Goal: Task Accomplishment & Management: Complete application form

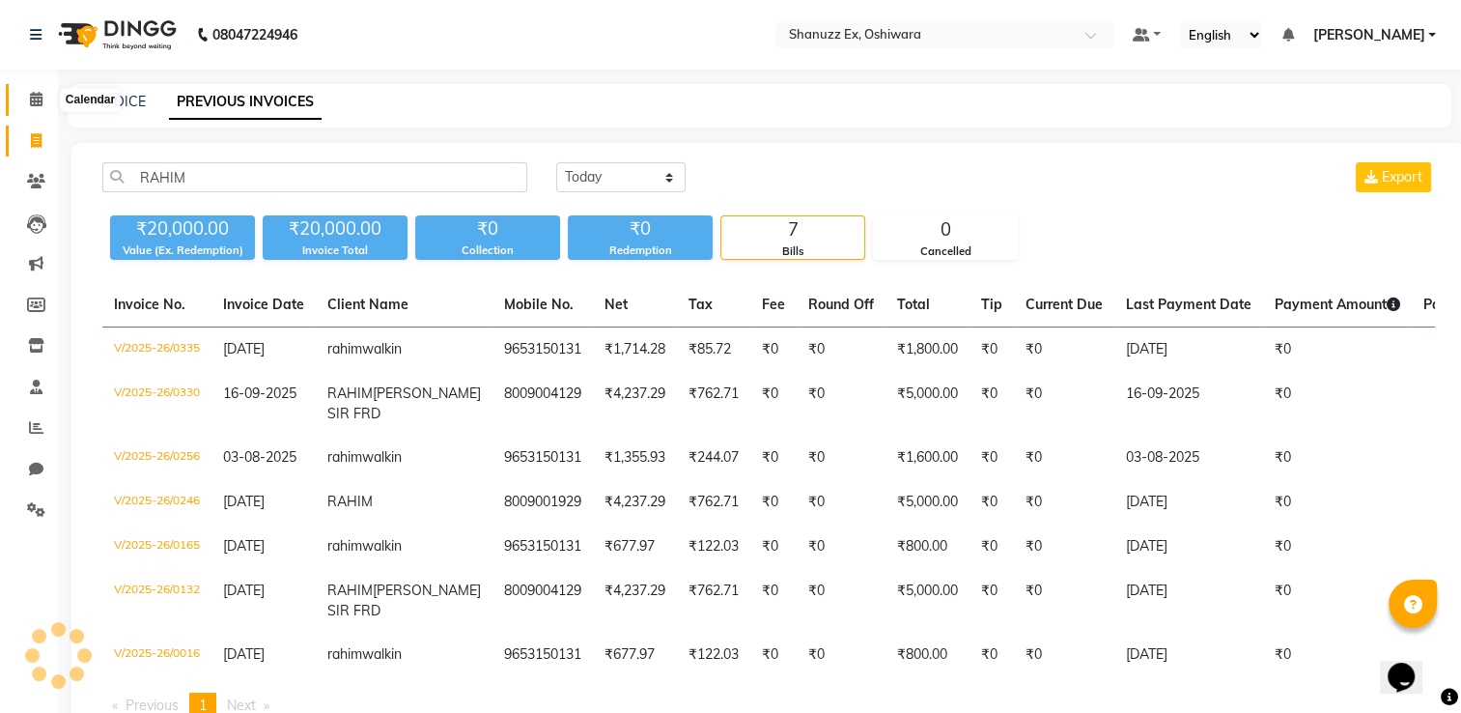
click at [39, 93] on icon at bounding box center [36, 99] width 13 height 14
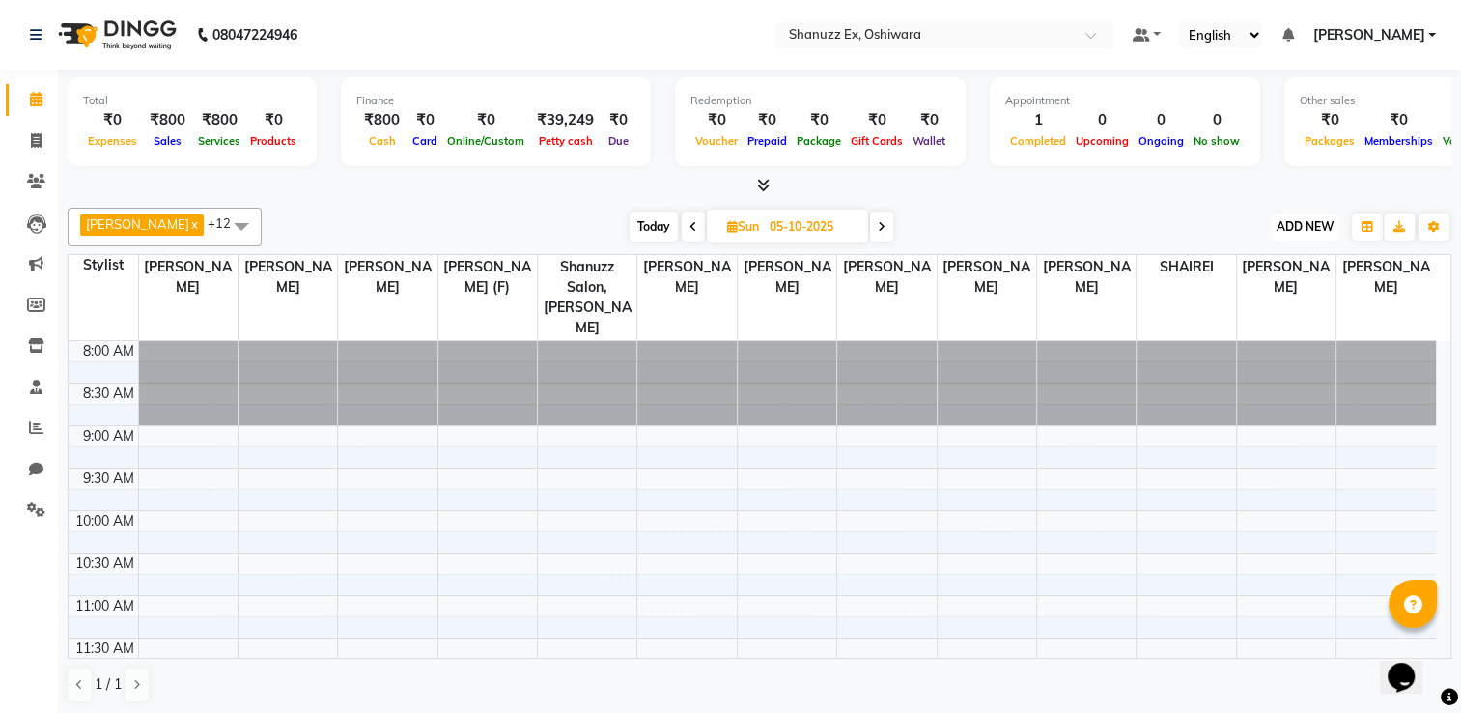
click at [1317, 219] on span "ADD NEW" at bounding box center [1305, 226] width 57 height 14
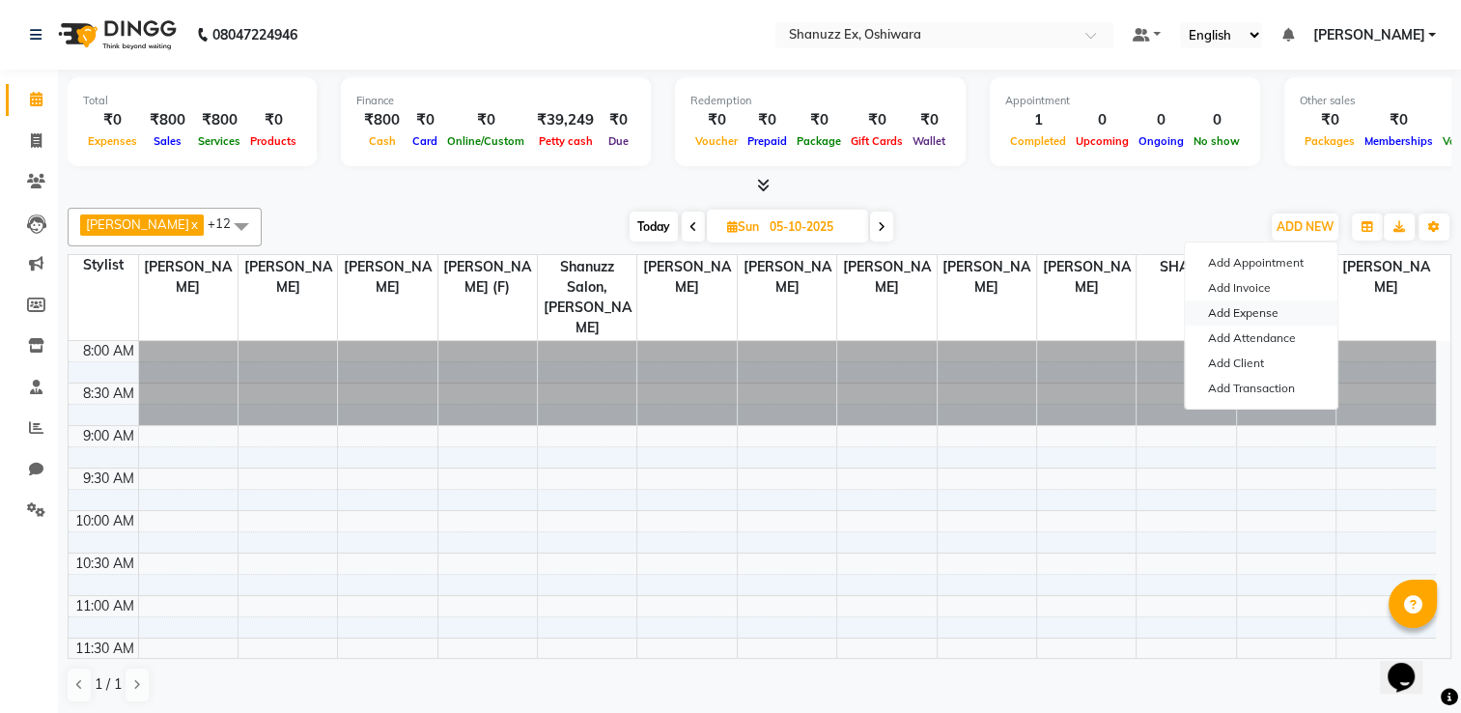
click at [1205, 310] on link "Add Expense" at bounding box center [1261, 312] width 153 height 25
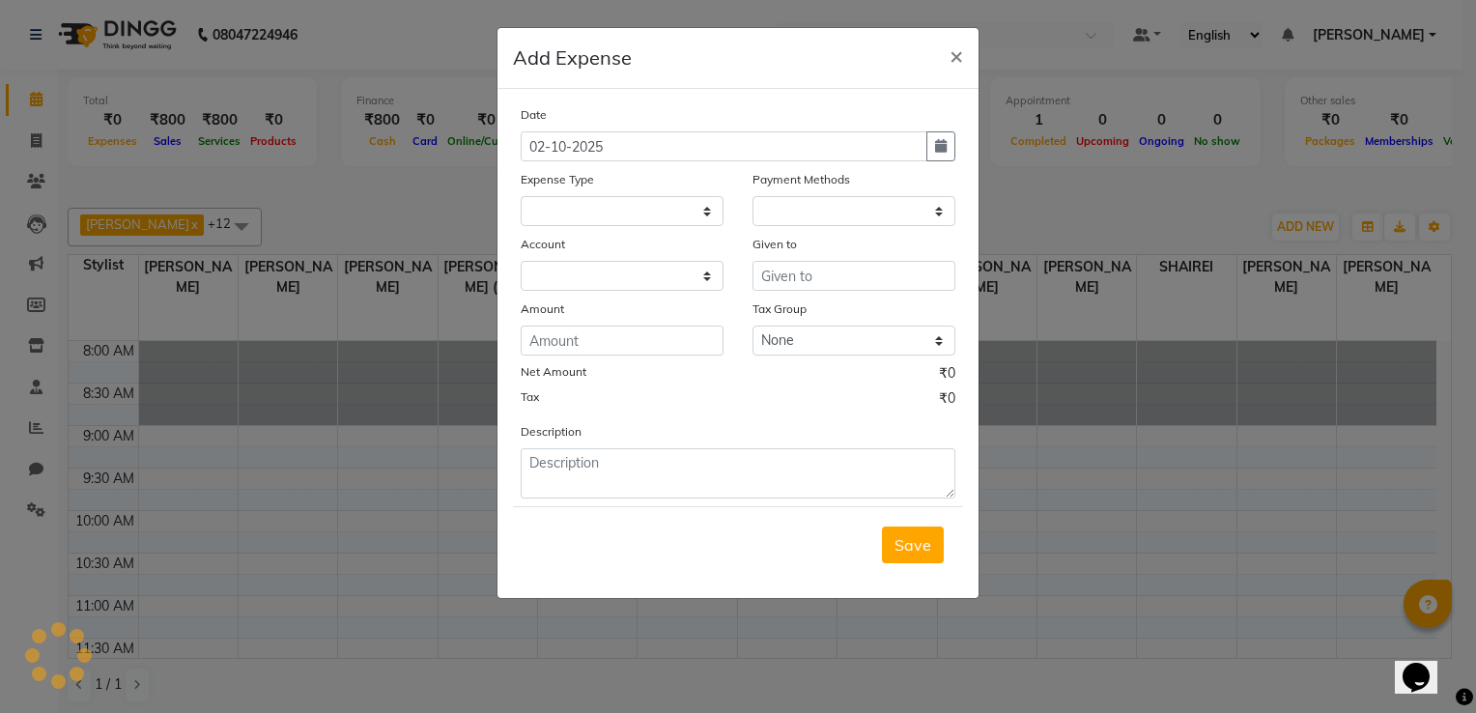
select select "1"
select select "7357"
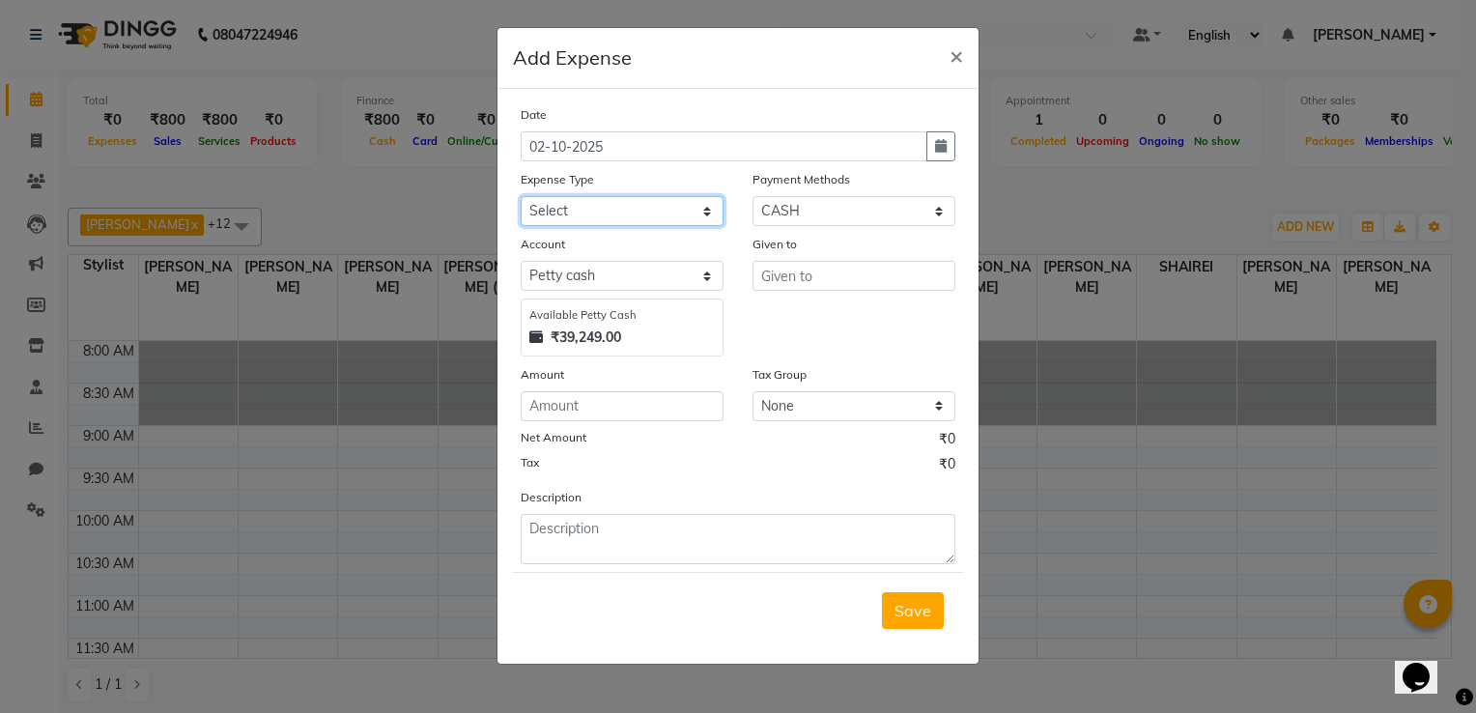
click at [574, 208] on select "Select Advance Salary Client Snacks Electricity Bill Marketing Maintenance Misc…" at bounding box center [622, 211] width 203 height 30
select select "22797"
click at [521, 198] on select "Select Advance Salary Client Snacks Electricity Bill Marketing Maintenance Misc…" at bounding box center [622, 211] width 203 height 30
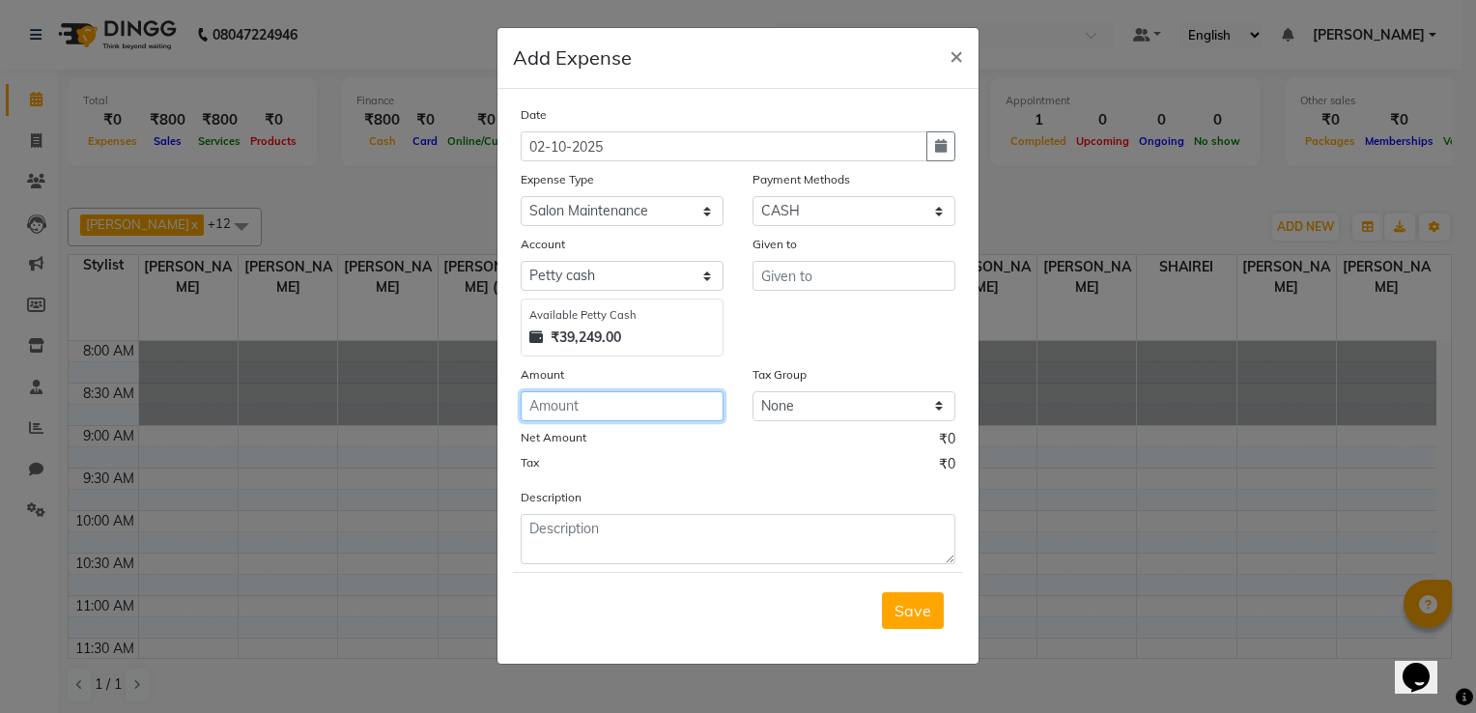
click at [572, 415] on input "number" at bounding box center [622, 406] width 203 height 30
type input "50"
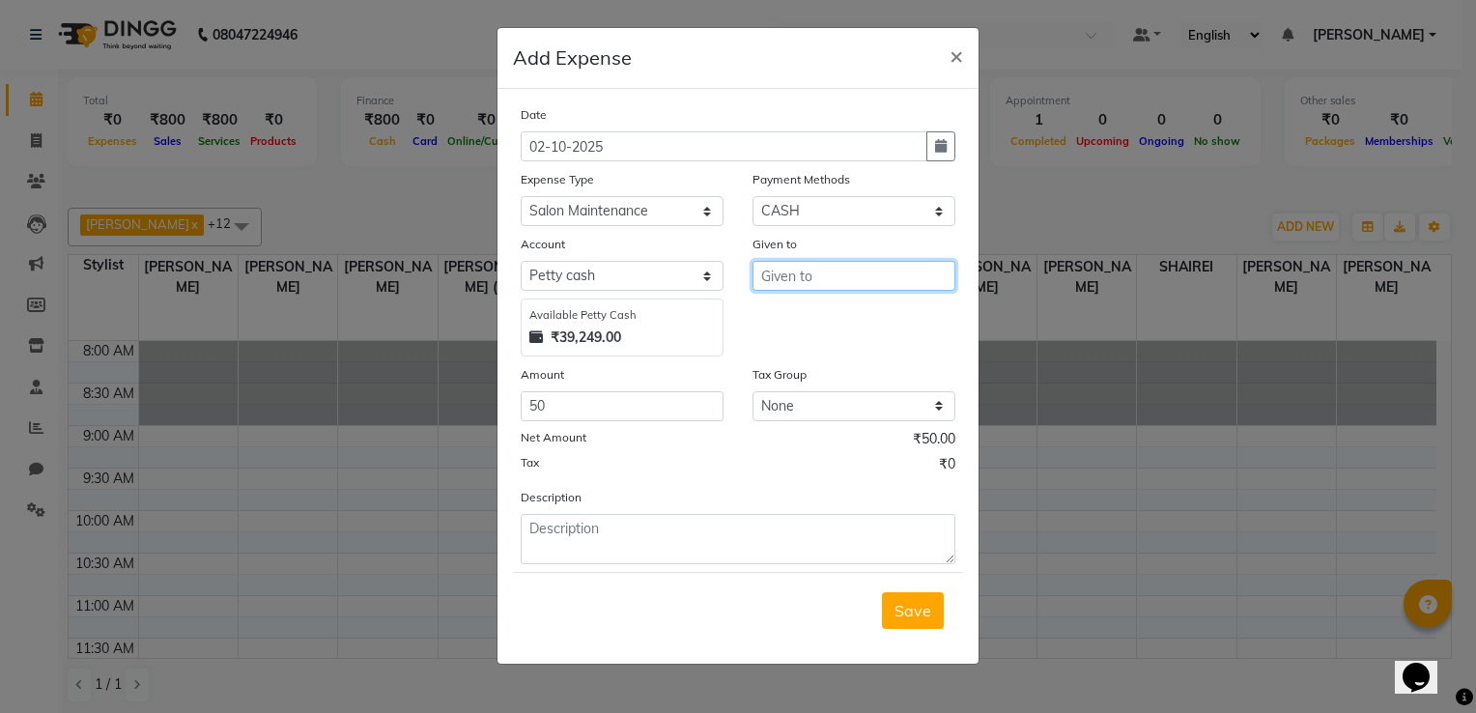
click at [809, 271] on input "text" at bounding box center [853, 276] width 203 height 30
click at [791, 314] on span "Salv" at bounding box center [792, 317] width 32 height 19
type input "[PERSON_NAME]"
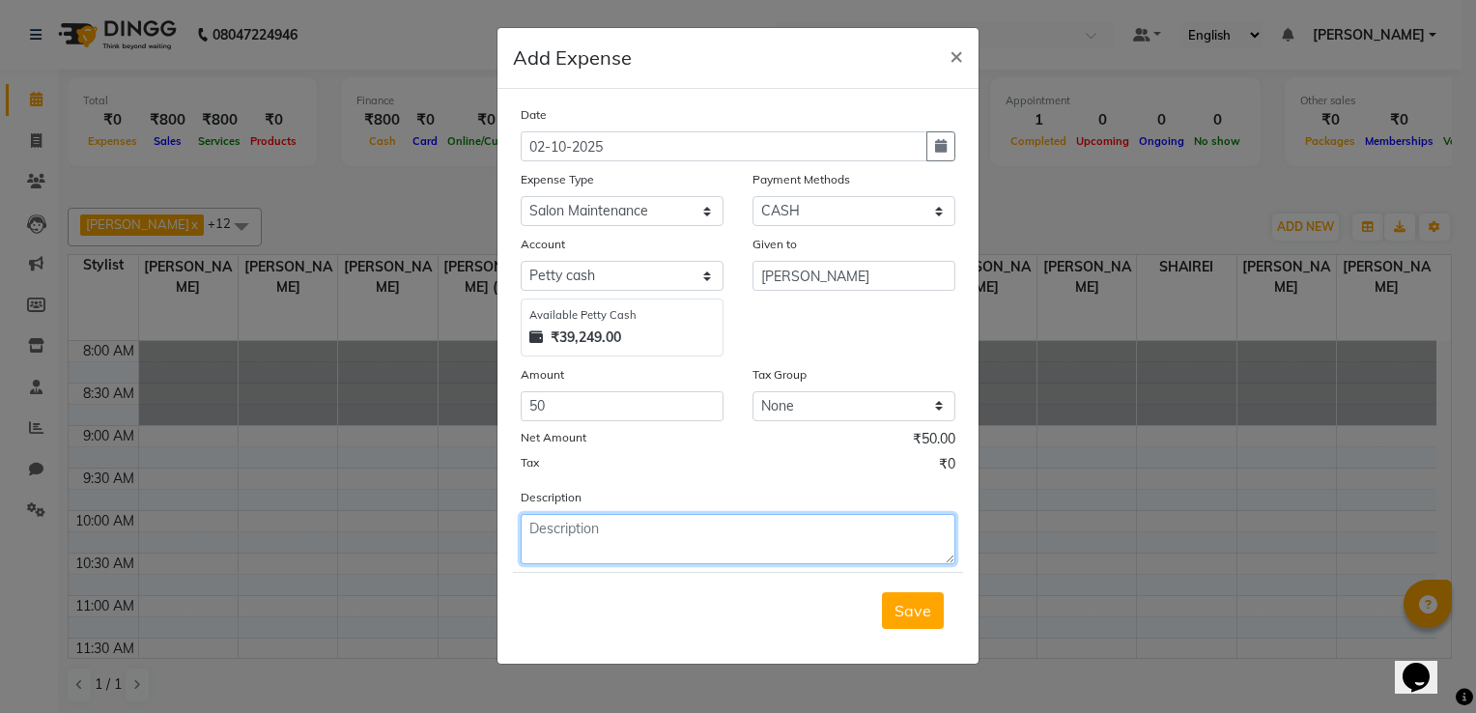
click at [541, 550] on textarea at bounding box center [738, 539] width 435 height 50
type textarea "MARKERS"
click at [916, 607] on span "Save" at bounding box center [912, 610] width 37 height 19
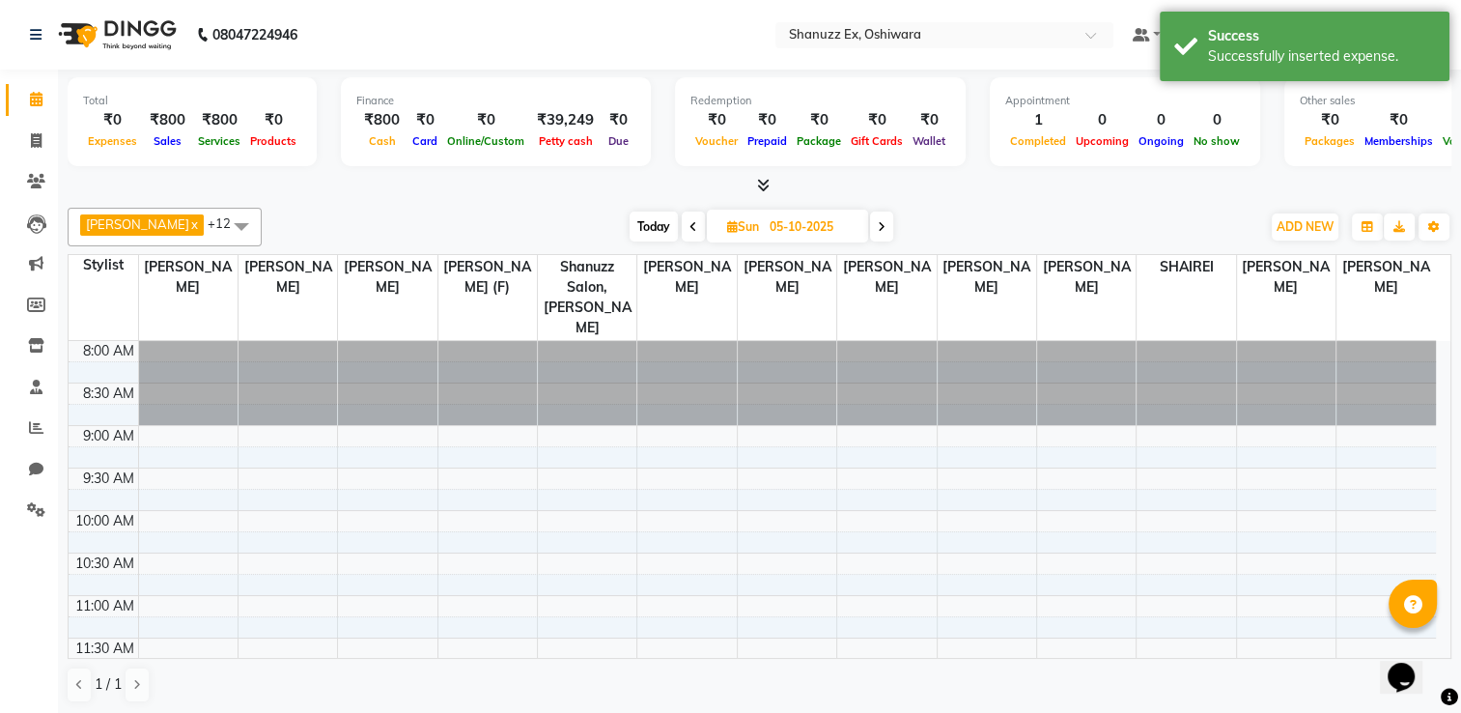
click at [630, 228] on span "Today" at bounding box center [654, 227] width 48 height 30
type input "02-10-2025"
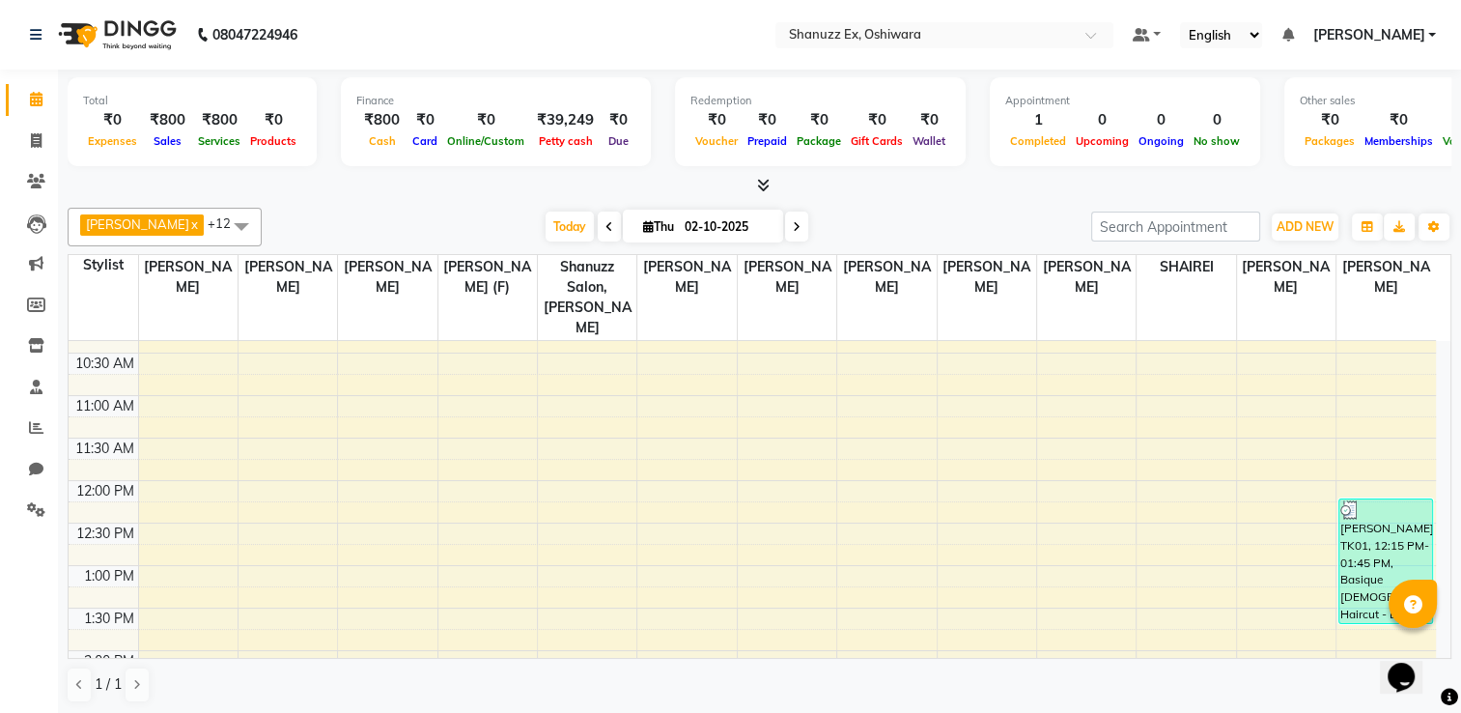
scroll to position [199, 0]
click at [35, 347] on icon at bounding box center [36, 345] width 16 height 14
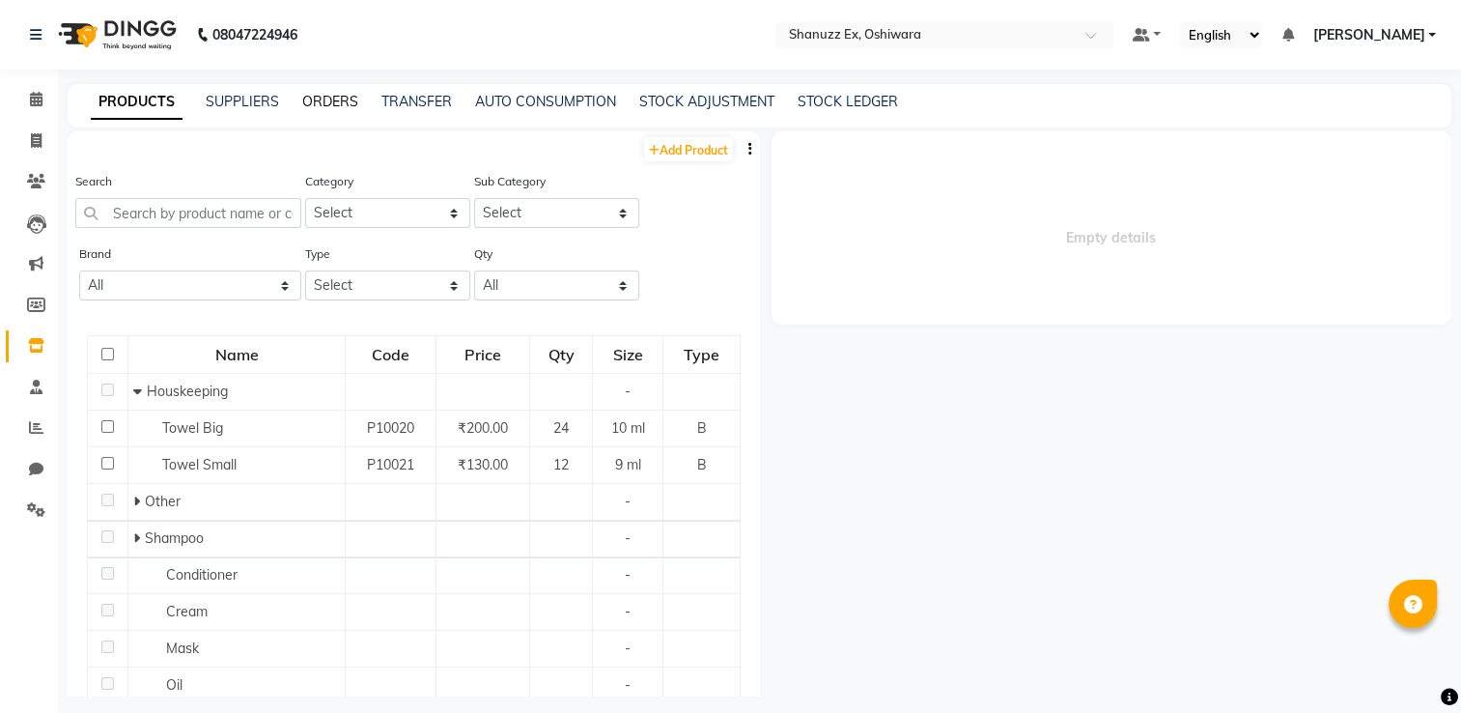
click at [317, 106] on link "ORDERS" at bounding box center [330, 101] width 56 height 17
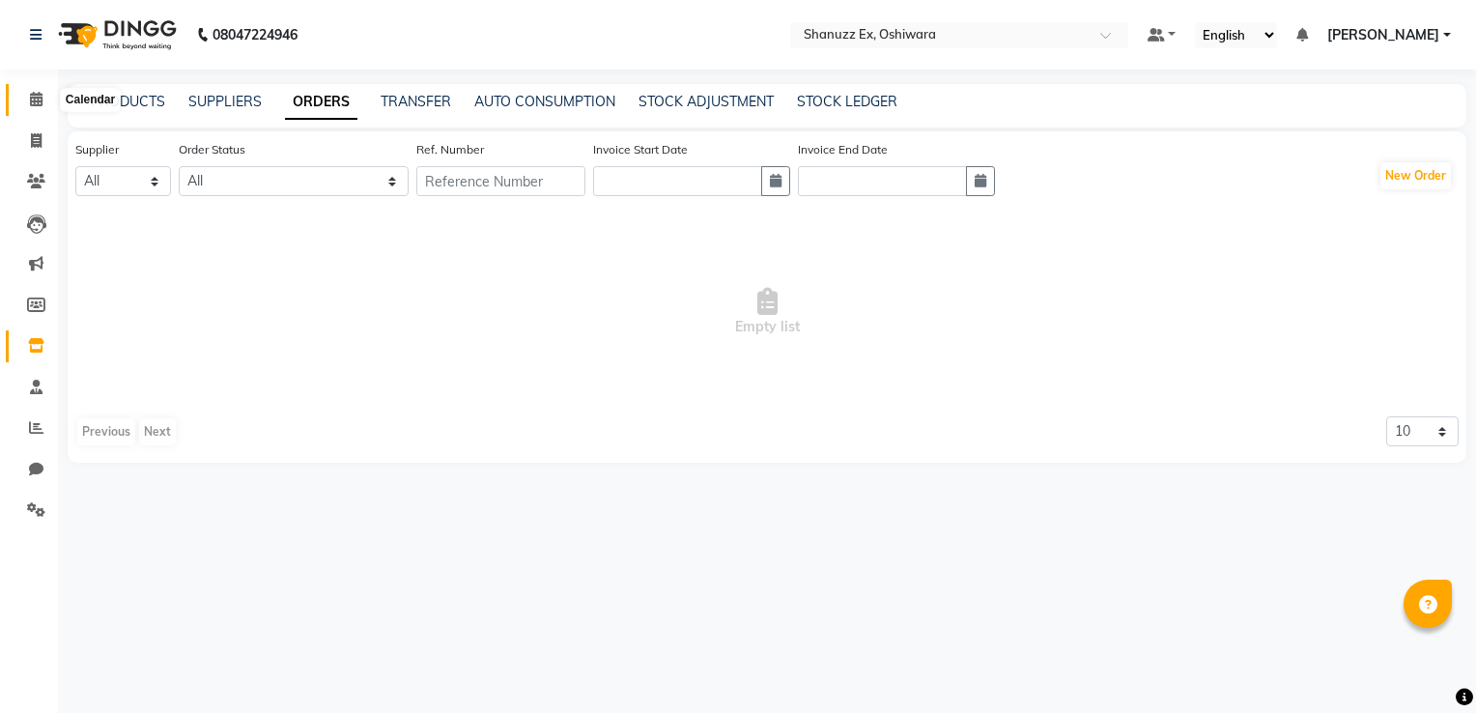
click at [42, 108] on span at bounding box center [36, 100] width 34 height 22
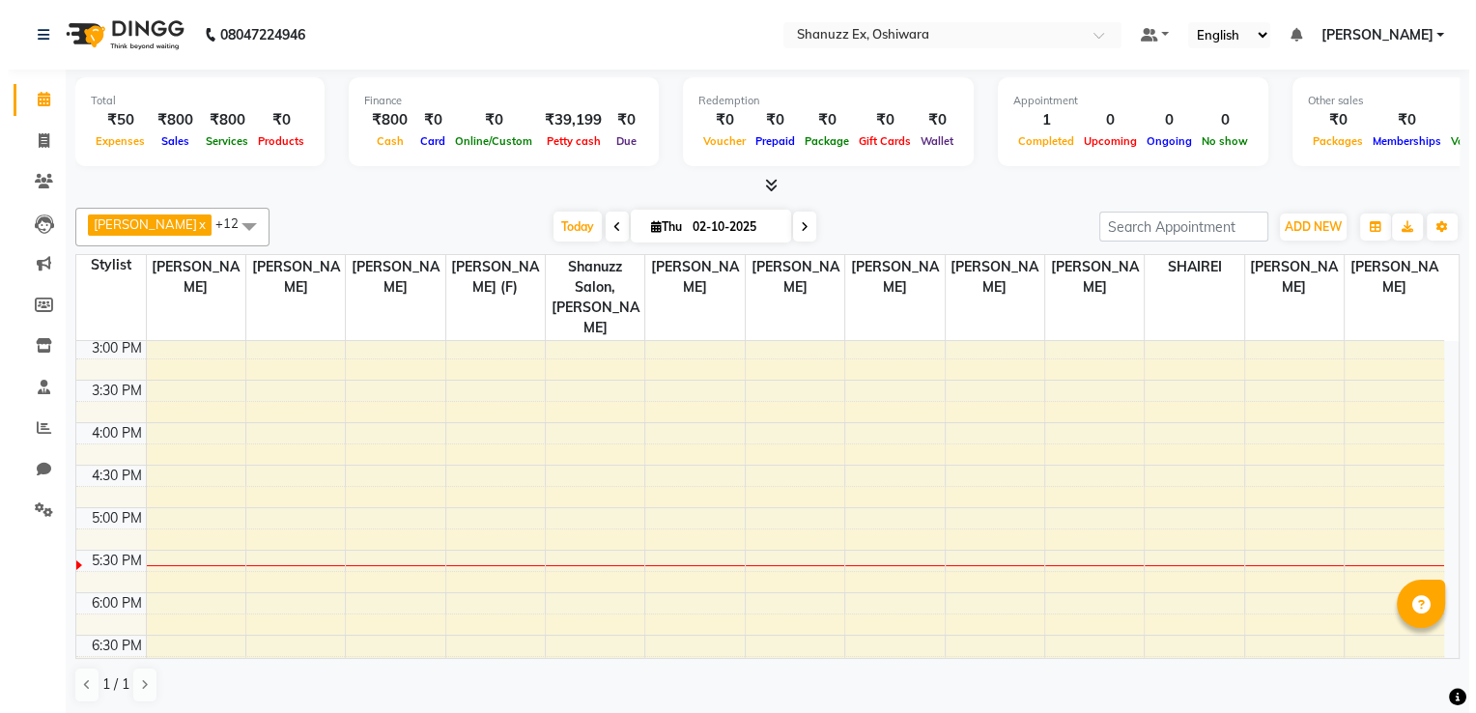
scroll to position [607, 0]
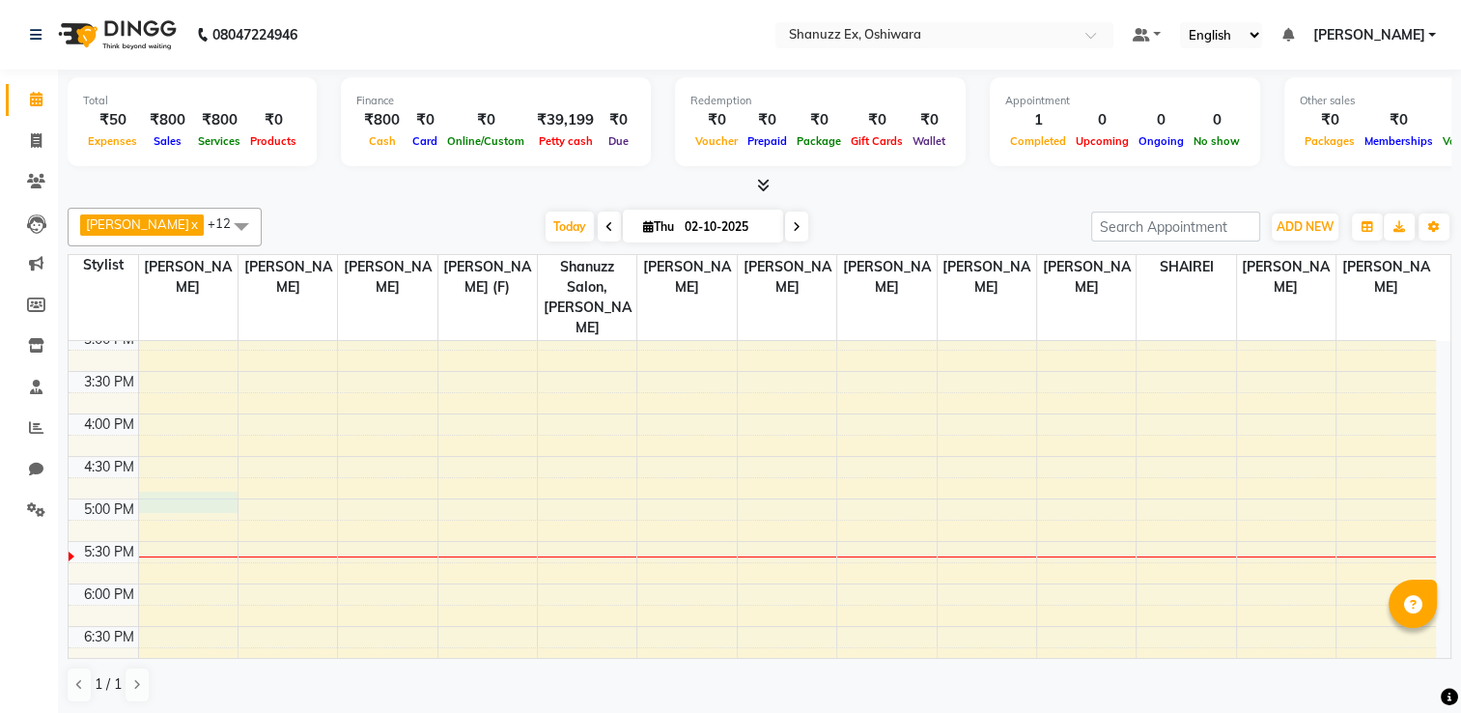
click at [155, 473] on div "8:00 AM 8:30 AM 9:00 AM 9:30 AM 10:00 AM 10:30 AM 11:00 AM 11:30 AM 12:00 PM 12…" at bounding box center [753, 286] width 1368 height 1104
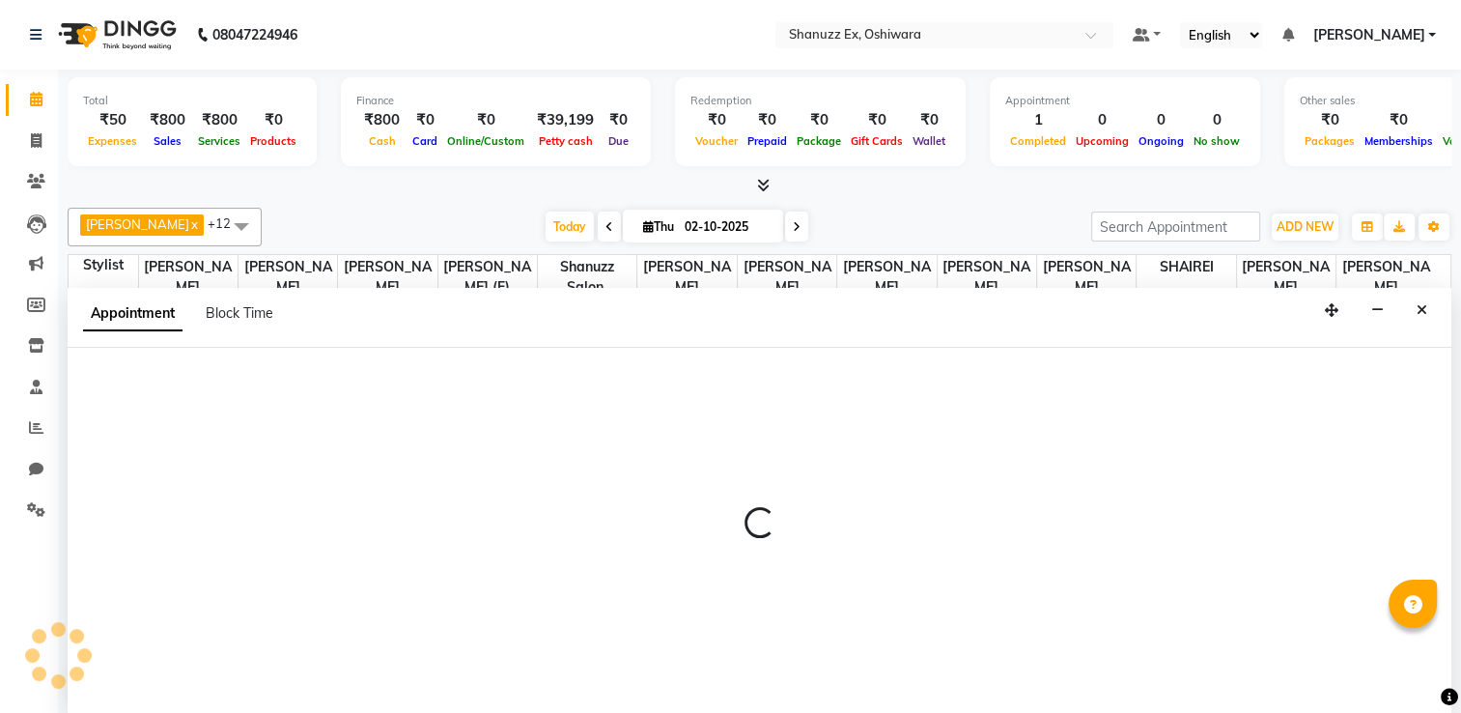
select select "77945"
select select "1020"
select select "tentative"
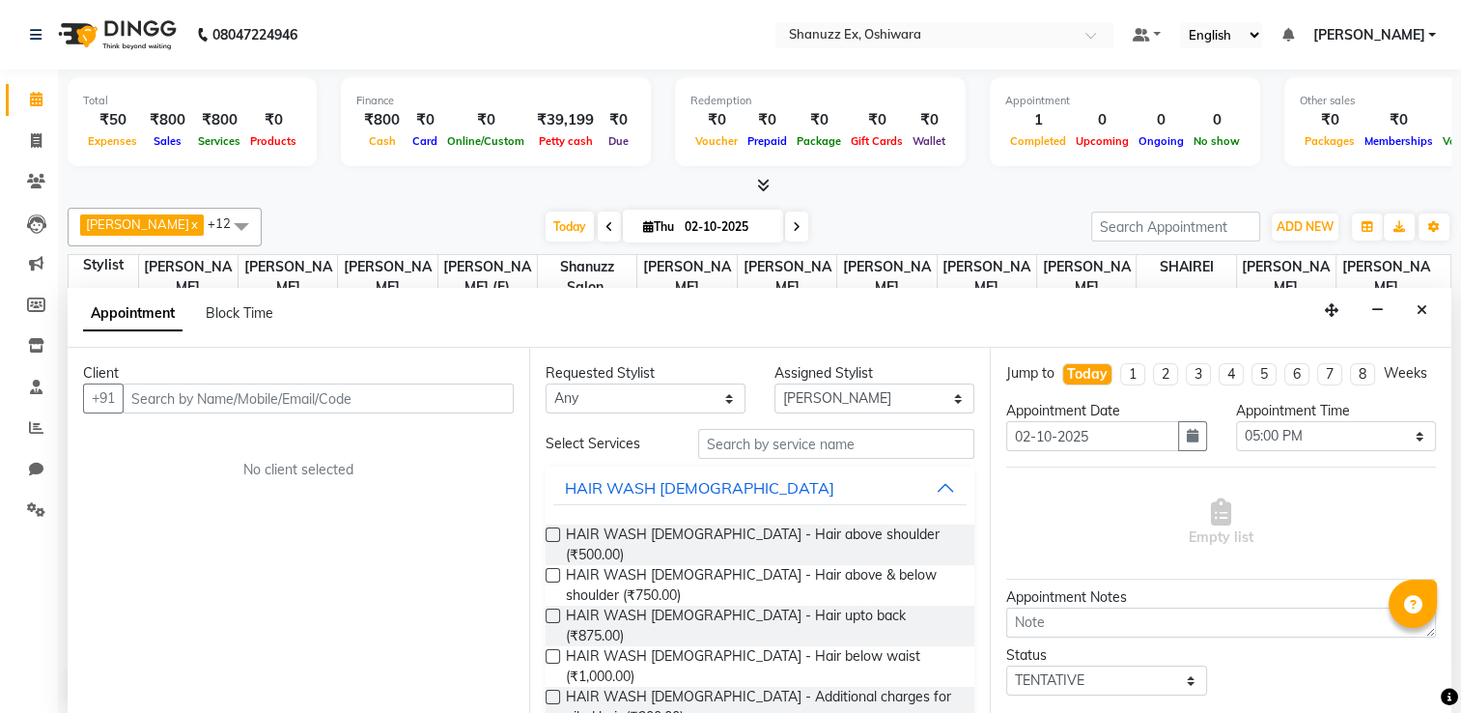
click at [138, 390] on input "text" at bounding box center [318, 398] width 391 height 30
type input "7411794541"
click at [464, 397] on span "Add Client" at bounding box center [473, 397] width 65 height 17
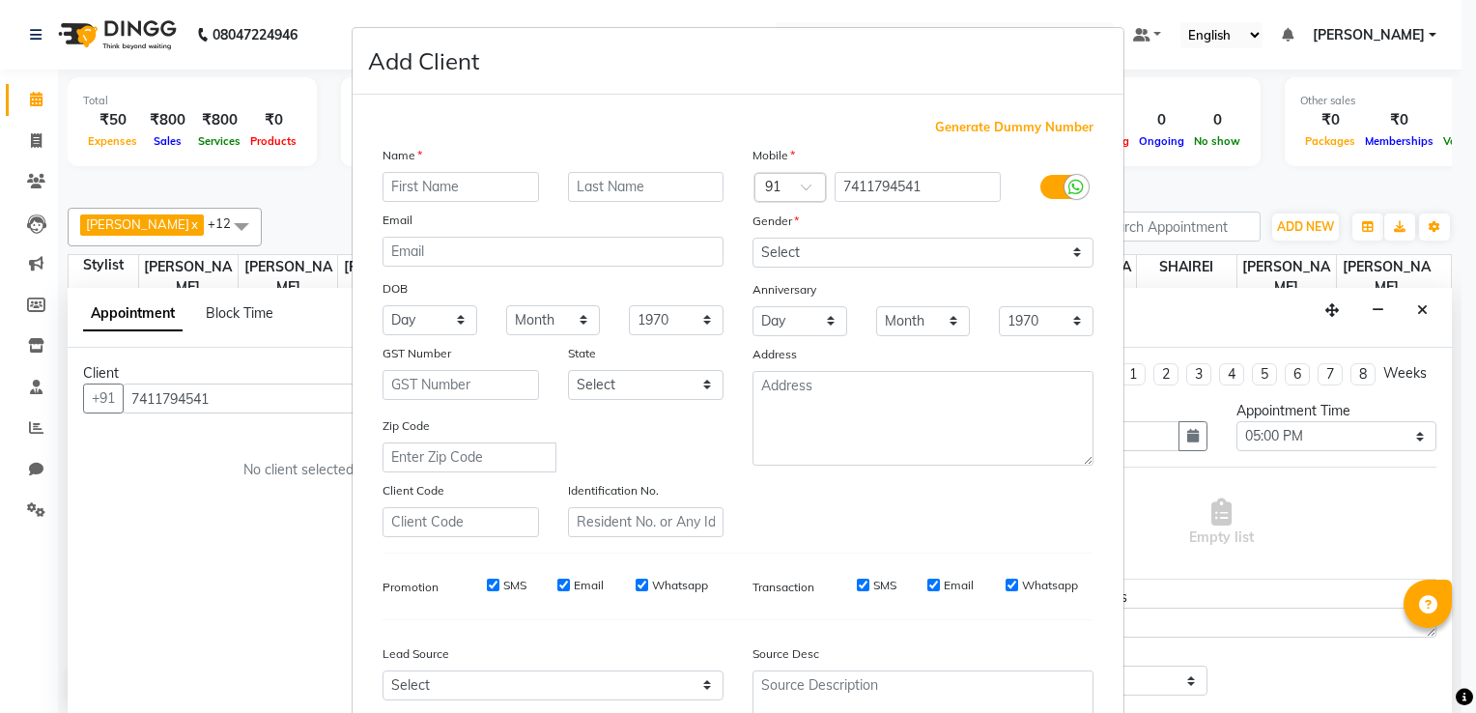
click at [458, 191] on input "text" at bounding box center [460, 187] width 156 height 30
type input "[PERSON_NAME]"
click at [862, 263] on select "Select [DEMOGRAPHIC_DATA] [DEMOGRAPHIC_DATA] Other Prefer Not To Say" at bounding box center [922, 253] width 341 height 30
select select "[DEMOGRAPHIC_DATA]"
click at [752, 239] on select "Select [DEMOGRAPHIC_DATA] [DEMOGRAPHIC_DATA] Other Prefer Not To Say" at bounding box center [922, 253] width 341 height 30
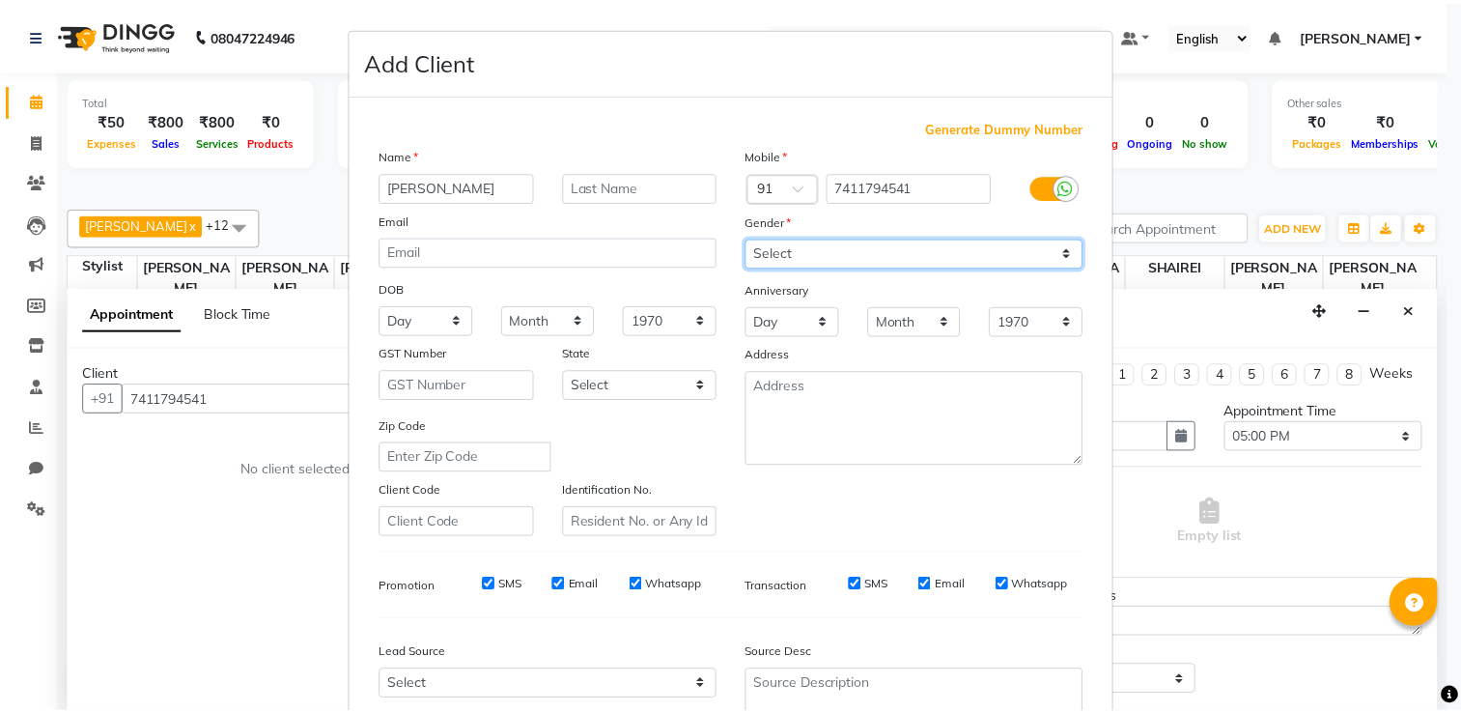
scroll to position [187, 0]
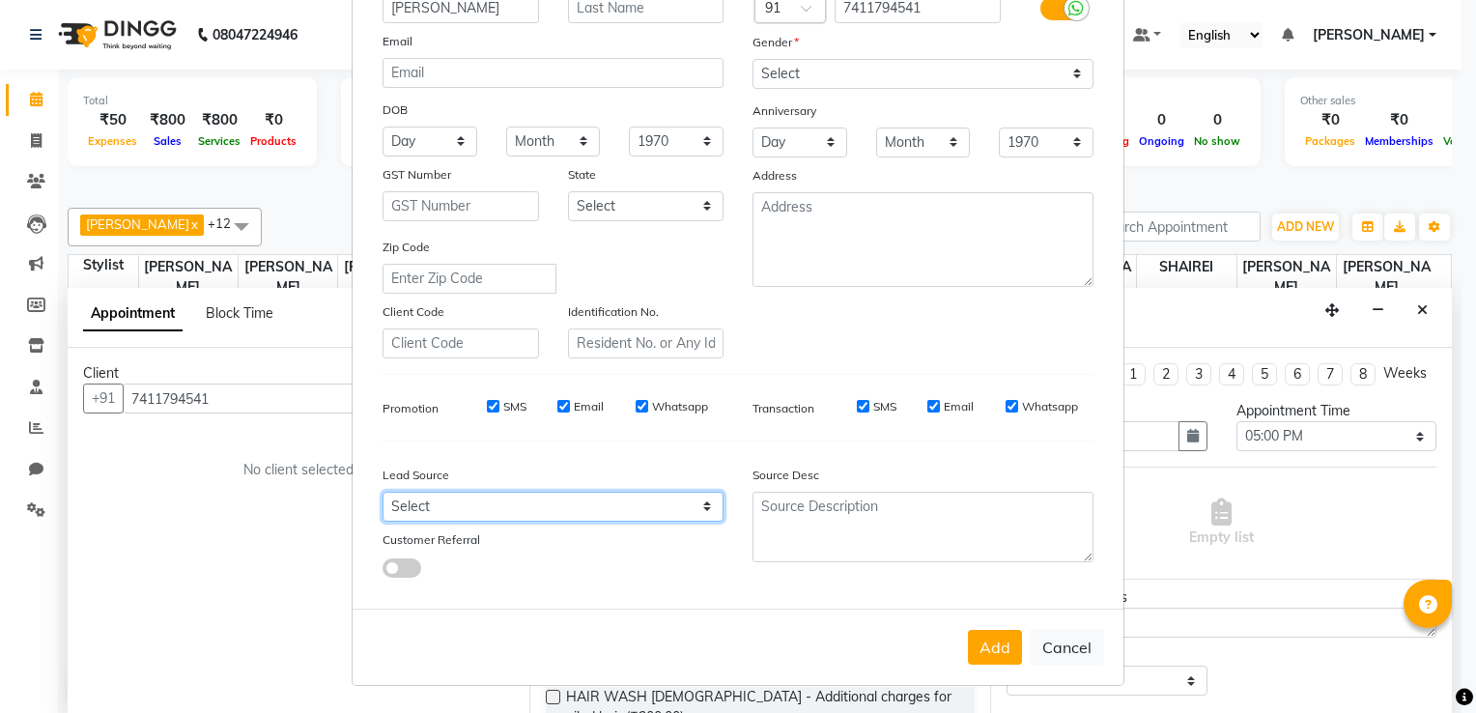
click at [584, 512] on select "Select Walk-in Referral Internet Friend Word of Mouth Advertisement Facebook Ju…" at bounding box center [552, 507] width 341 height 30
select select "54359"
click at [382, 492] on select "Select Walk-in Referral Internet Friend Word of Mouth Advertisement Facebook Ju…" at bounding box center [552, 507] width 341 height 30
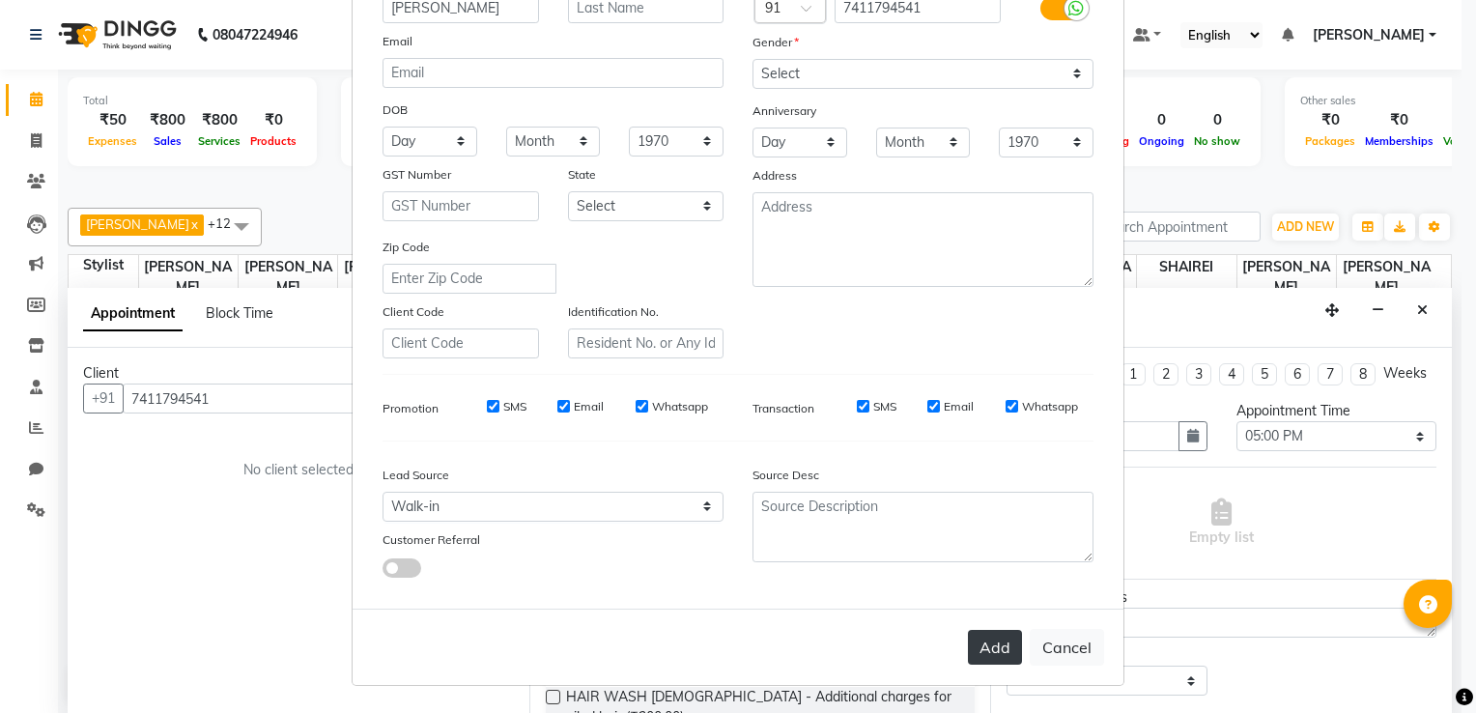
click at [985, 652] on button "Add" at bounding box center [995, 647] width 54 height 35
select select
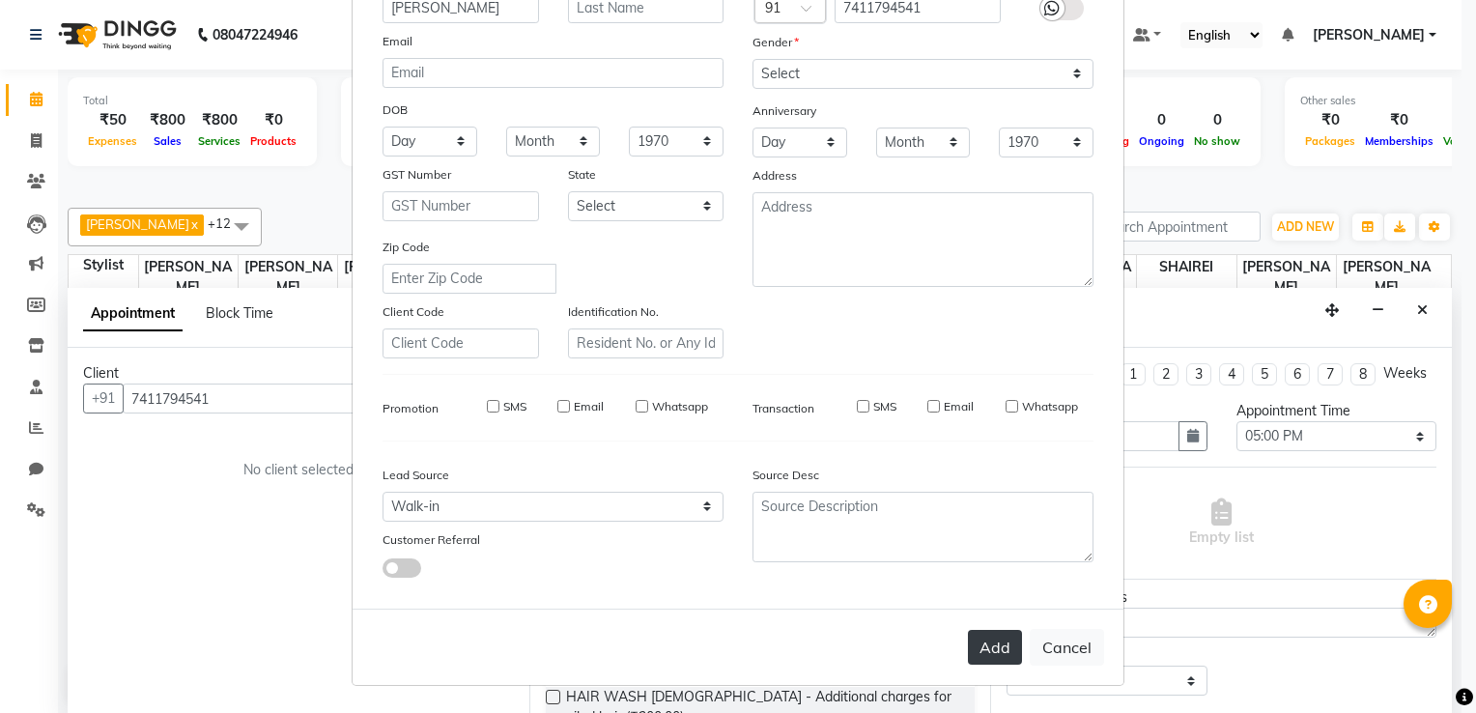
select select
checkbox input "false"
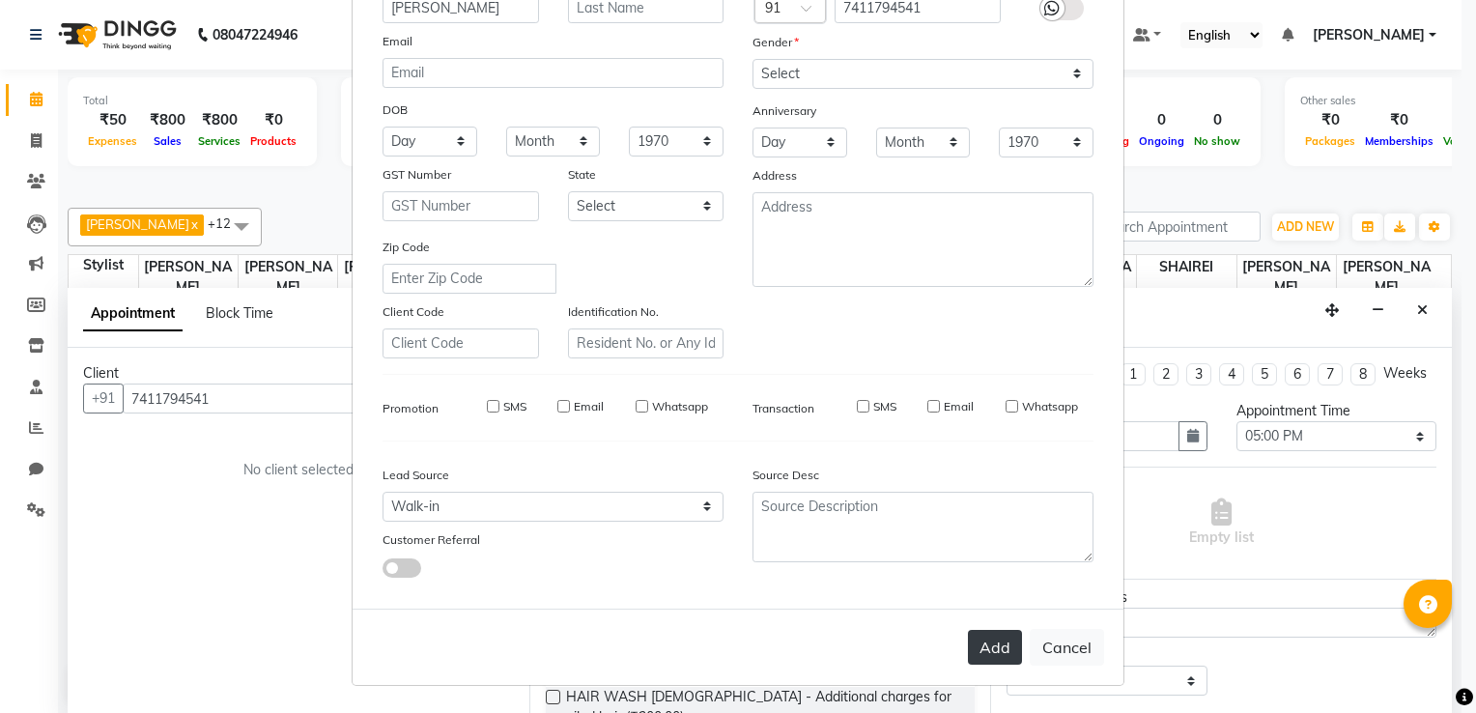
checkbox input "false"
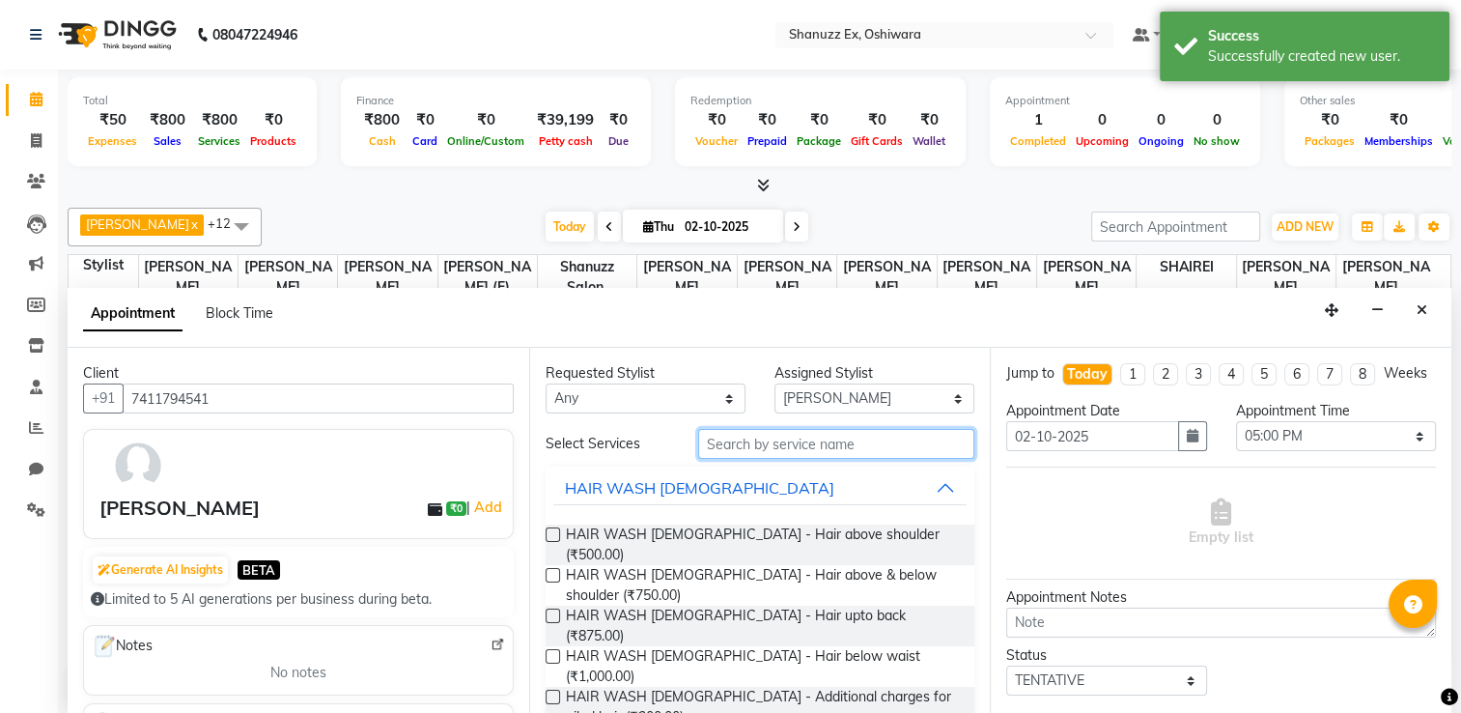
click at [750, 447] on input "text" at bounding box center [836, 444] width 276 height 30
click at [550, 568] on label at bounding box center [553, 575] width 14 height 14
click at [550, 571] on input "checkbox" at bounding box center [552, 577] width 13 height 13
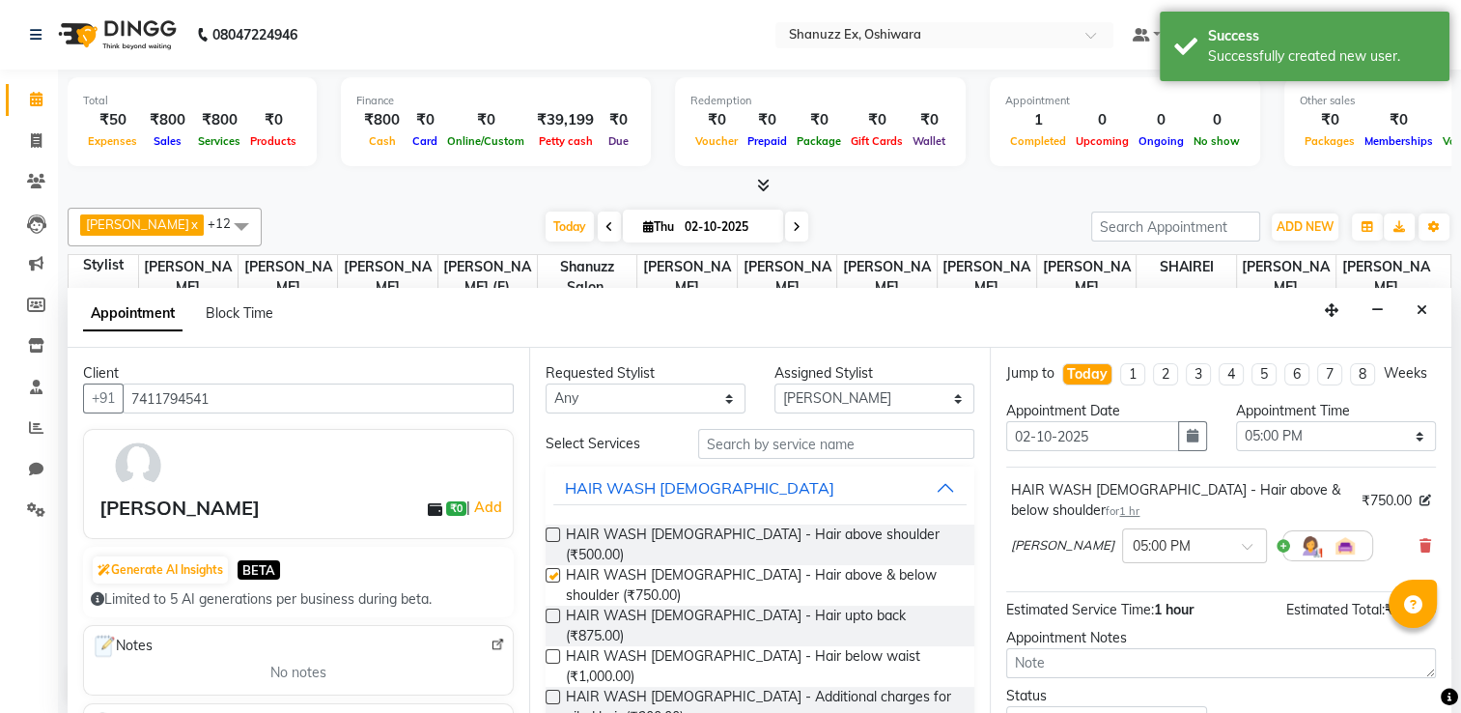
checkbox input "false"
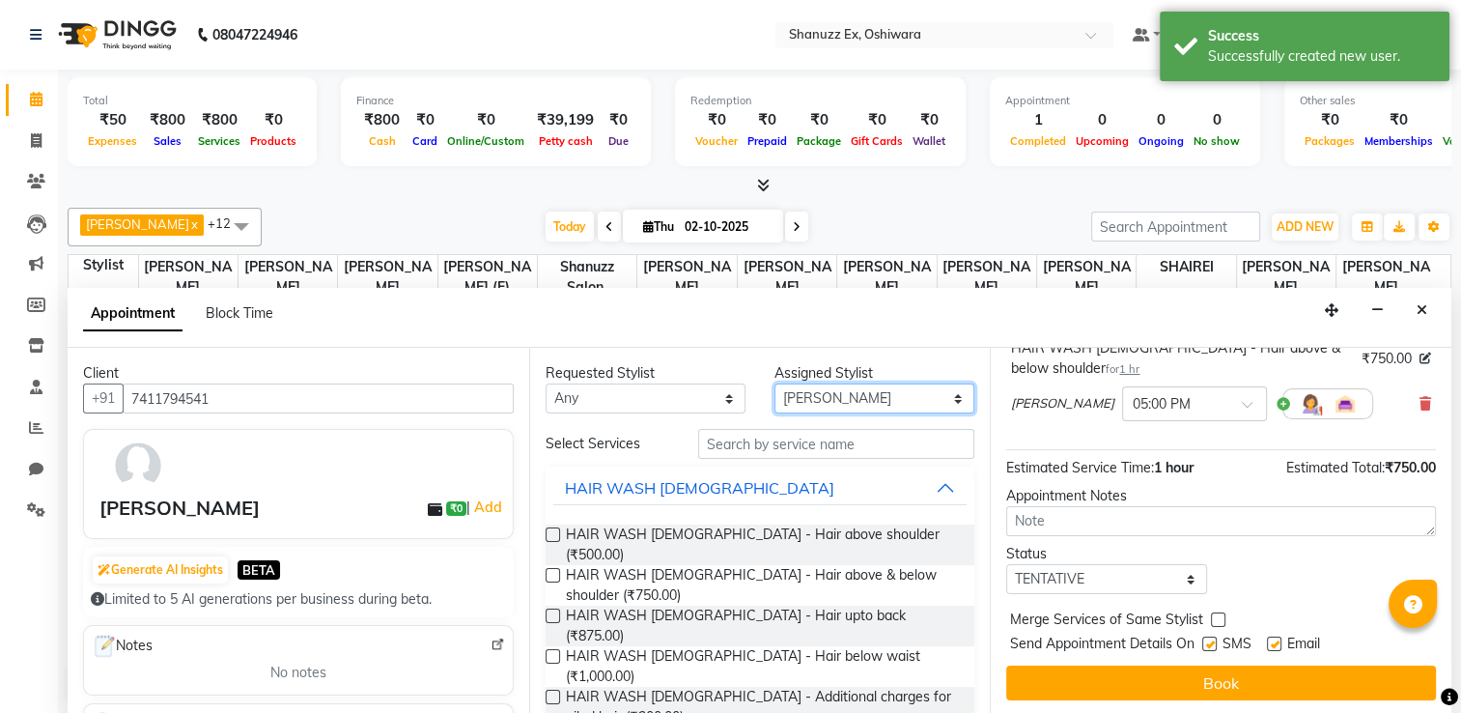
click at [811, 398] on select "Select [PERSON_NAME] AFZAN [PERSON_NAME] [PERSON_NAME] [PERSON_NAME] HARSH [PER…" at bounding box center [875, 398] width 200 height 30
select select "77948"
click at [775, 383] on select "Select [PERSON_NAME] AFZAN [PERSON_NAME] [PERSON_NAME] [PERSON_NAME] HARSH [PER…" at bounding box center [875, 398] width 200 height 30
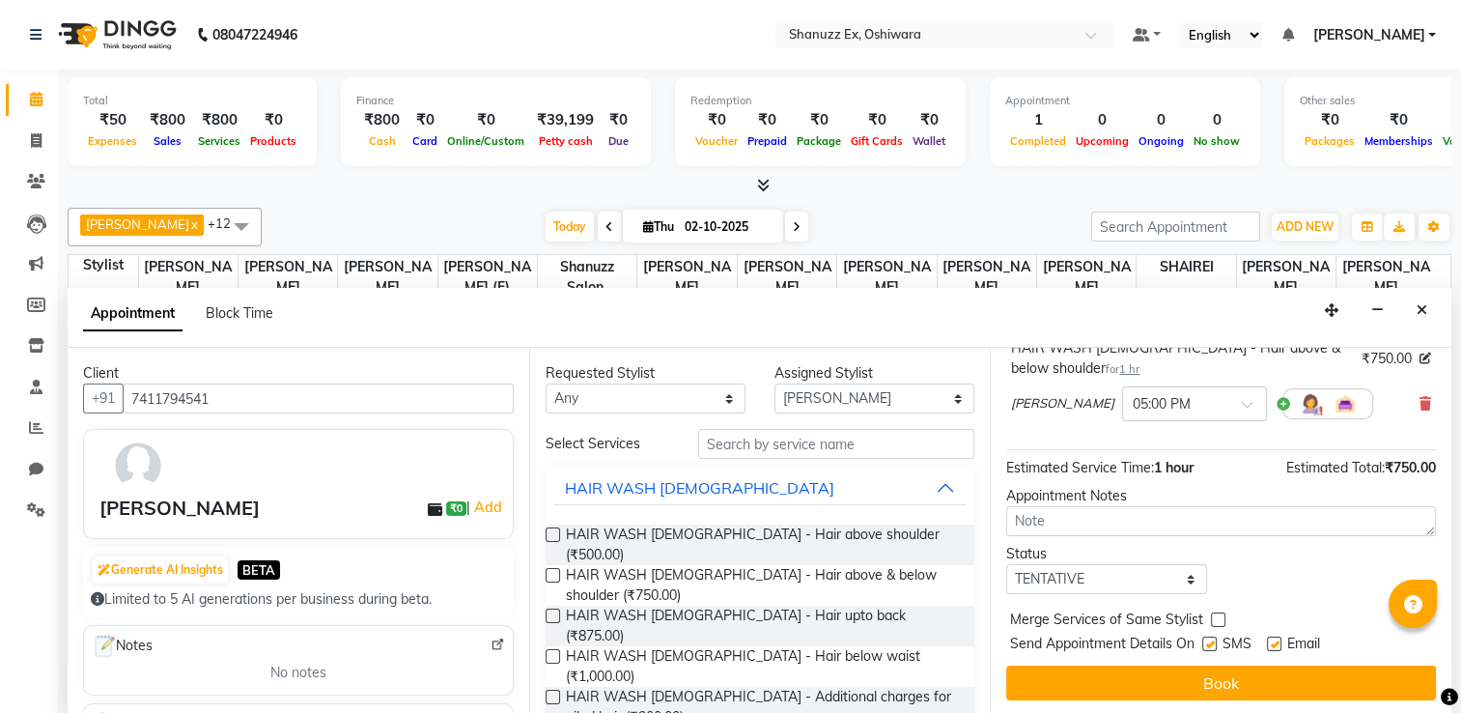
click at [550, 565] on div "HAIR WASH [DEMOGRAPHIC_DATA] - Hair above & below shoulder (₹750.00)" at bounding box center [761, 585] width 430 height 41
click at [550, 568] on label at bounding box center [553, 575] width 14 height 14
click at [550, 571] on input "checkbox" at bounding box center [552, 577] width 13 height 13
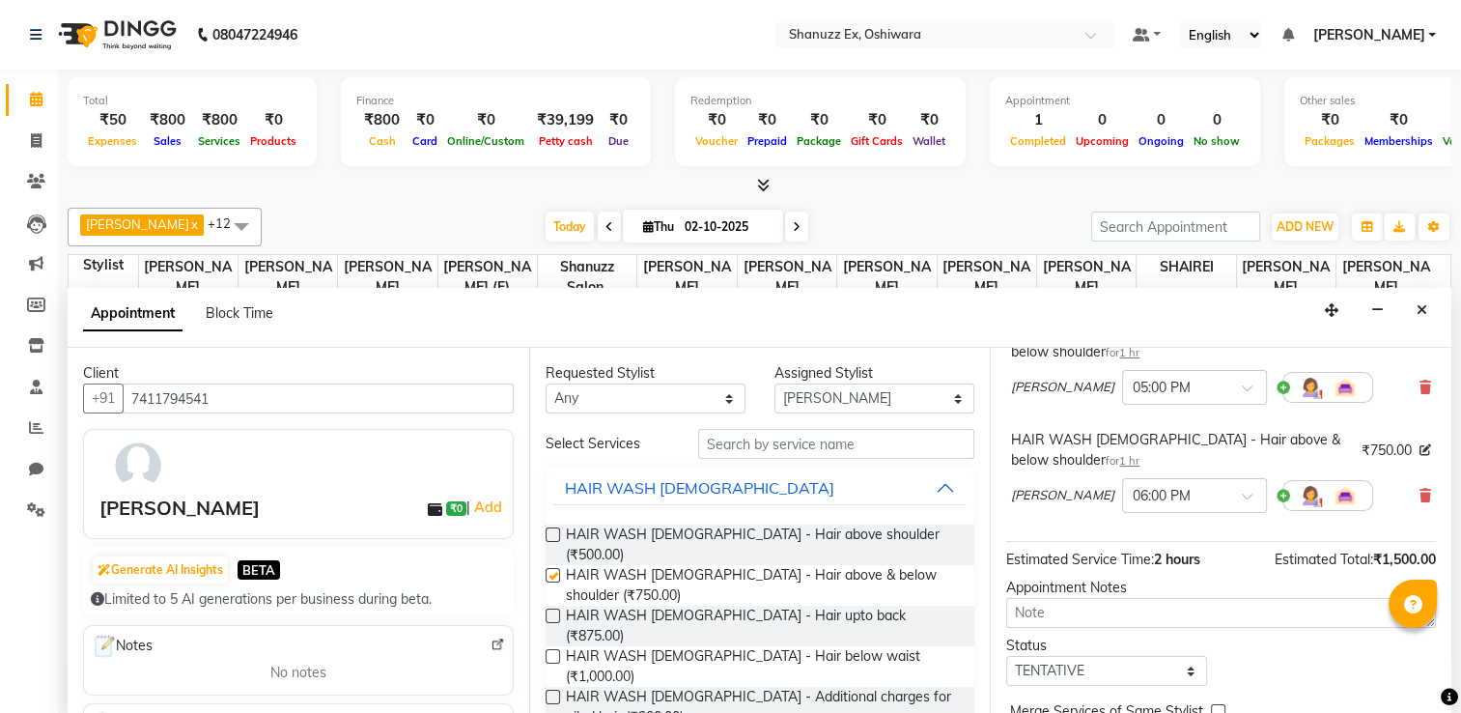
checkbox input "false"
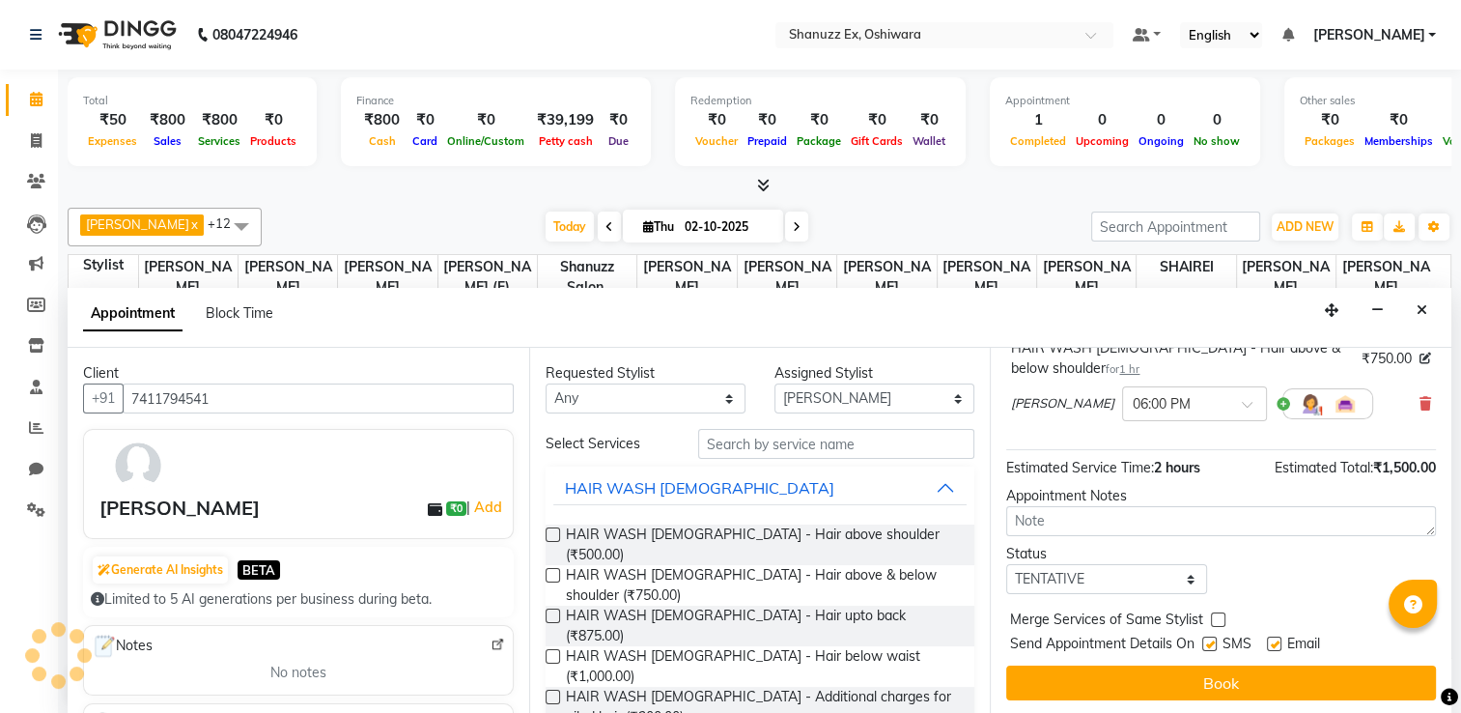
click at [1205, 645] on label at bounding box center [1209, 643] width 14 height 14
click at [1205, 645] on input "checkbox" at bounding box center [1208, 645] width 13 height 13
checkbox input "false"
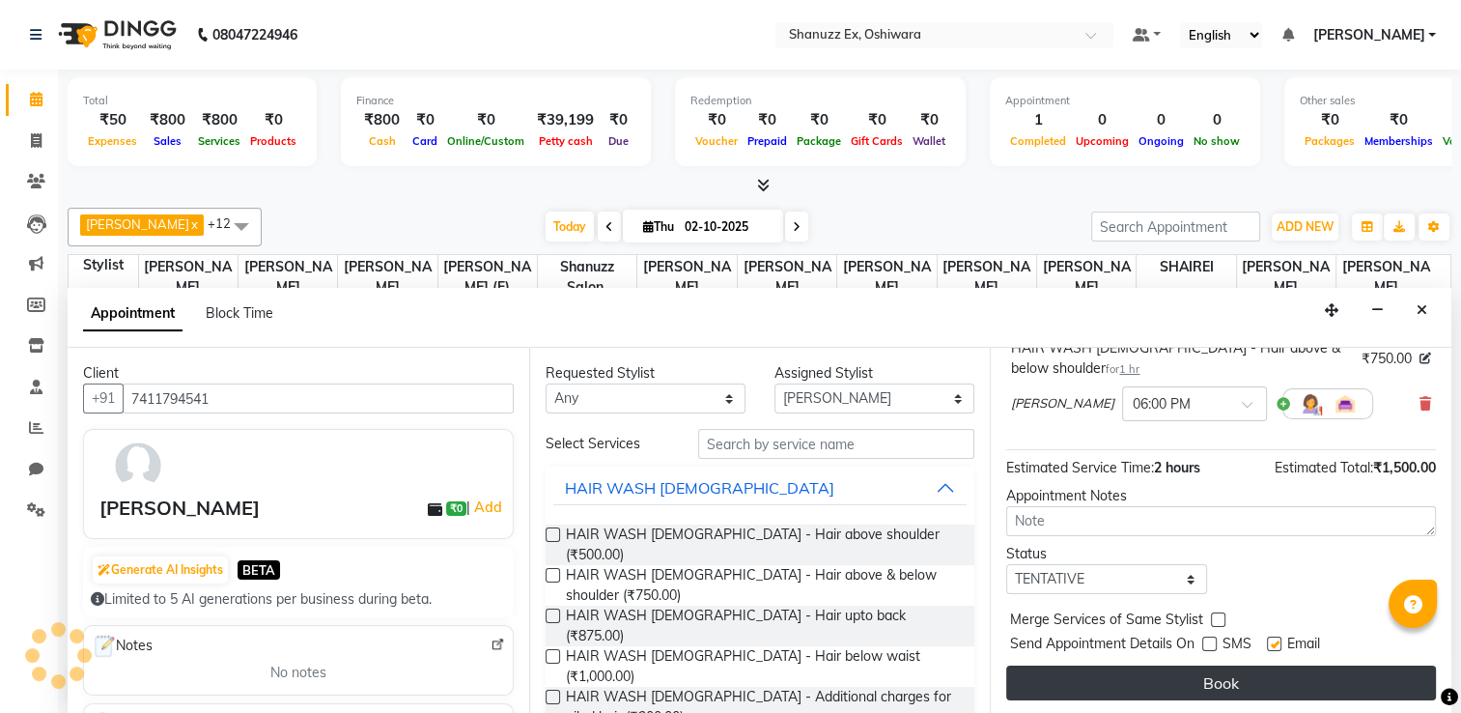
click at [1178, 674] on button "Book" at bounding box center [1221, 682] width 430 height 35
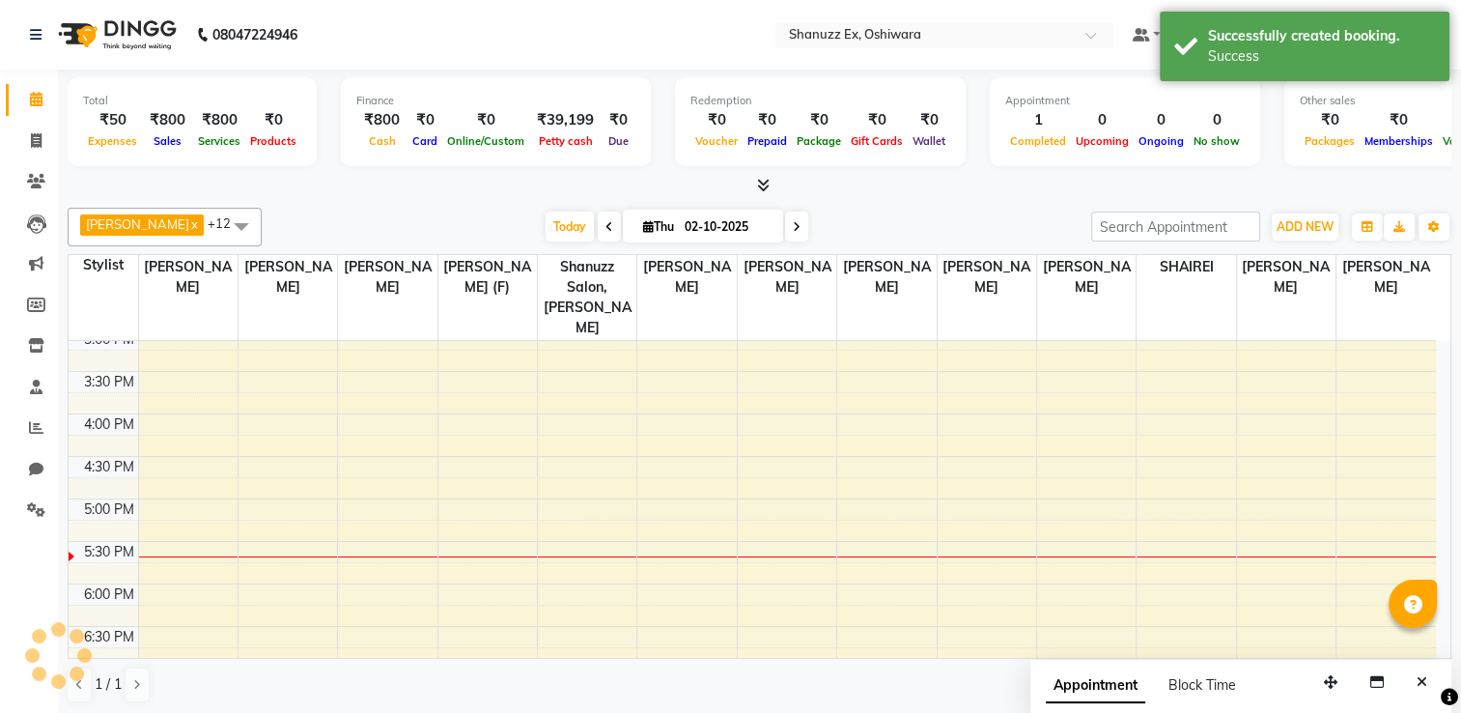
scroll to position [0, 0]
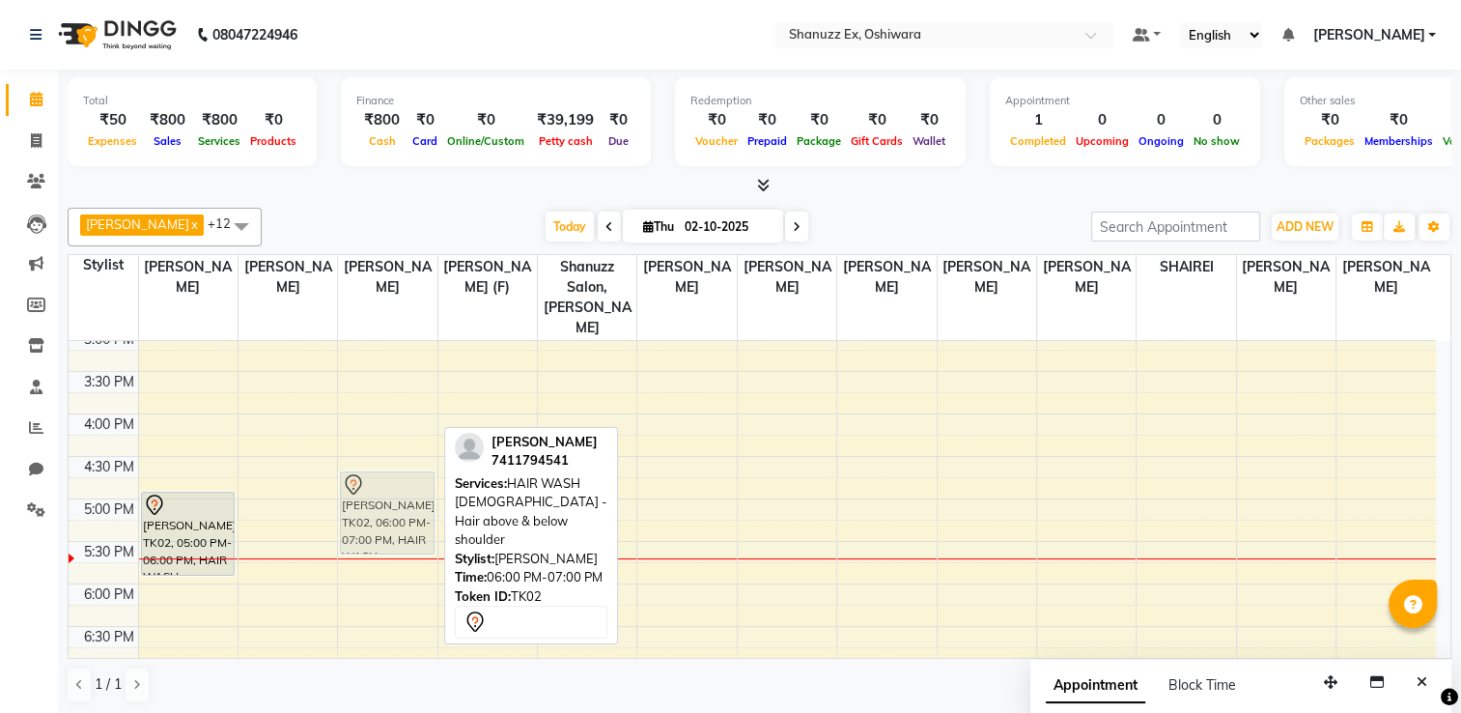
drag, startPoint x: 364, startPoint y: 620, endPoint x: 382, endPoint y: 517, distance: 105.0
click at [382, 517] on div "[PERSON_NAME], TK02, 06:00 PM-07:00 PM, HAIR WASH [DEMOGRAPHIC_DATA] - Hair abo…" at bounding box center [387, 286] width 99 height 1104
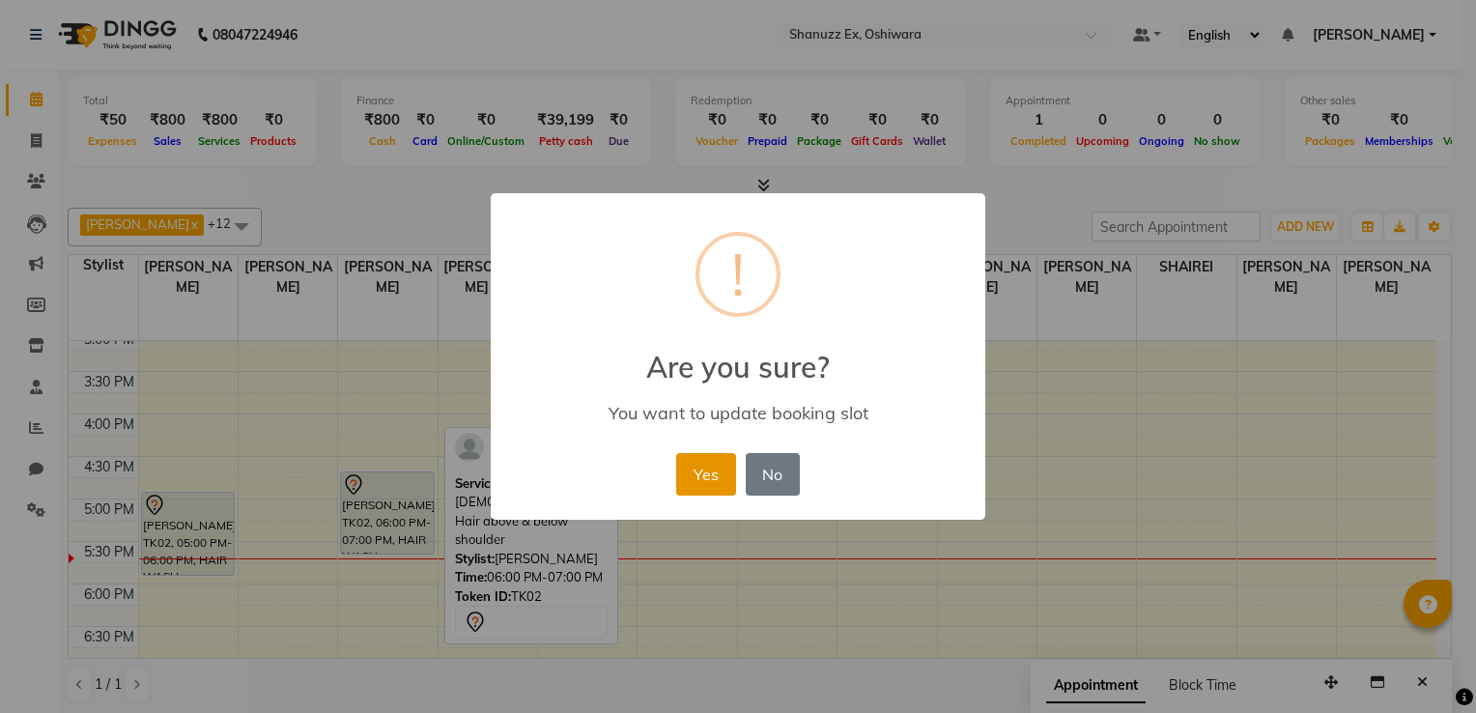
click at [688, 479] on button "Yes" at bounding box center [705, 474] width 59 height 42
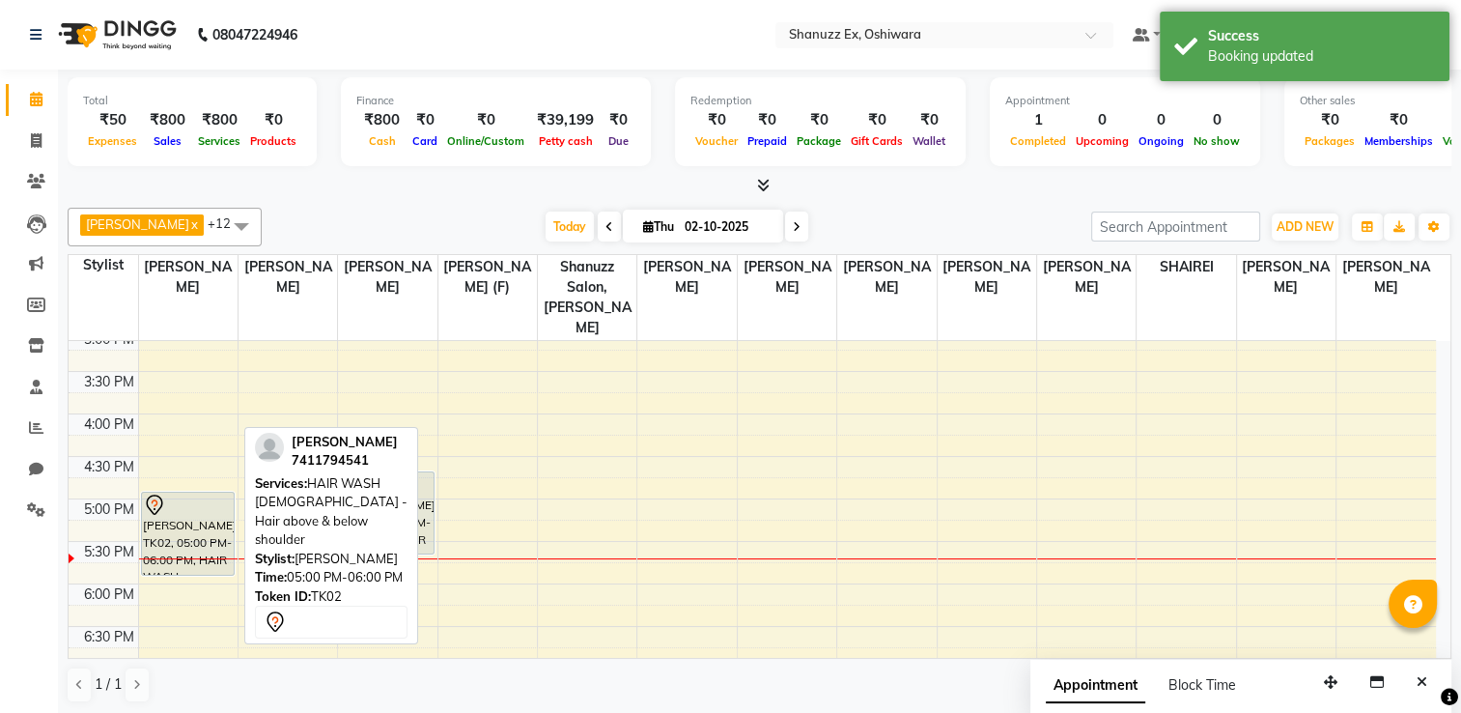
click at [168, 514] on div "[PERSON_NAME], TK02, 05:00 PM-06:00 PM, HAIR WASH [DEMOGRAPHIC_DATA] - Hair abo…" at bounding box center [188, 534] width 93 height 82
click at [214, 494] on div at bounding box center [188, 505] width 91 height 23
select select "7"
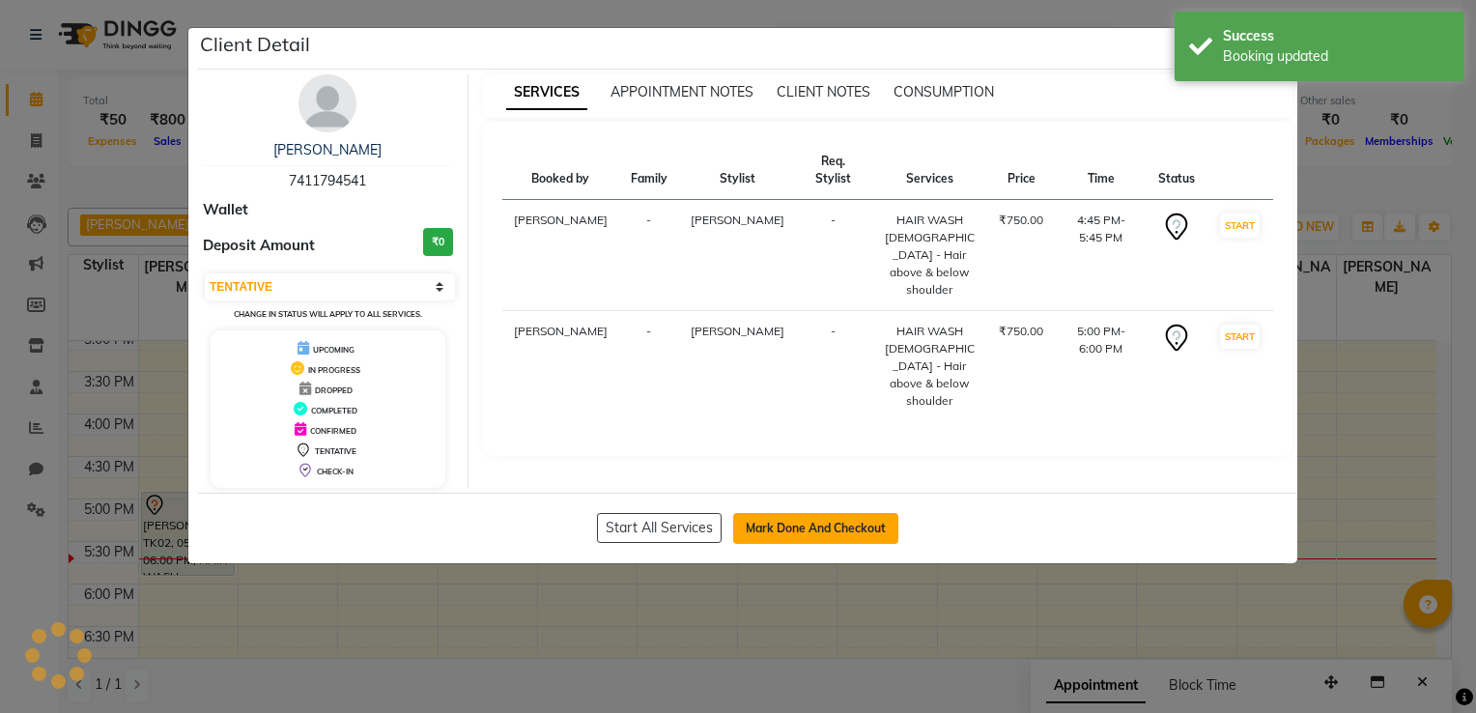
click at [819, 530] on button "Mark Done And Checkout" at bounding box center [815, 528] width 165 height 31
select select "8229"
select select "service"
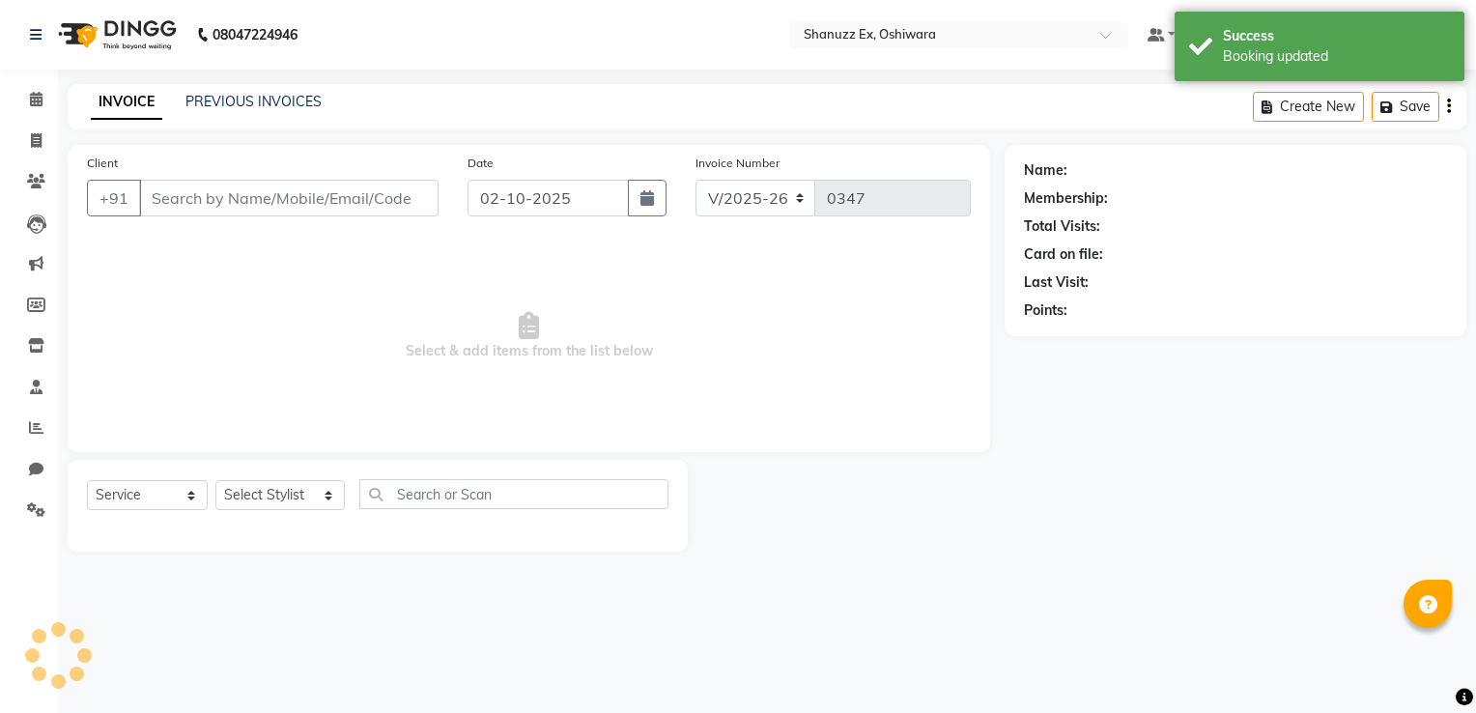
type input "7411794541"
select select "77948"
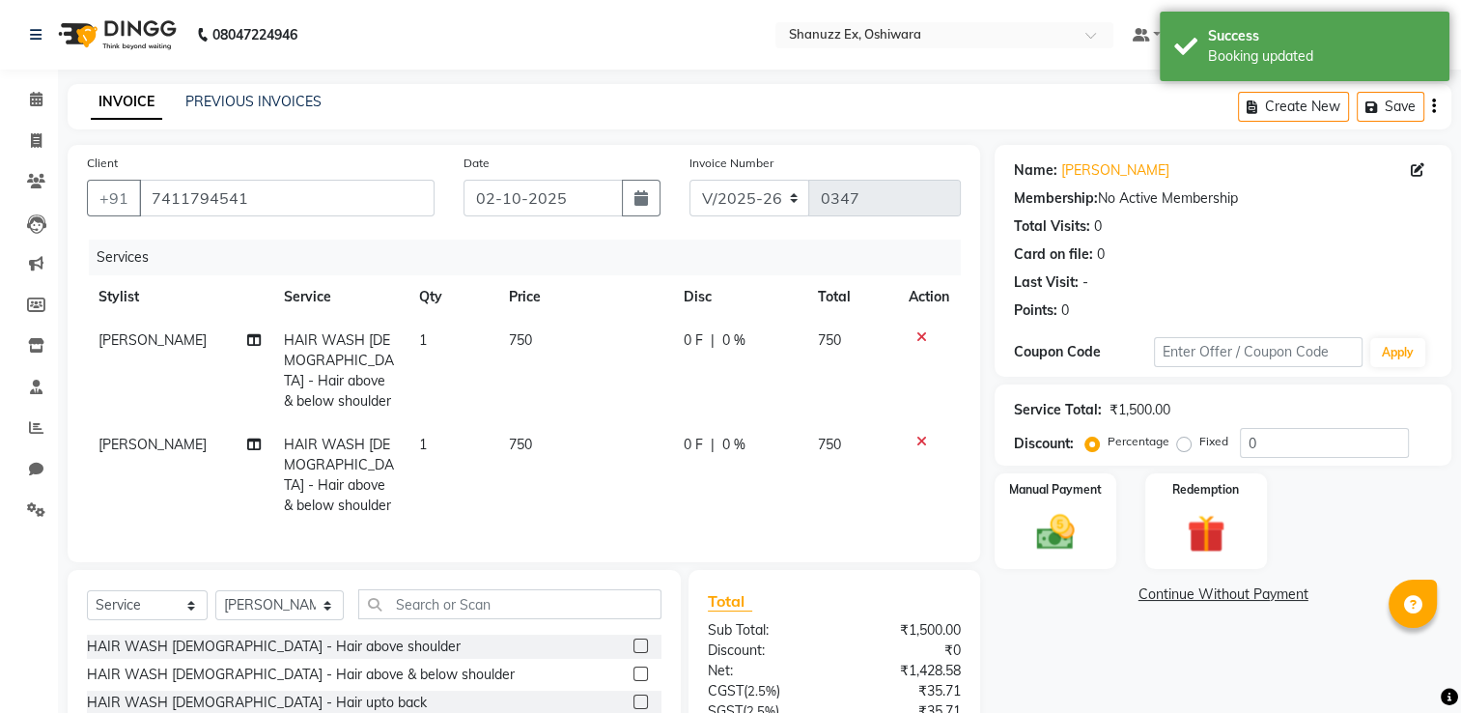
scroll to position [145, 0]
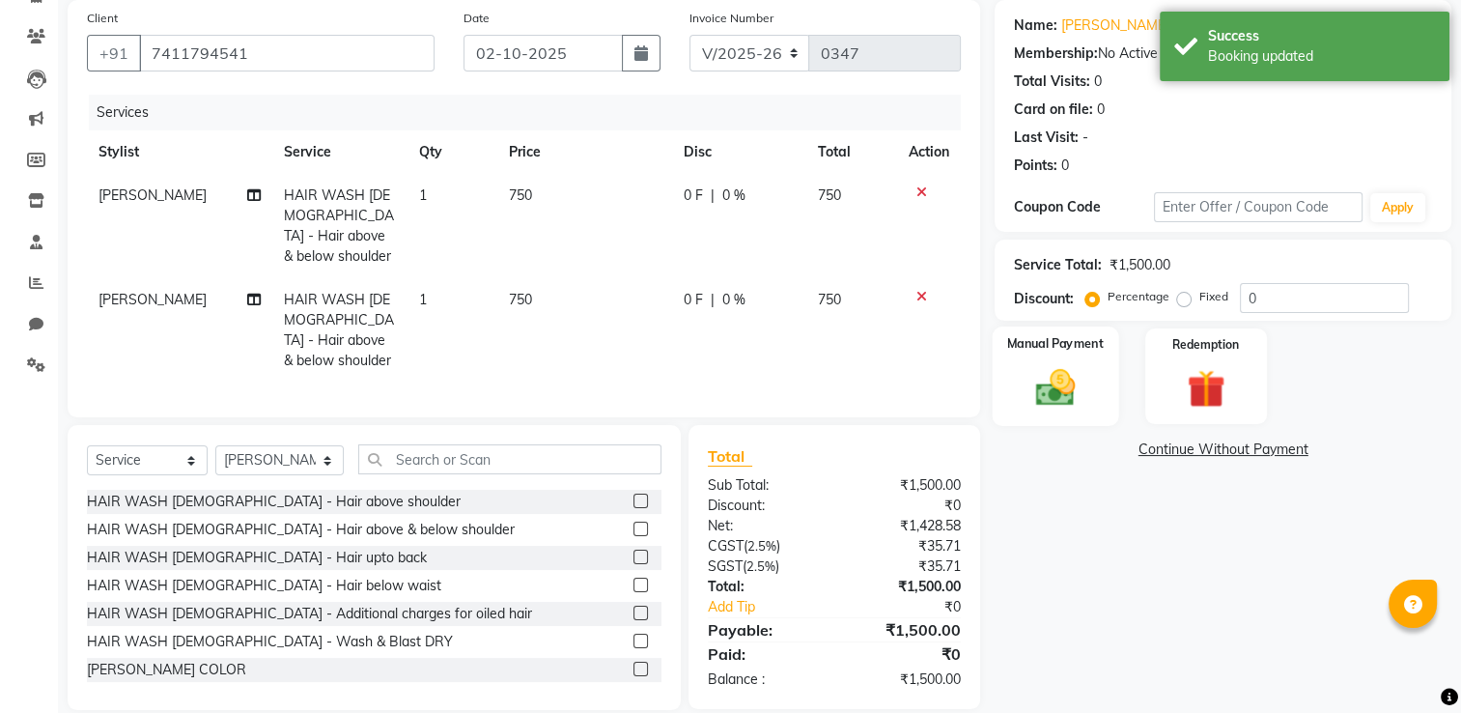
click at [1033, 377] on img at bounding box center [1056, 387] width 65 height 45
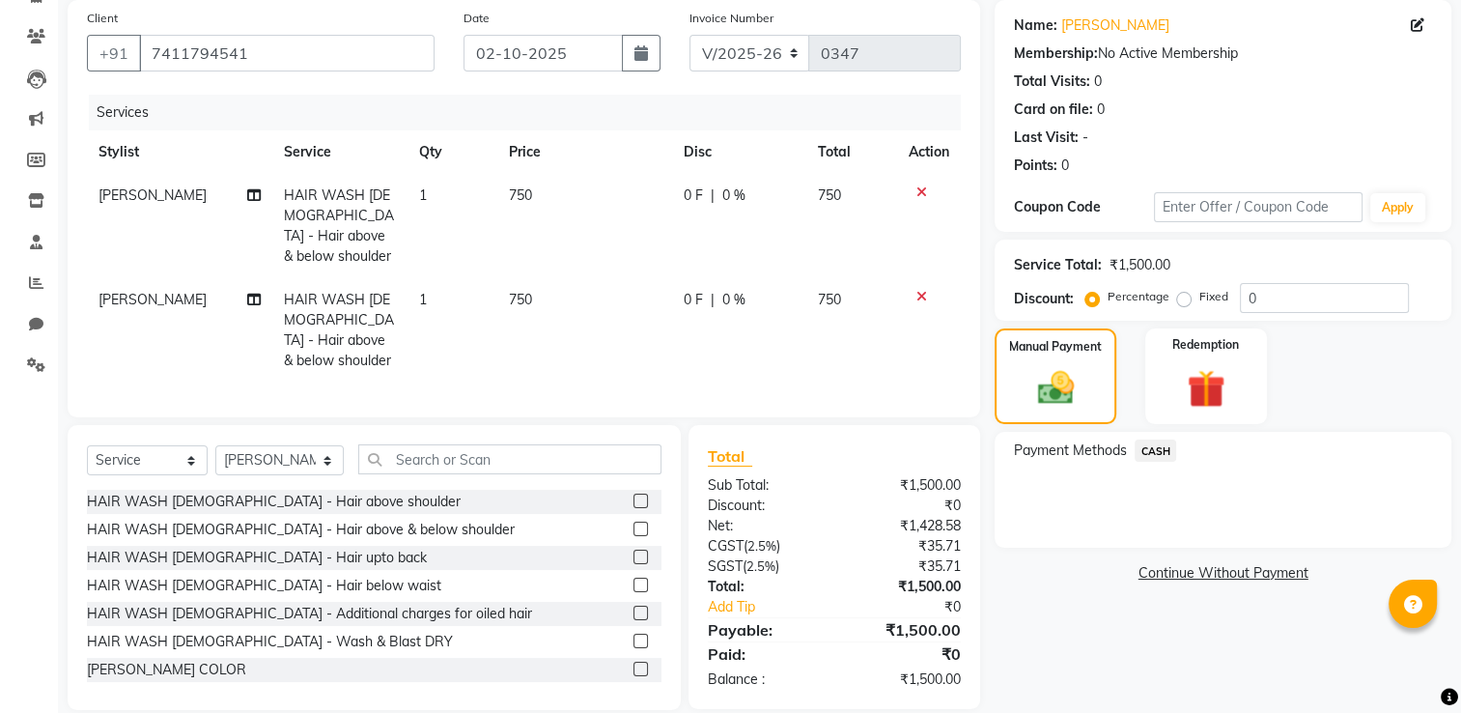
click at [1159, 450] on span "CASH" at bounding box center [1156, 450] width 42 height 22
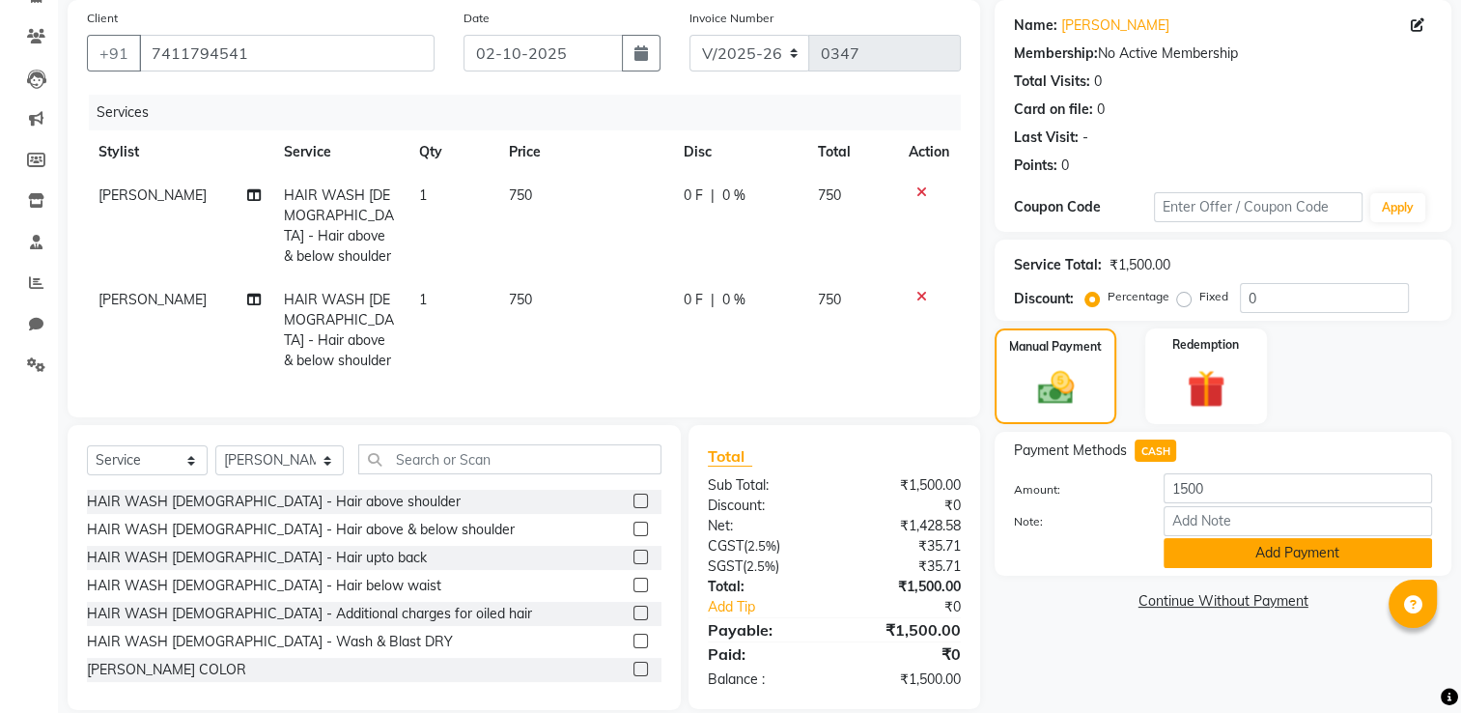
click at [1215, 568] on button "Add Payment" at bounding box center [1298, 553] width 268 height 30
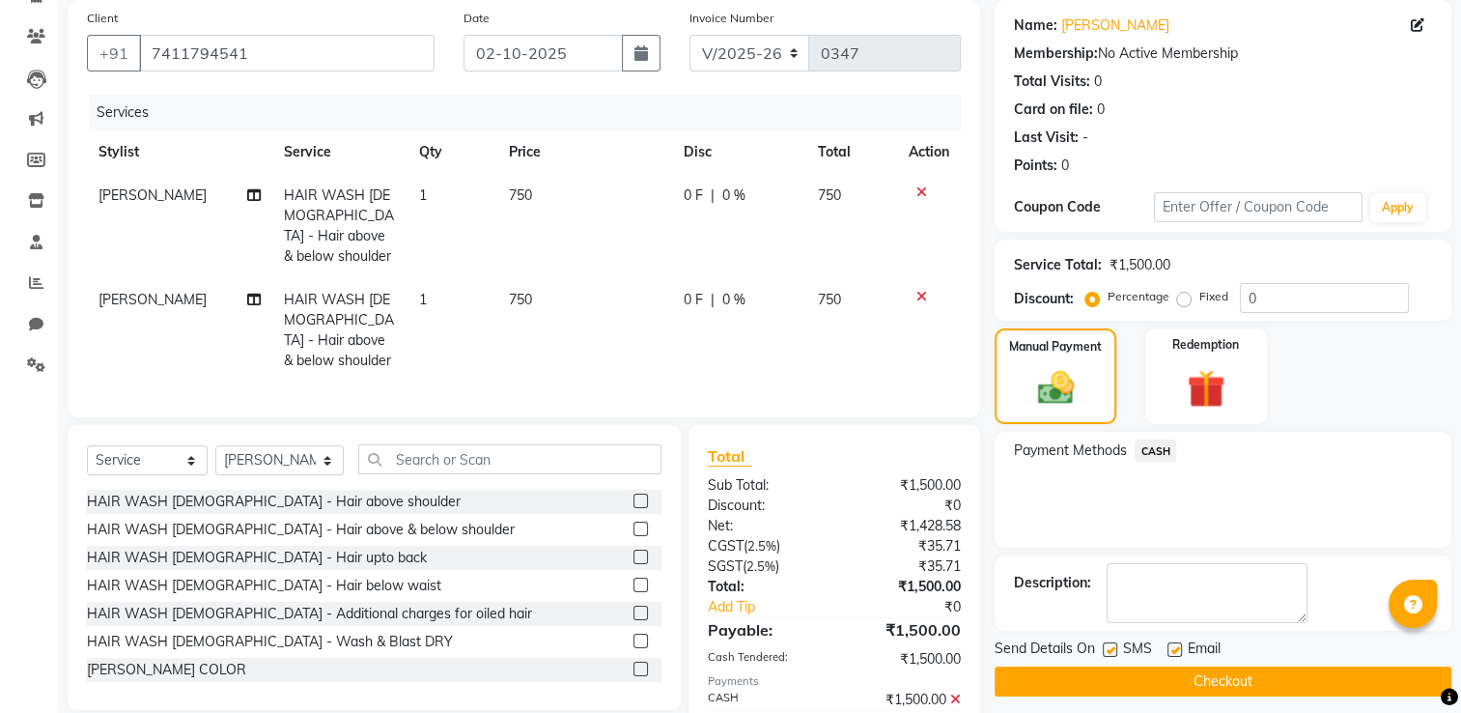
scroll to position [212, 0]
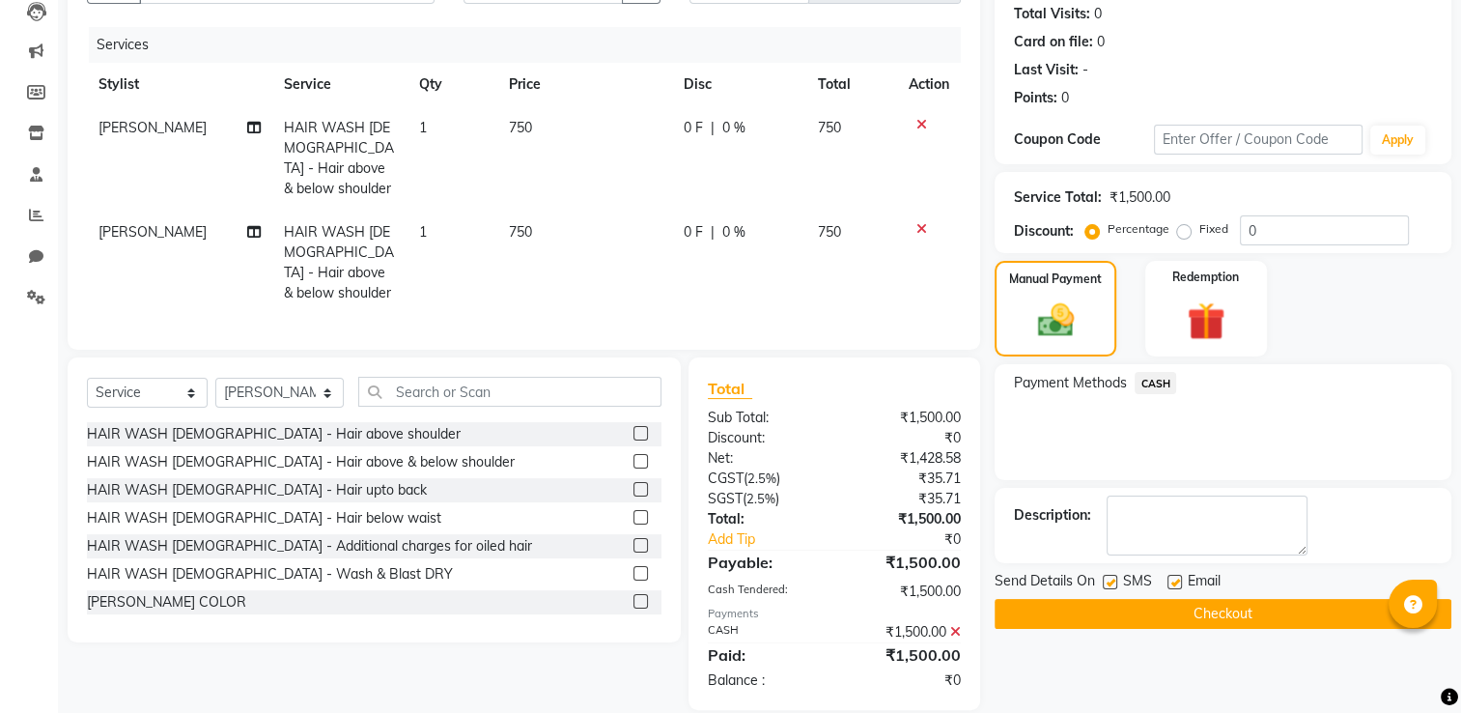
click at [1112, 582] on label at bounding box center [1110, 582] width 14 height 14
click at [1112, 582] on input "checkbox" at bounding box center [1109, 583] width 13 height 13
checkbox input "false"
click at [1095, 607] on button "Checkout" at bounding box center [1223, 614] width 457 height 30
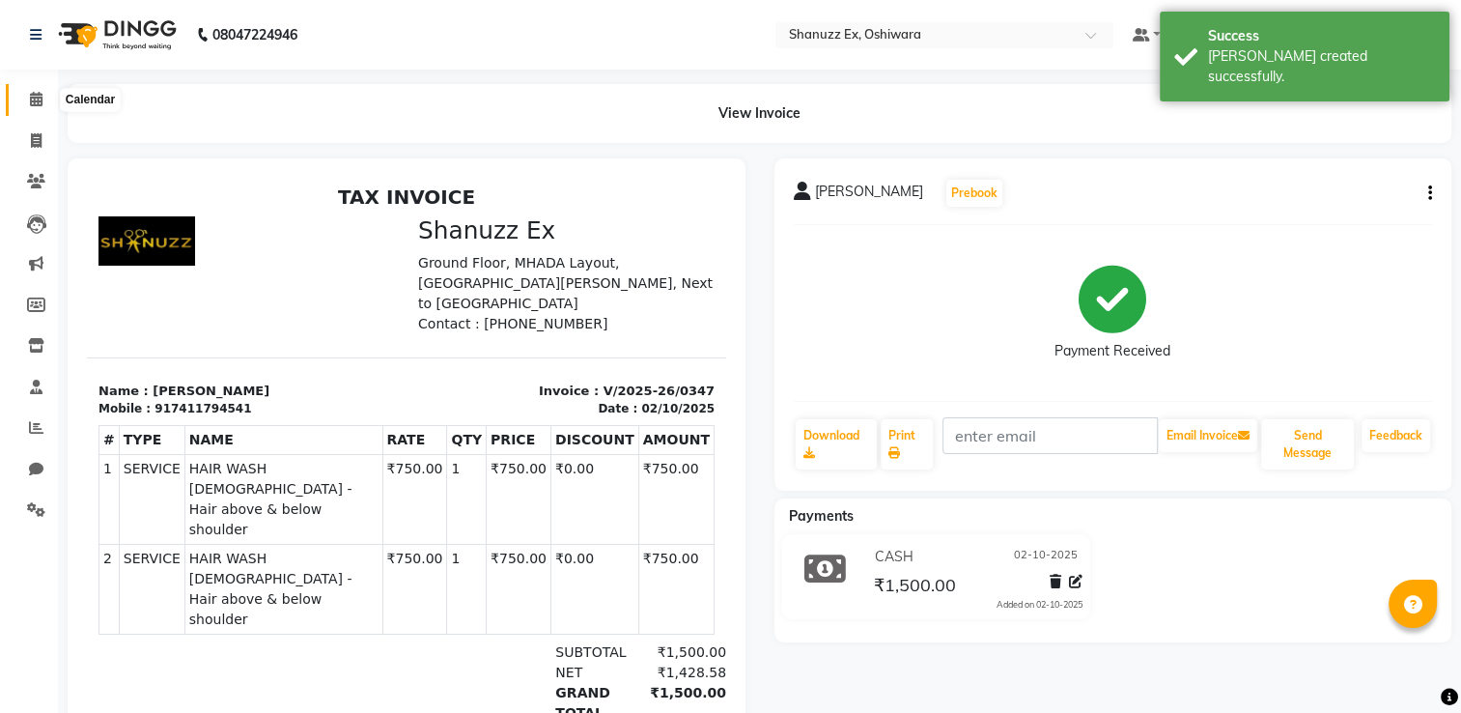
click at [31, 98] on icon at bounding box center [36, 99] width 13 height 14
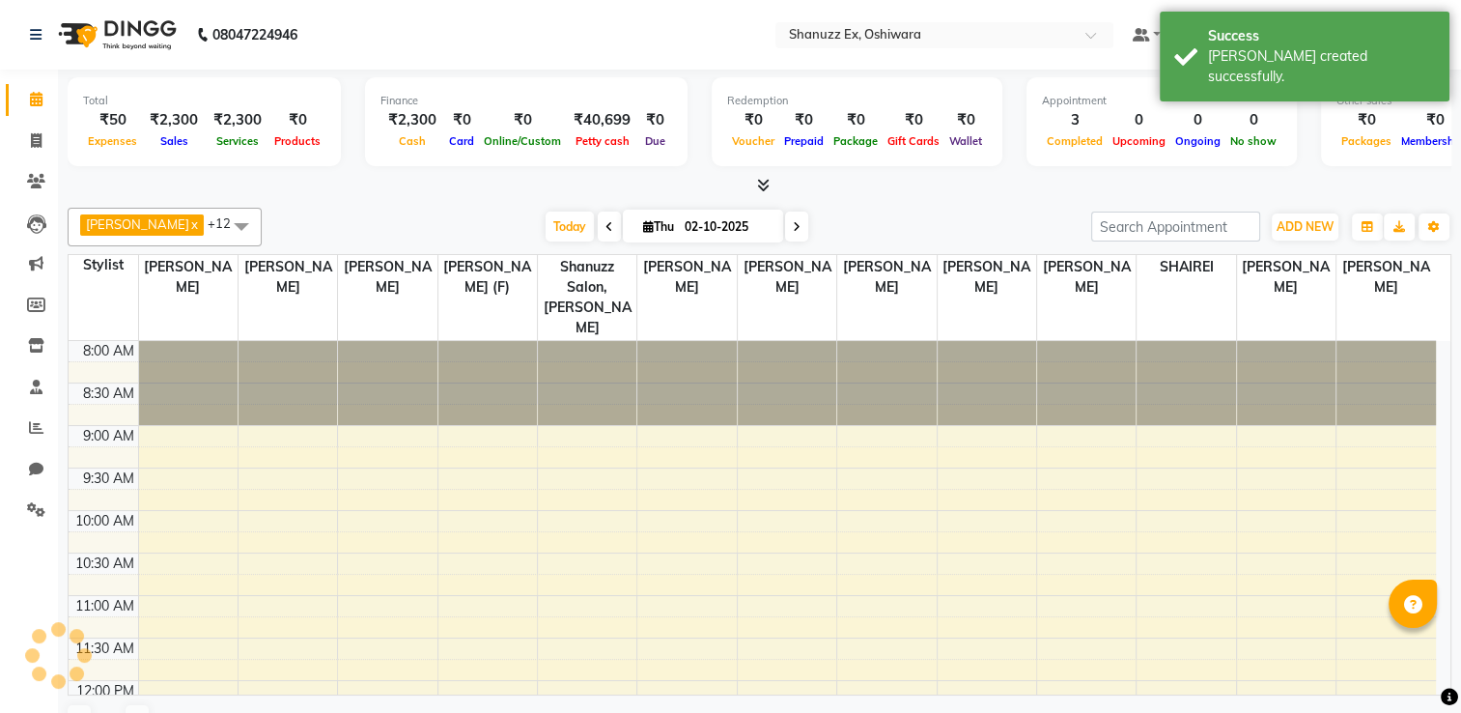
scroll to position [719, 0]
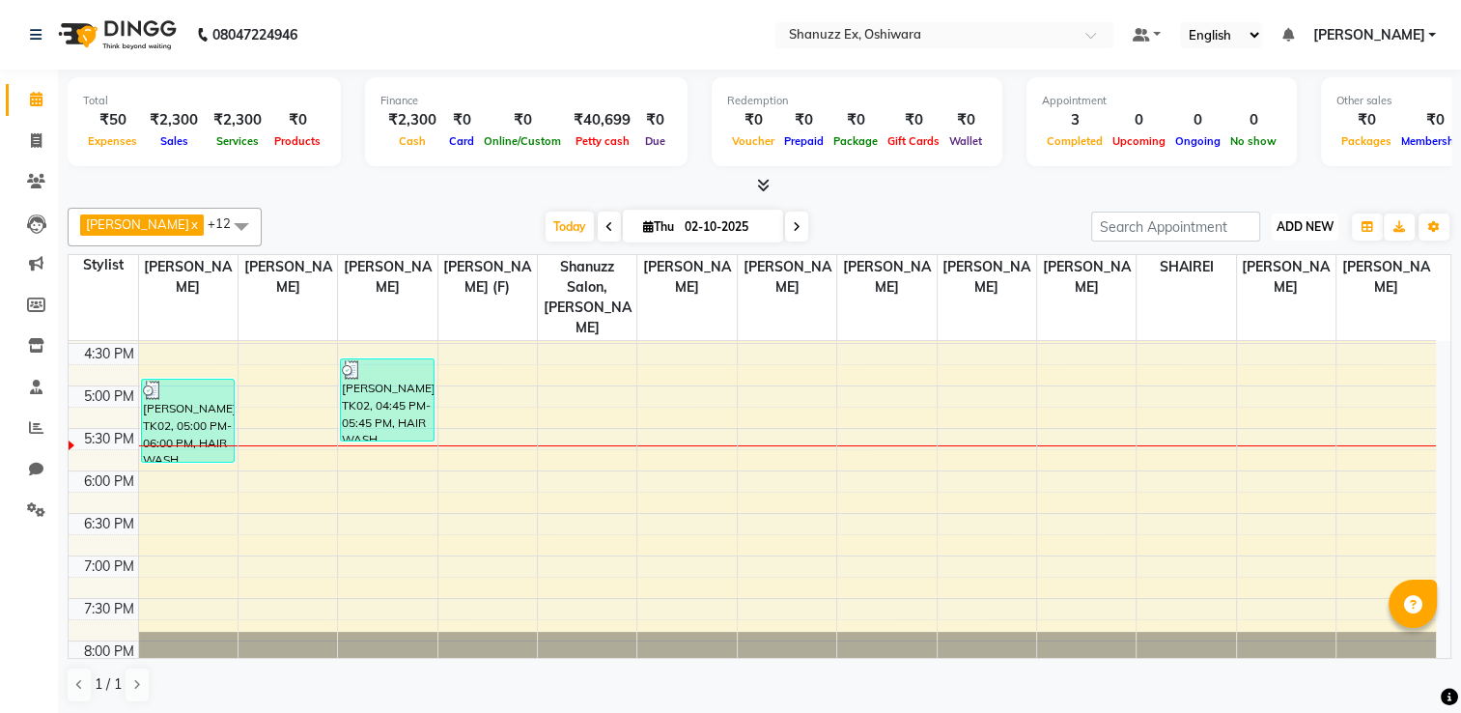
click at [1291, 231] on span "ADD NEW" at bounding box center [1305, 226] width 57 height 14
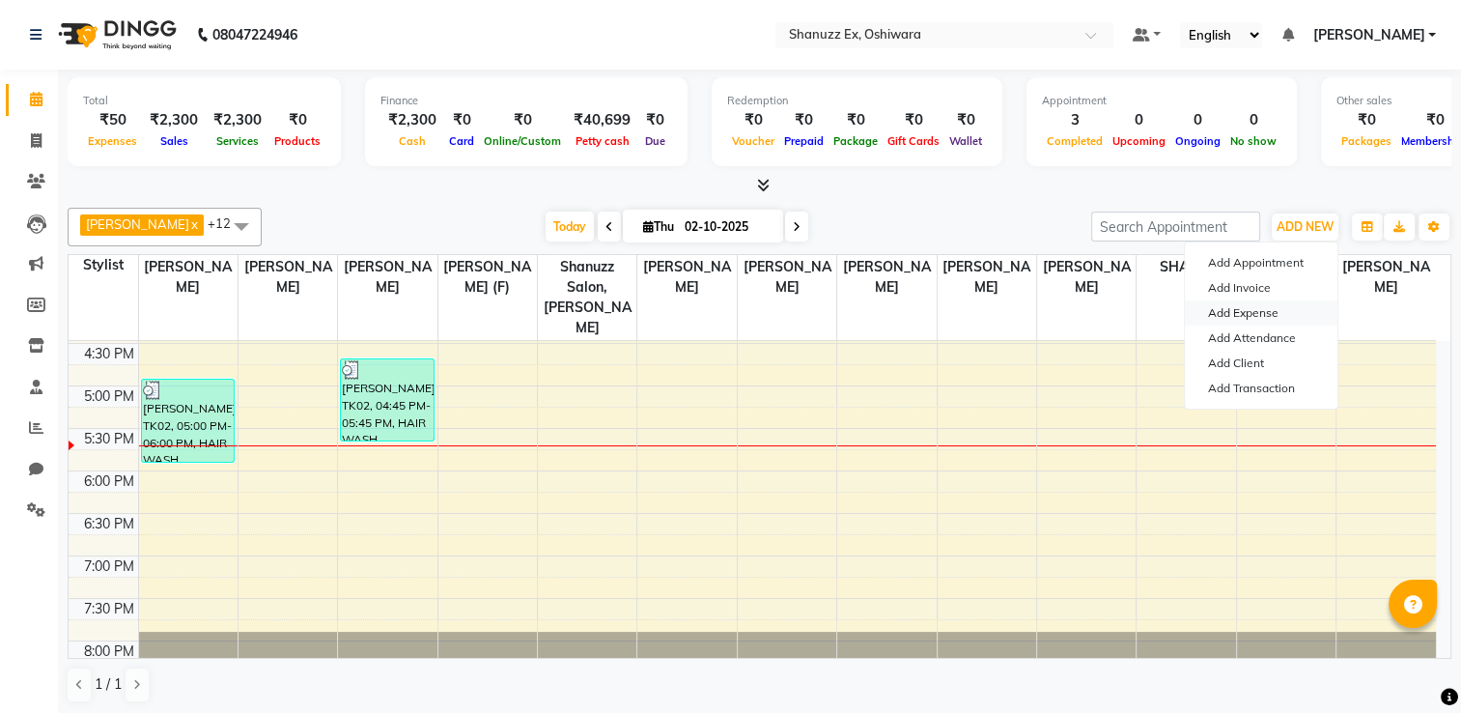
click at [1255, 315] on link "Add Expense" at bounding box center [1261, 312] width 153 height 25
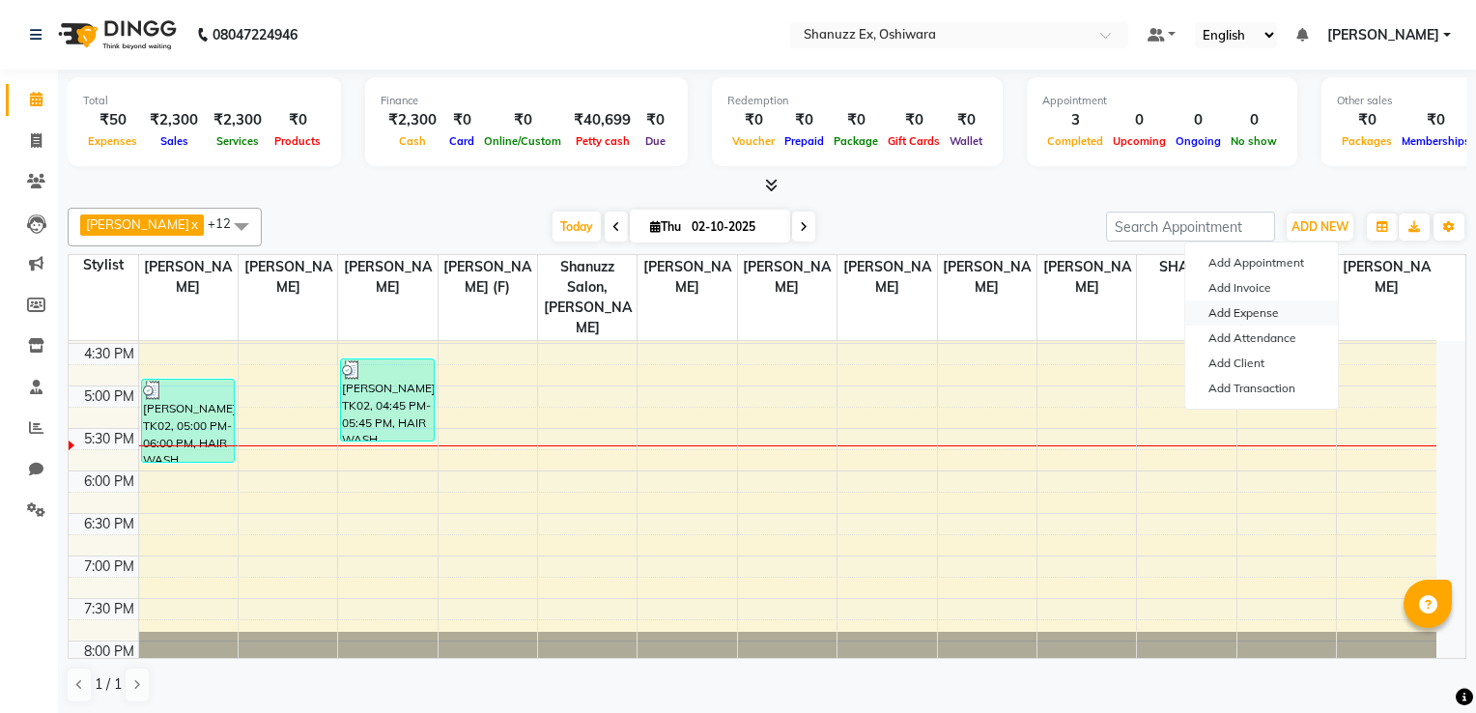
select select "1"
select select "7357"
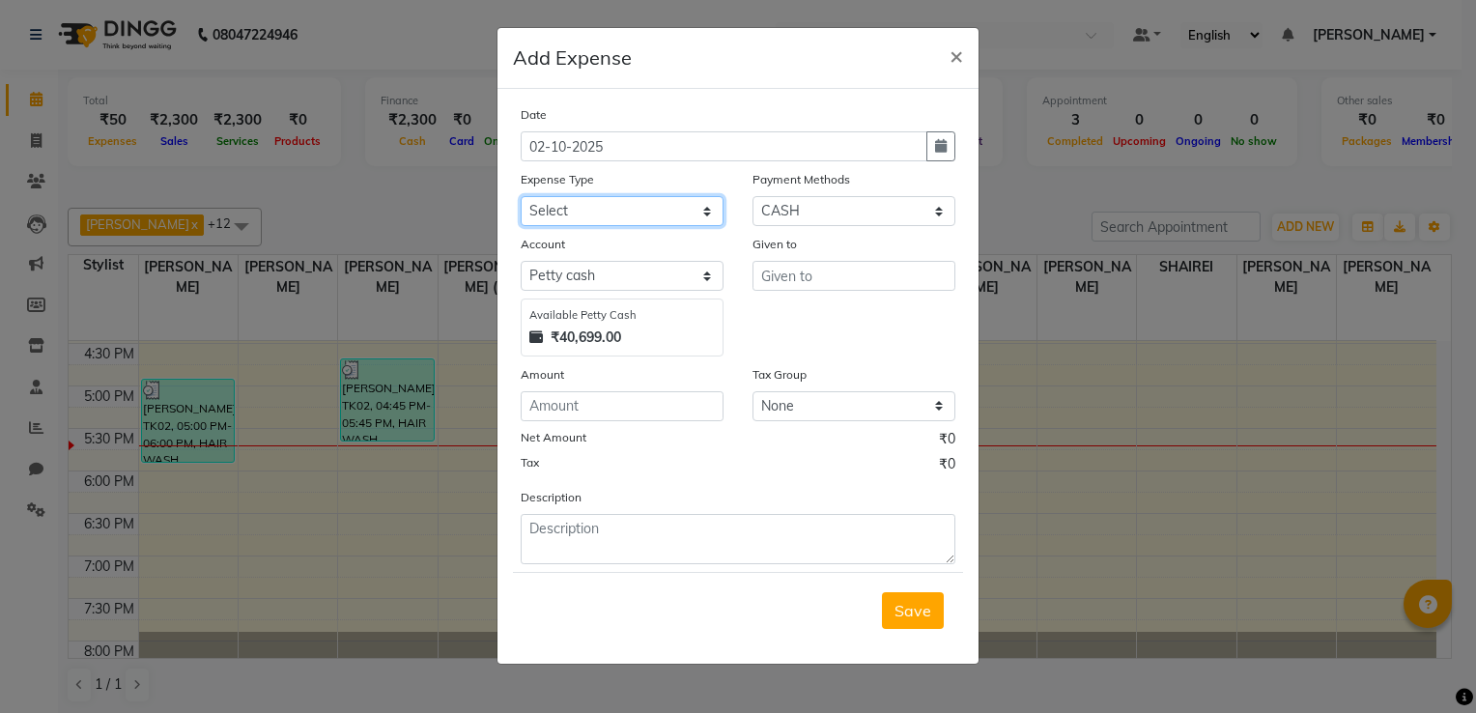
click at [624, 210] on select "Select Advance Salary Client Snacks Electricity Bill Marketing Maintenance Misc…" at bounding box center [622, 211] width 203 height 30
select select "22675"
click at [521, 198] on select "Select Advance Salary Client Snacks Electricity Bill Marketing Maintenance Misc…" at bounding box center [622, 211] width 203 height 30
click at [574, 409] on input "number" at bounding box center [622, 406] width 203 height 30
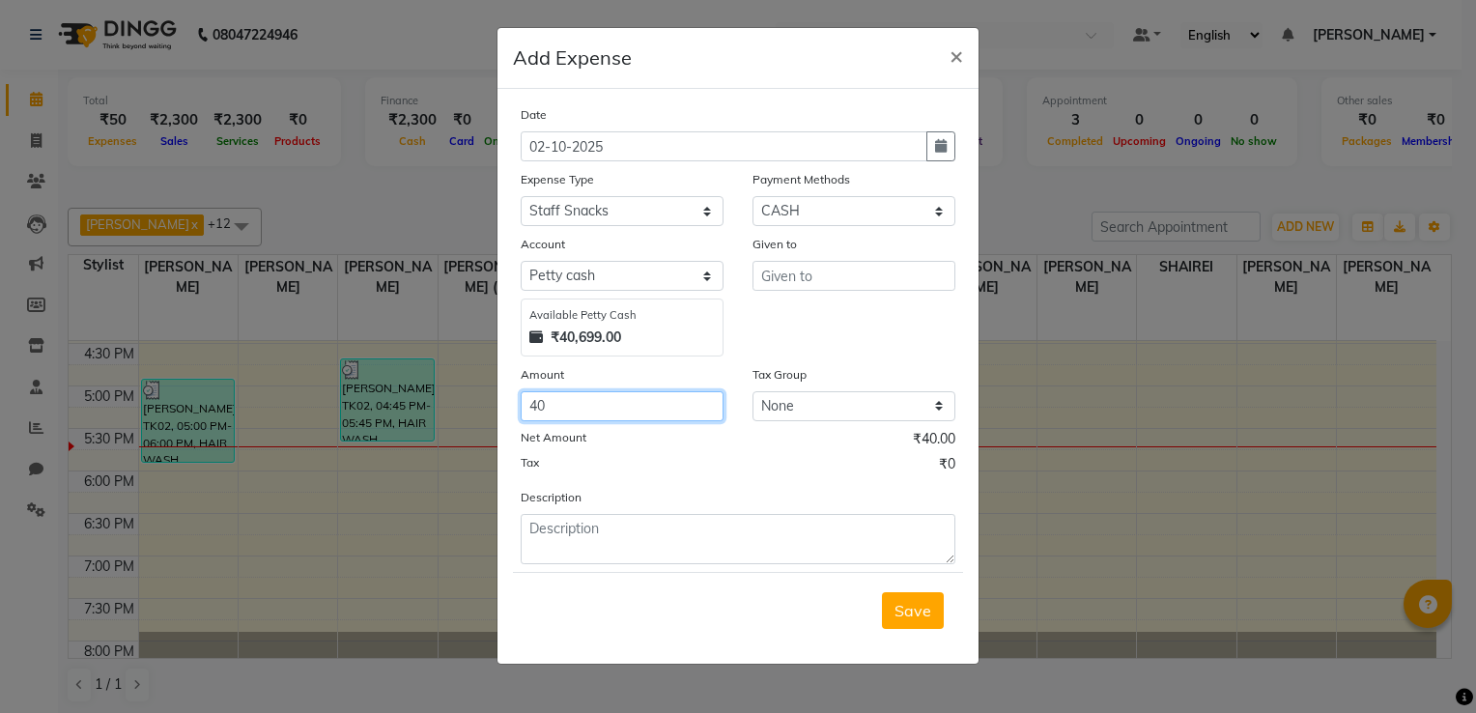
type input "40"
click at [774, 268] on input "text" at bounding box center [853, 276] width 203 height 30
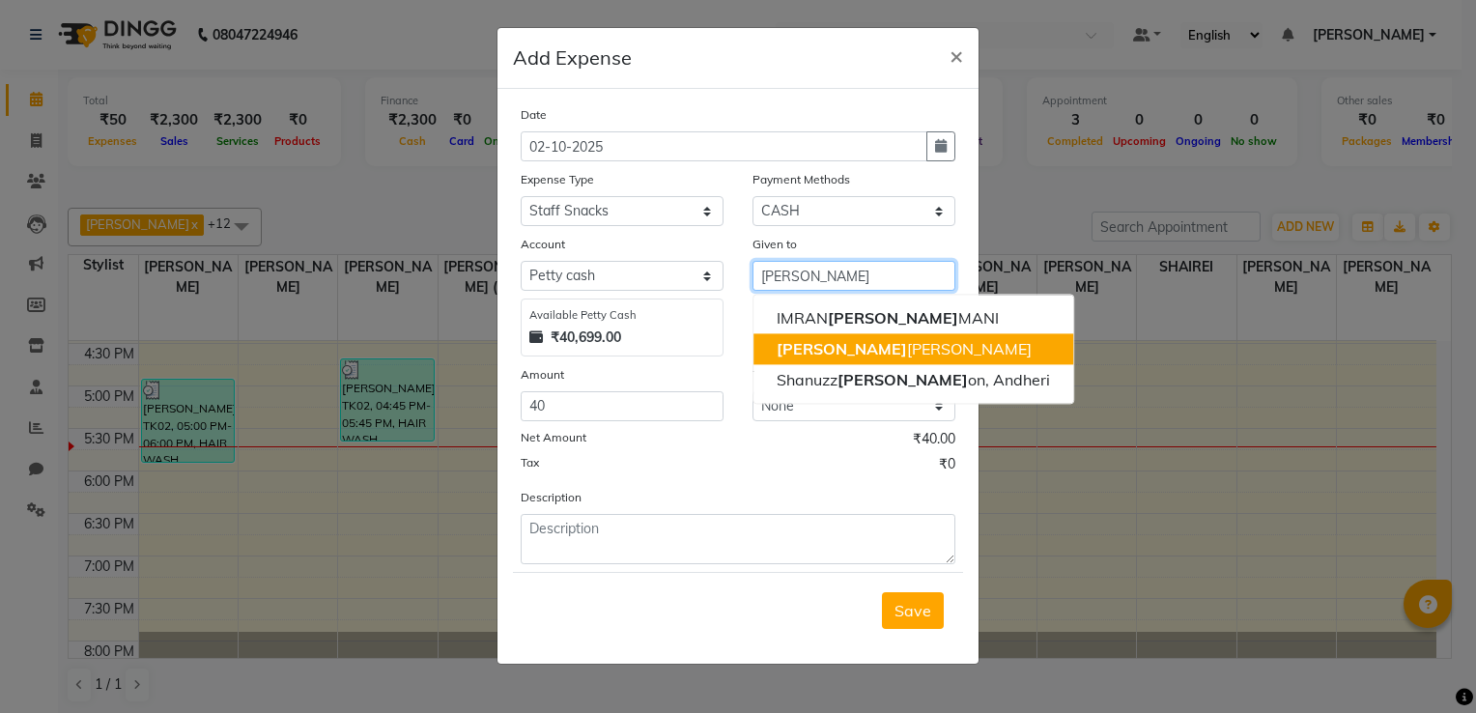
click at [806, 349] on ngb-highlight "[PERSON_NAME] Motha" at bounding box center [903, 348] width 255 height 19
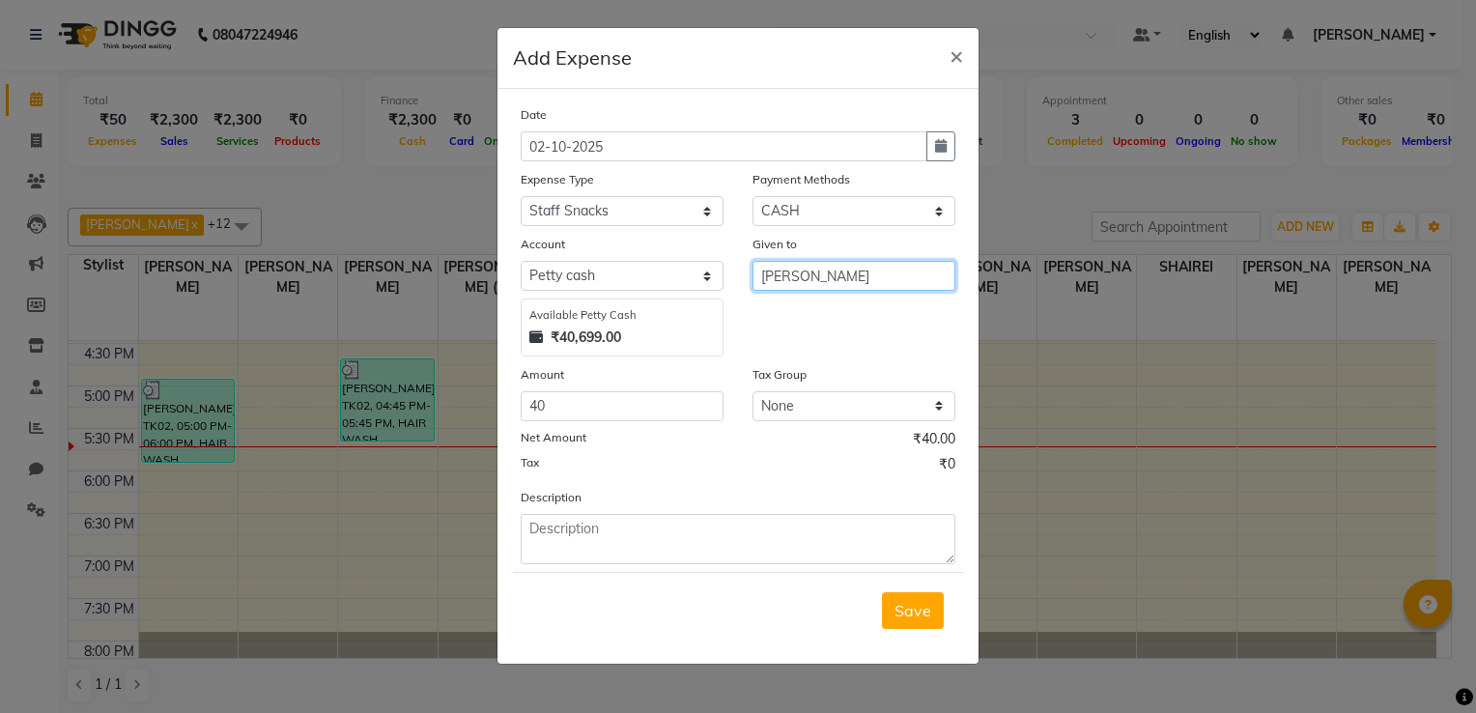
type input "[PERSON_NAME]"
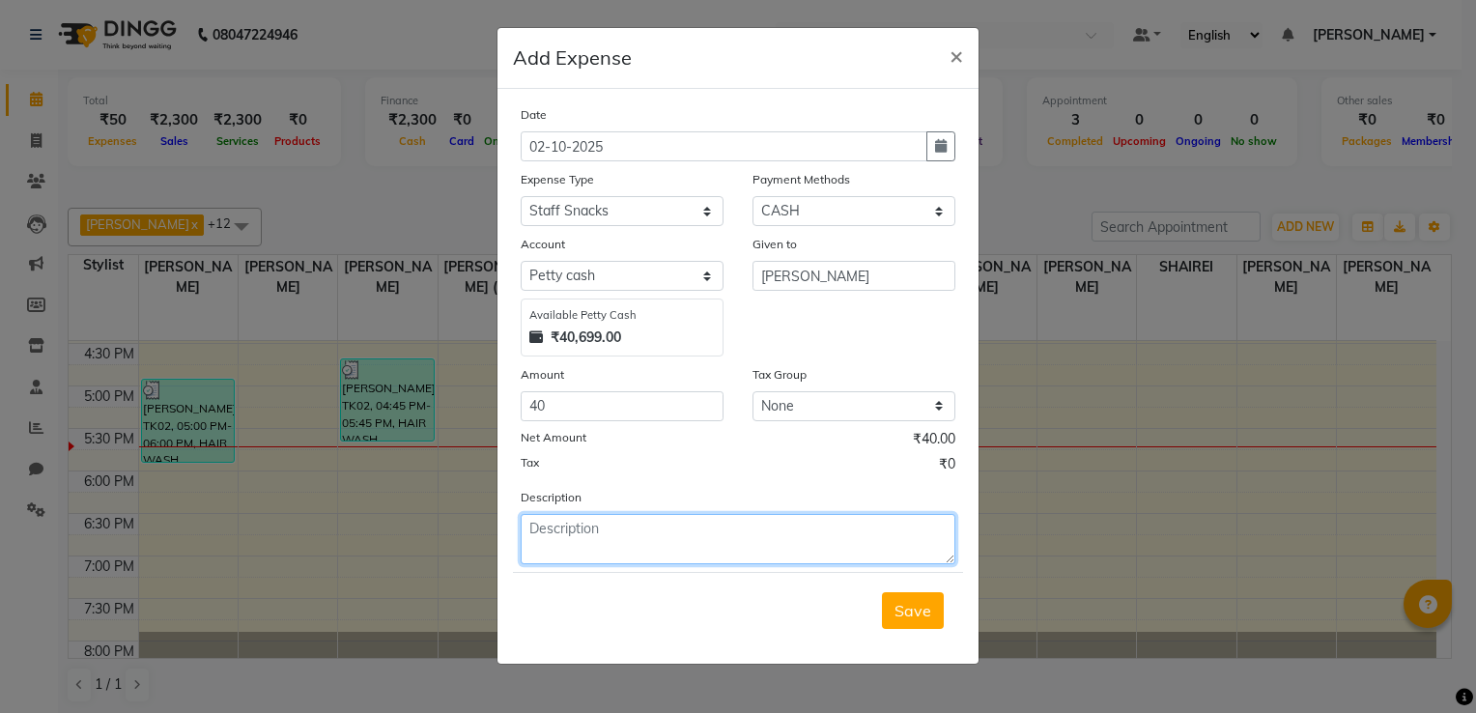
click at [583, 551] on textarea at bounding box center [738, 539] width 435 height 50
type textarea "EGGS FOR [PERSON_NAME] SIR"
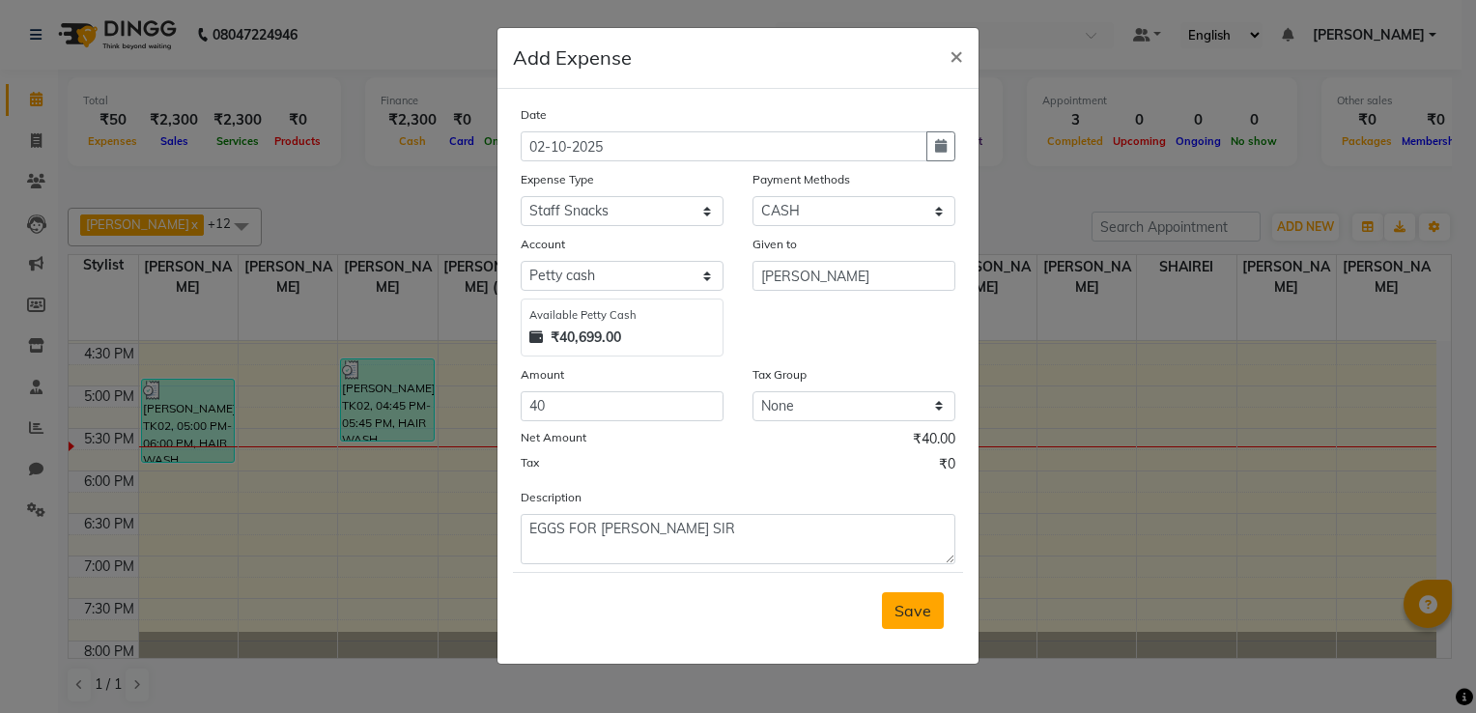
click at [929, 612] on span "Save" at bounding box center [912, 610] width 37 height 19
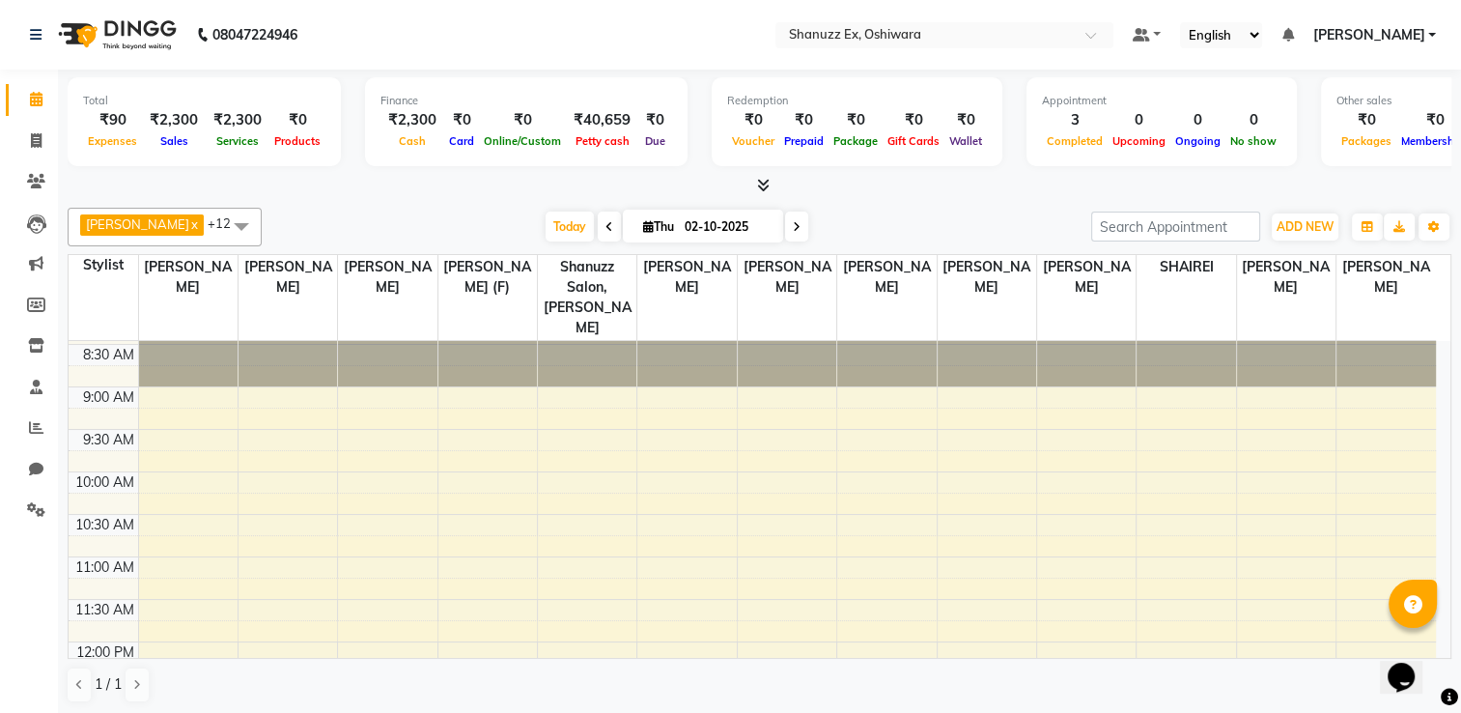
scroll to position [35, 0]
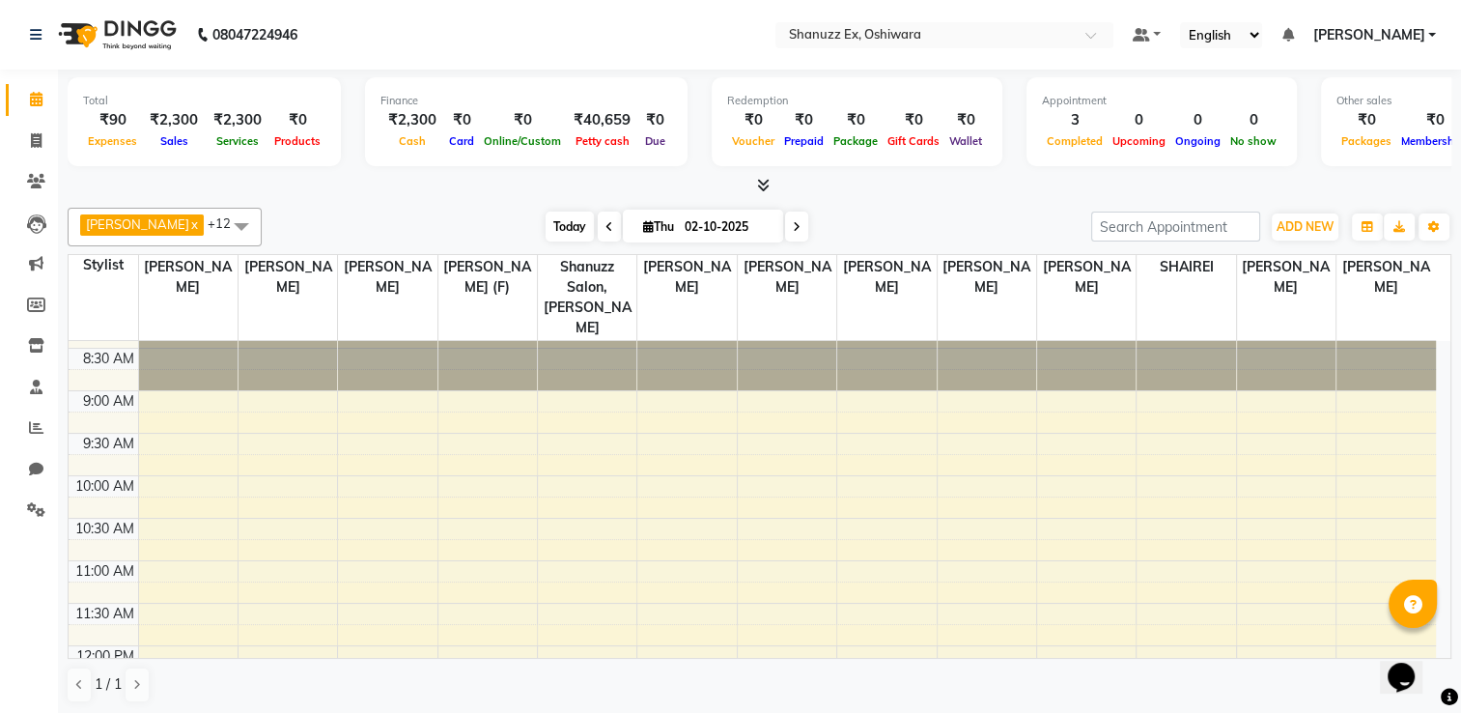
click at [546, 233] on span "Today" at bounding box center [570, 227] width 48 height 30
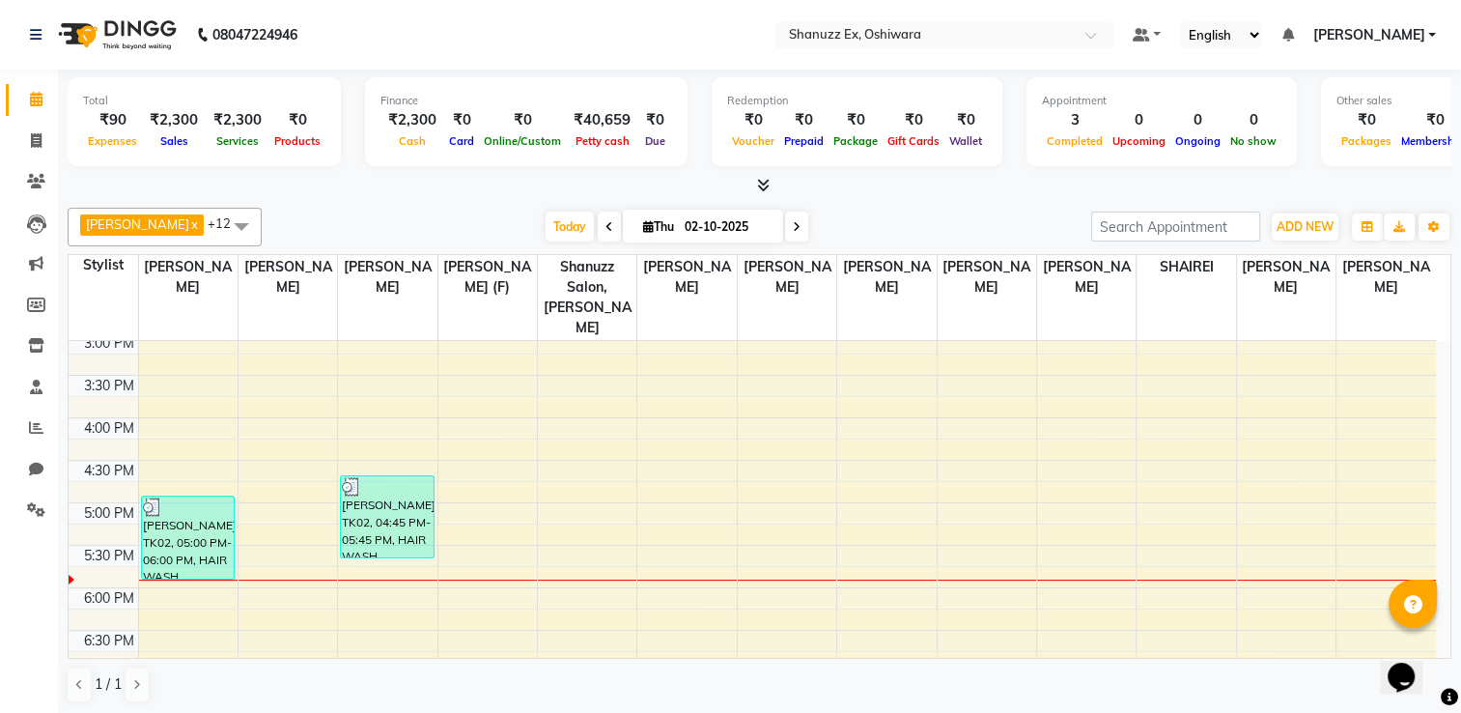
scroll to position [597, 0]
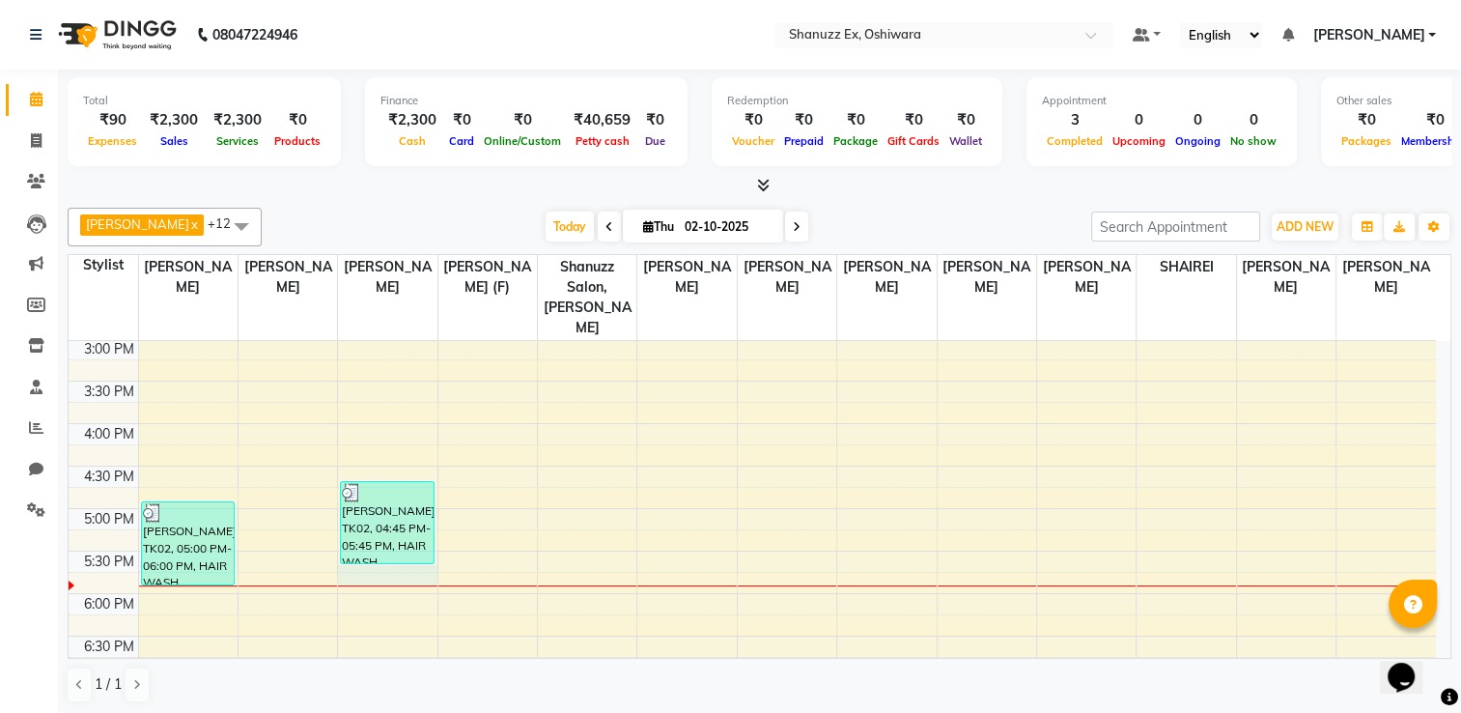
click at [359, 553] on div "8:00 AM 8:30 AM 9:00 AM 9:30 AM 10:00 AM 10:30 AM 11:00 AM 11:30 AM 12:00 PM 12…" at bounding box center [753, 296] width 1368 height 1104
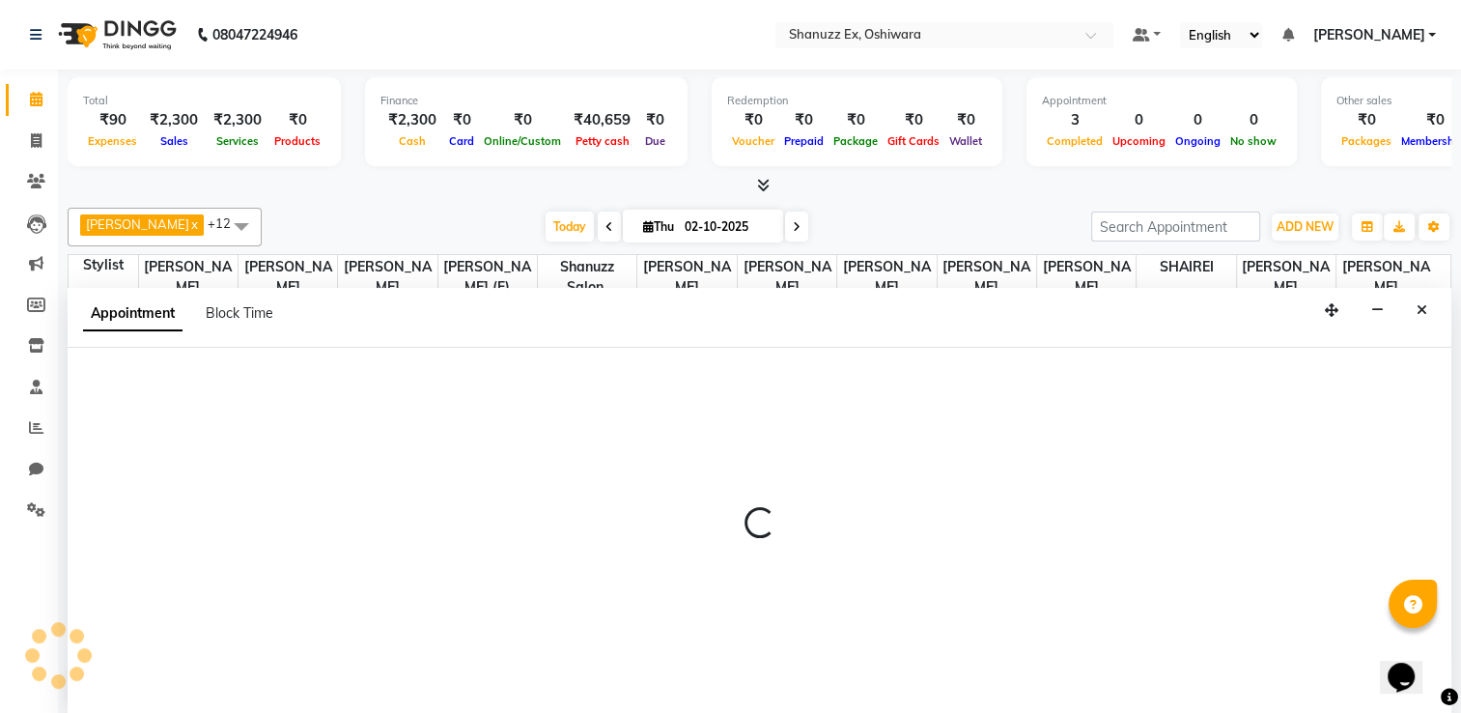
scroll to position [0, 0]
select select "77948"
select select "1065"
select select "tentative"
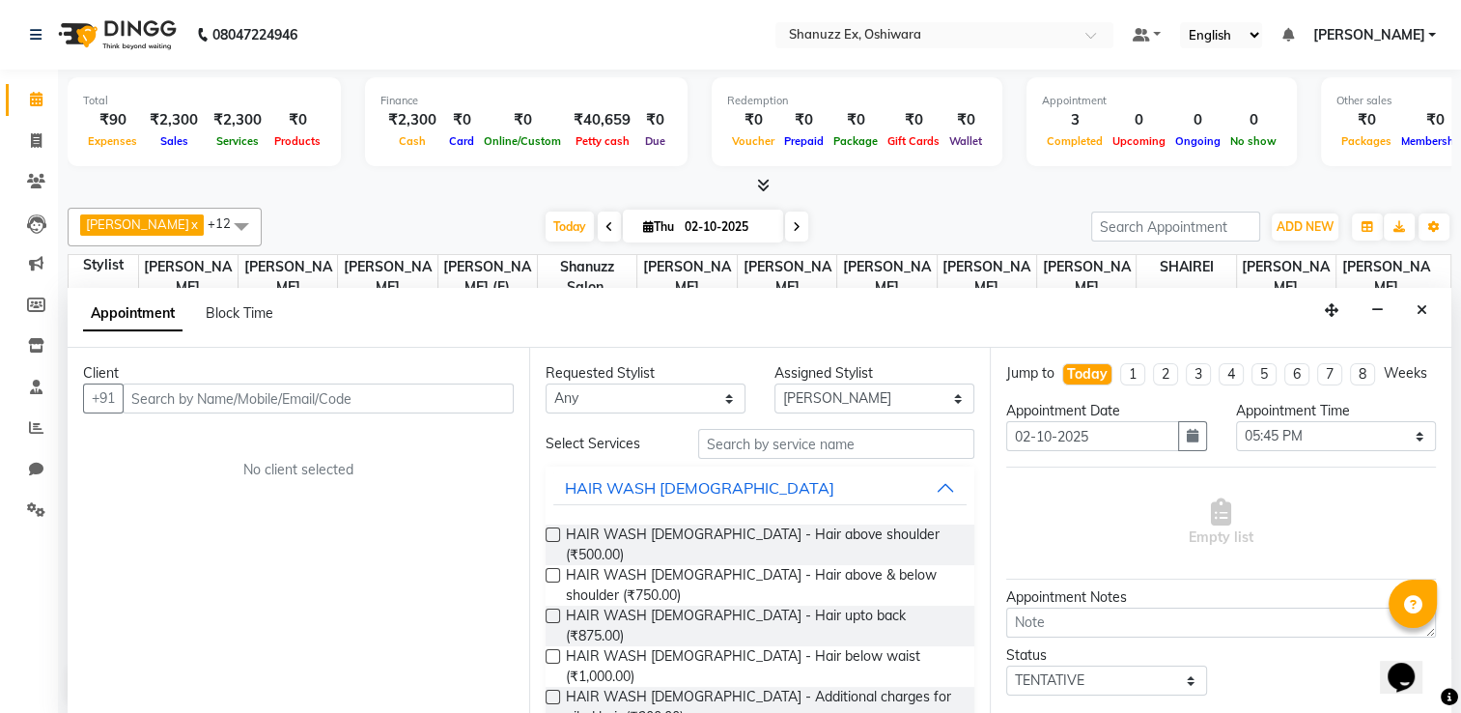
click at [209, 385] on input "text" at bounding box center [318, 398] width 391 height 30
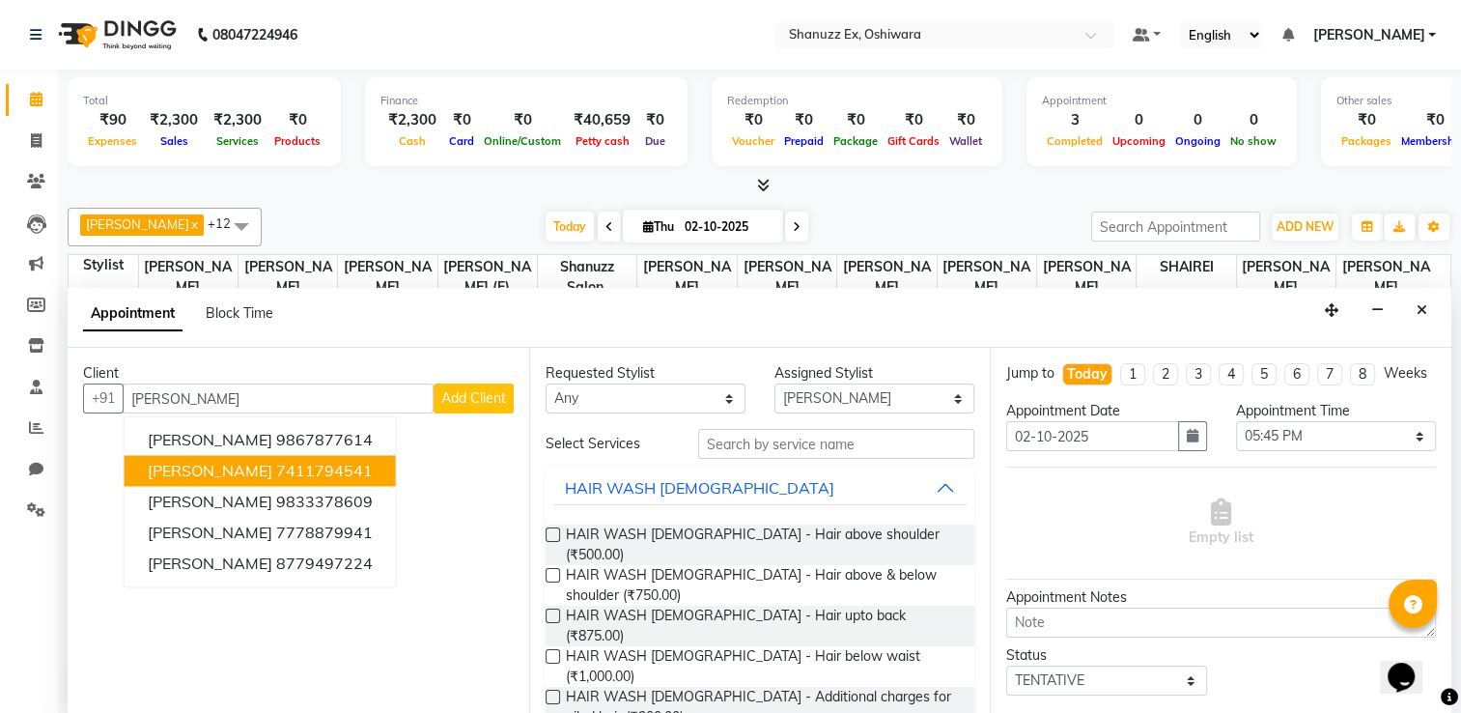
click at [195, 476] on button "ANITA 7411794541" at bounding box center [260, 470] width 271 height 31
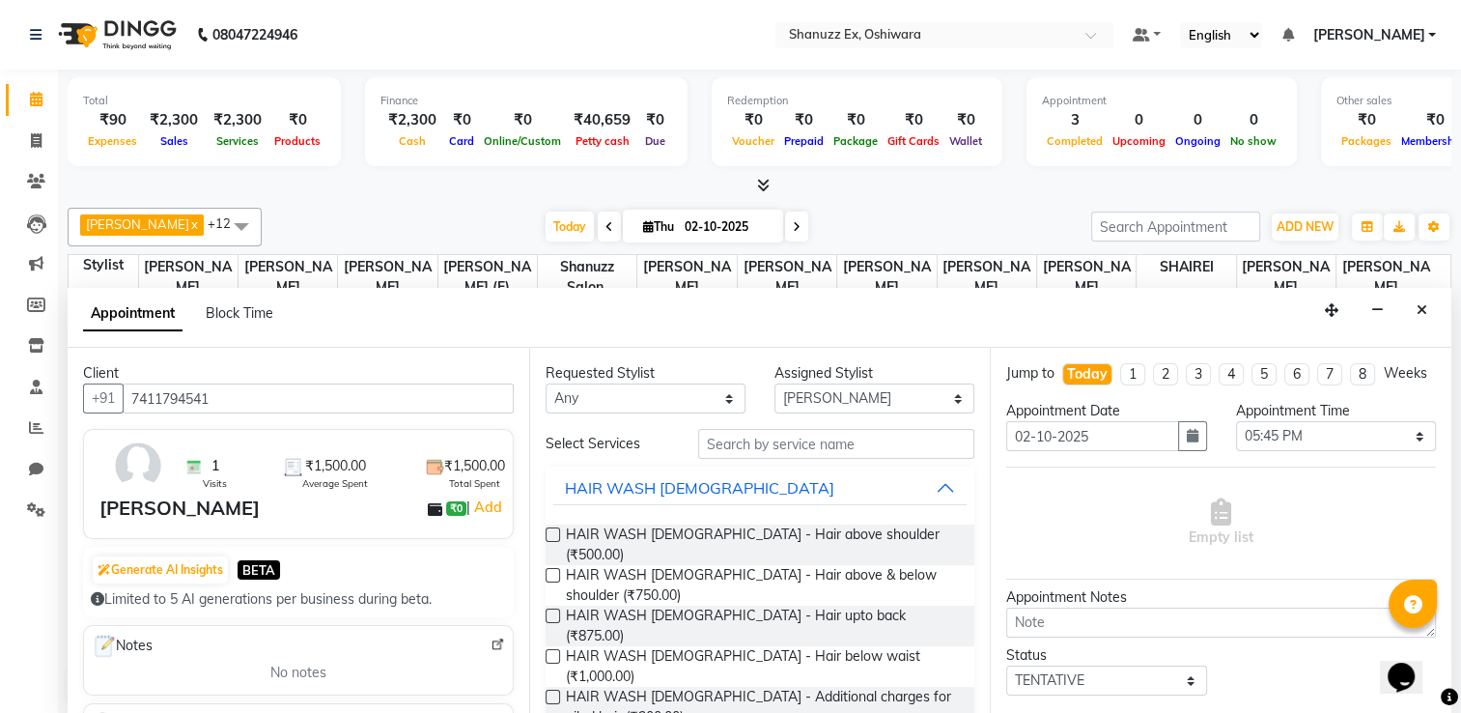
type input "7411794541"
click at [559, 568] on label at bounding box center [553, 575] width 14 height 14
click at [558, 571] on input "checkbox" at bounding box center [552, 577] width 13 height 13
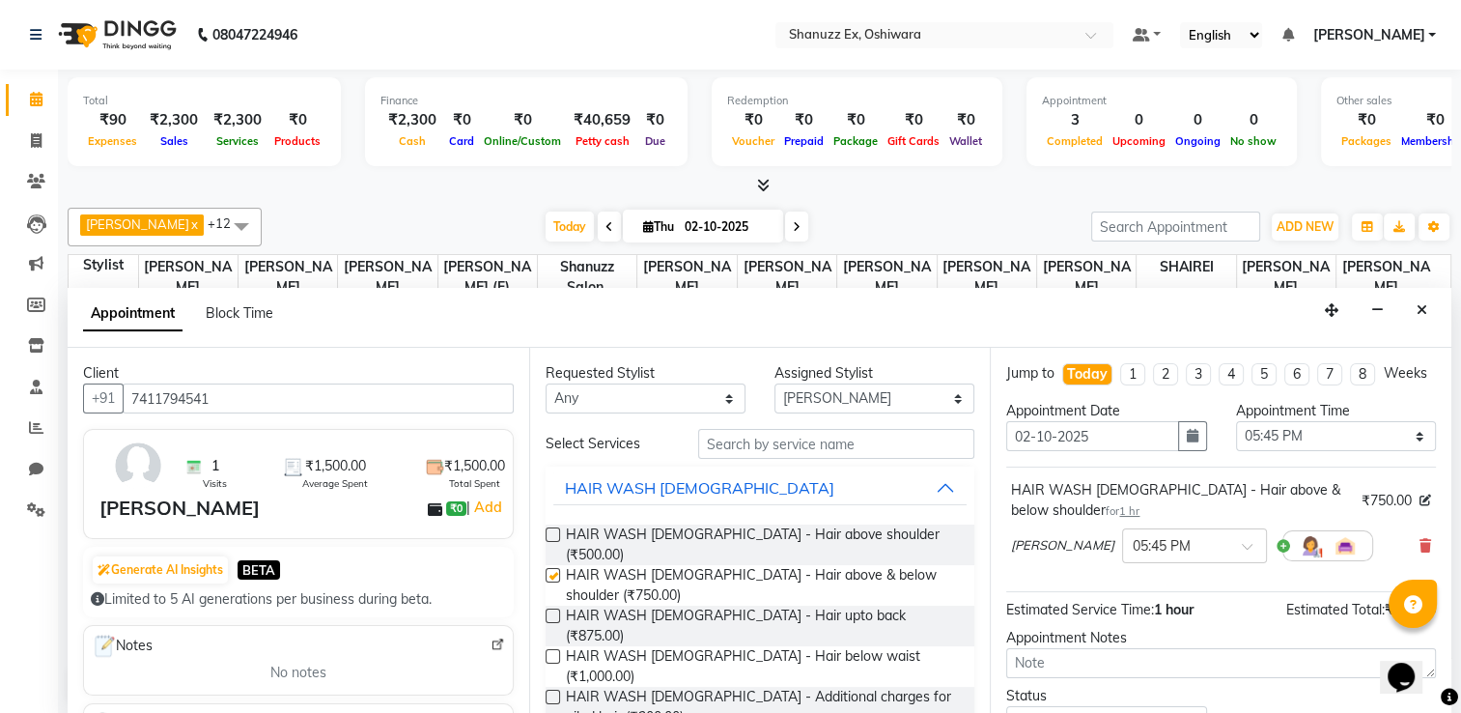
checkbox input "false"
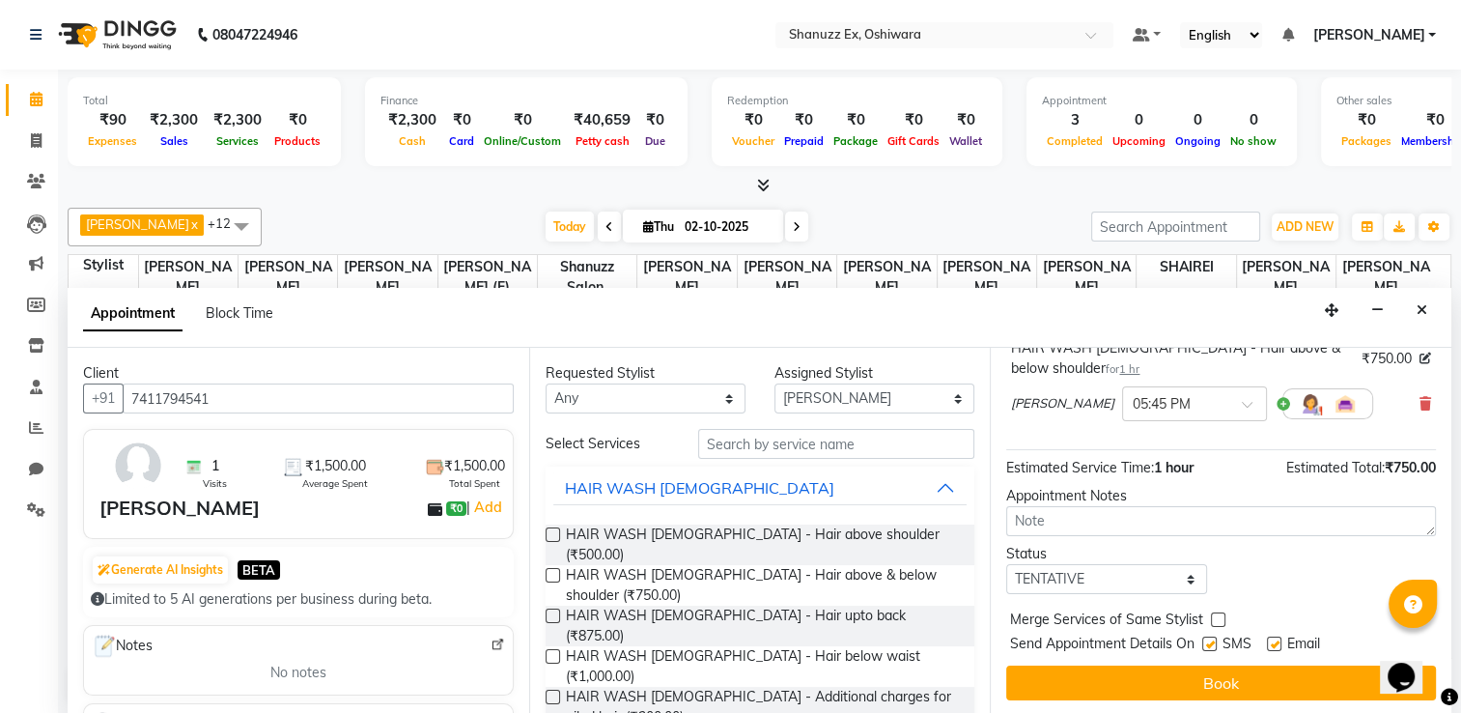
click at [1205, 636] on label at bounding box center [1209, 643] width 14 height 14
click at [1205, 639] on input "checkbox" at bounding box center [1208, 645] width 13 height 13
checkbox input "false"
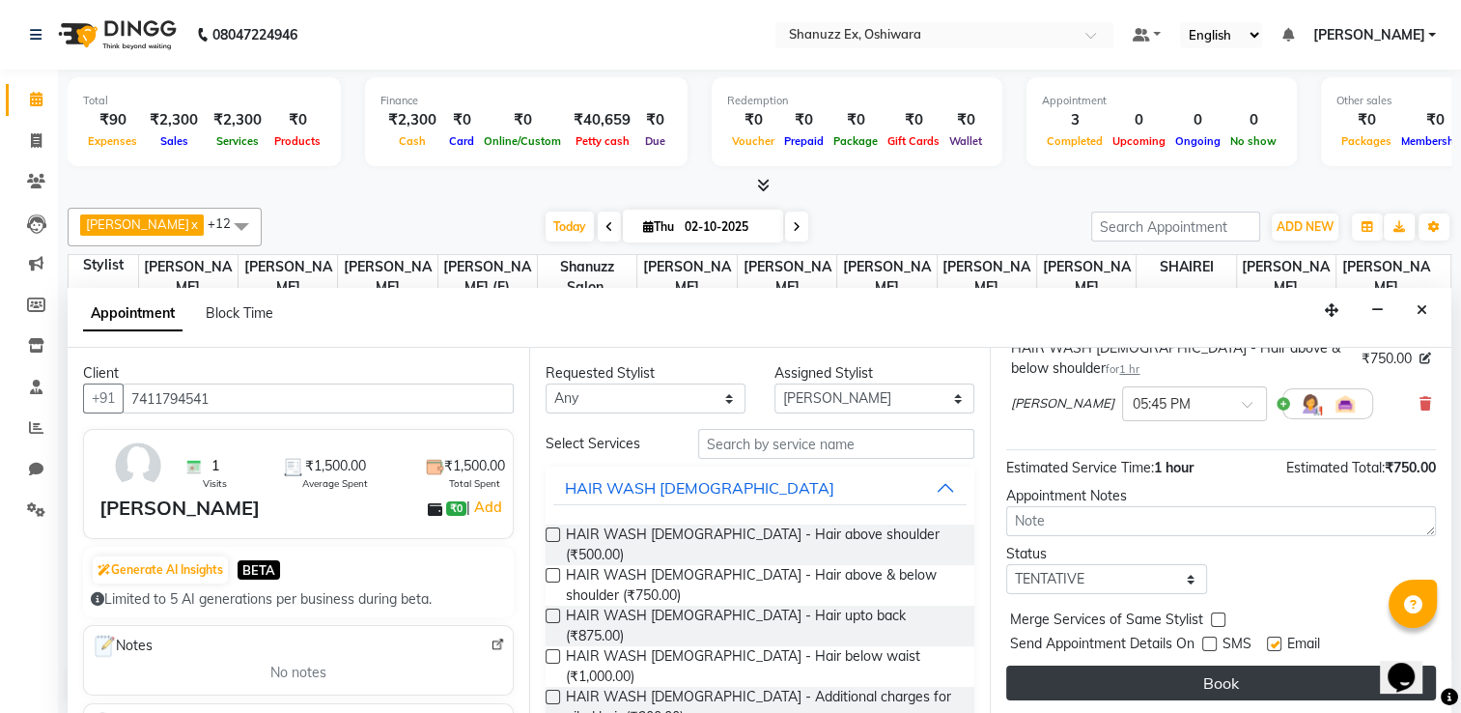
click at [1191, 670] on button "Book" at bounding box center [1221, 682] width 430 height 35
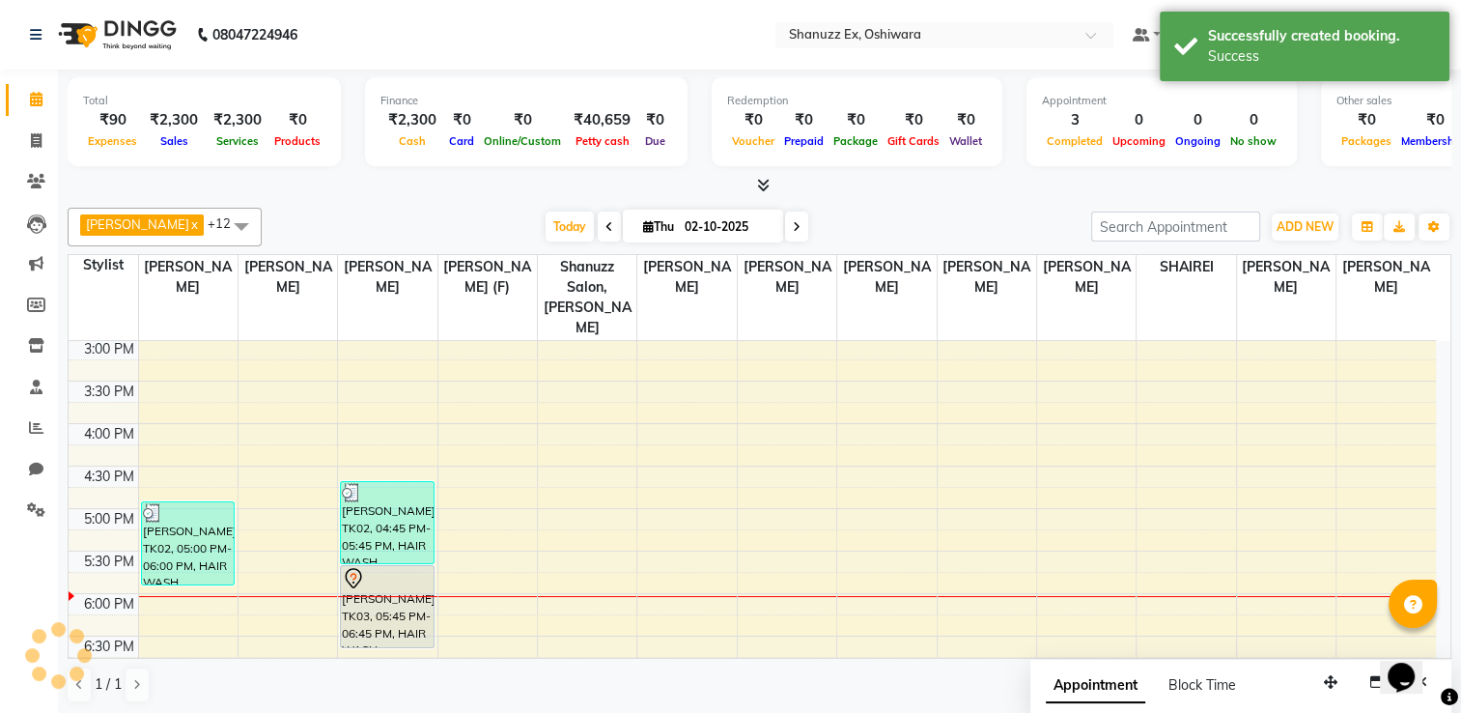
scroll to position [0, 0]
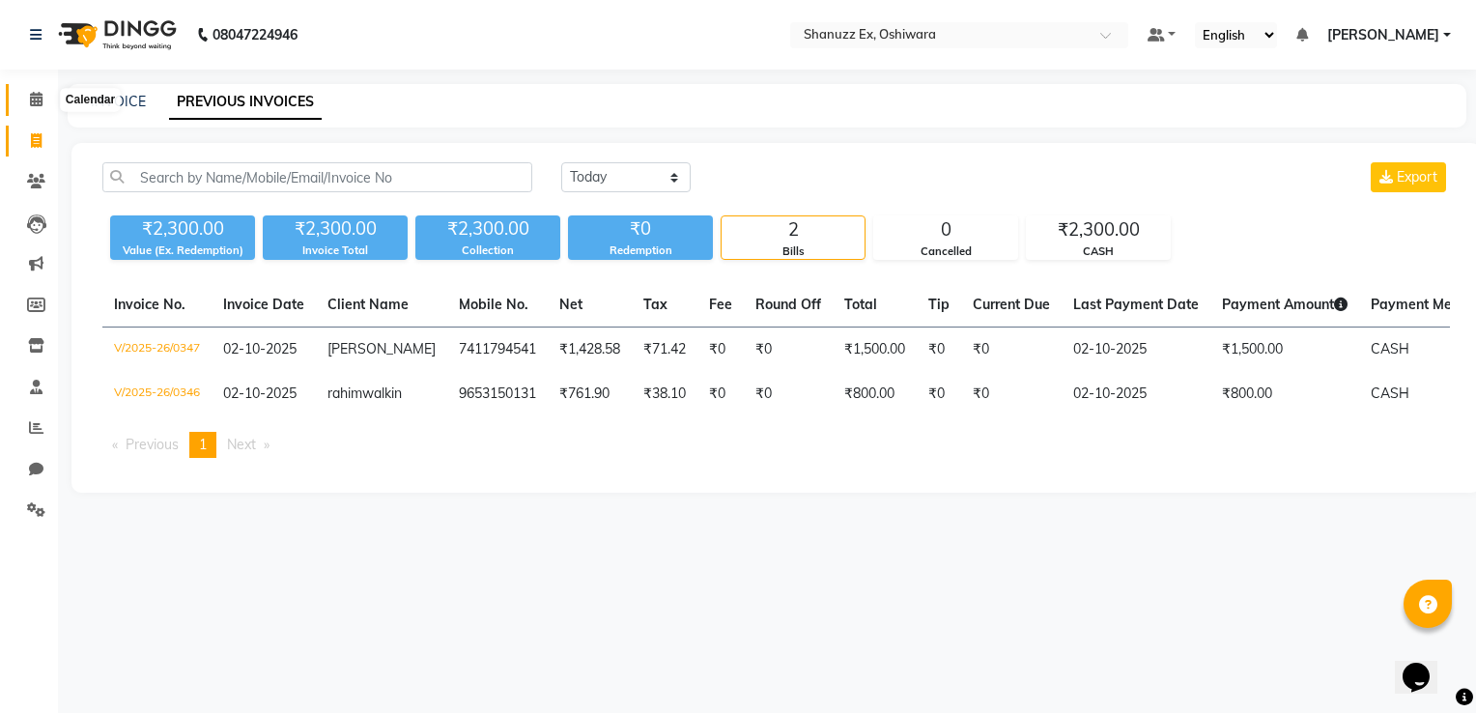
click at [34, 101] on icon at bounding box center [36, 99] width 13 height 14
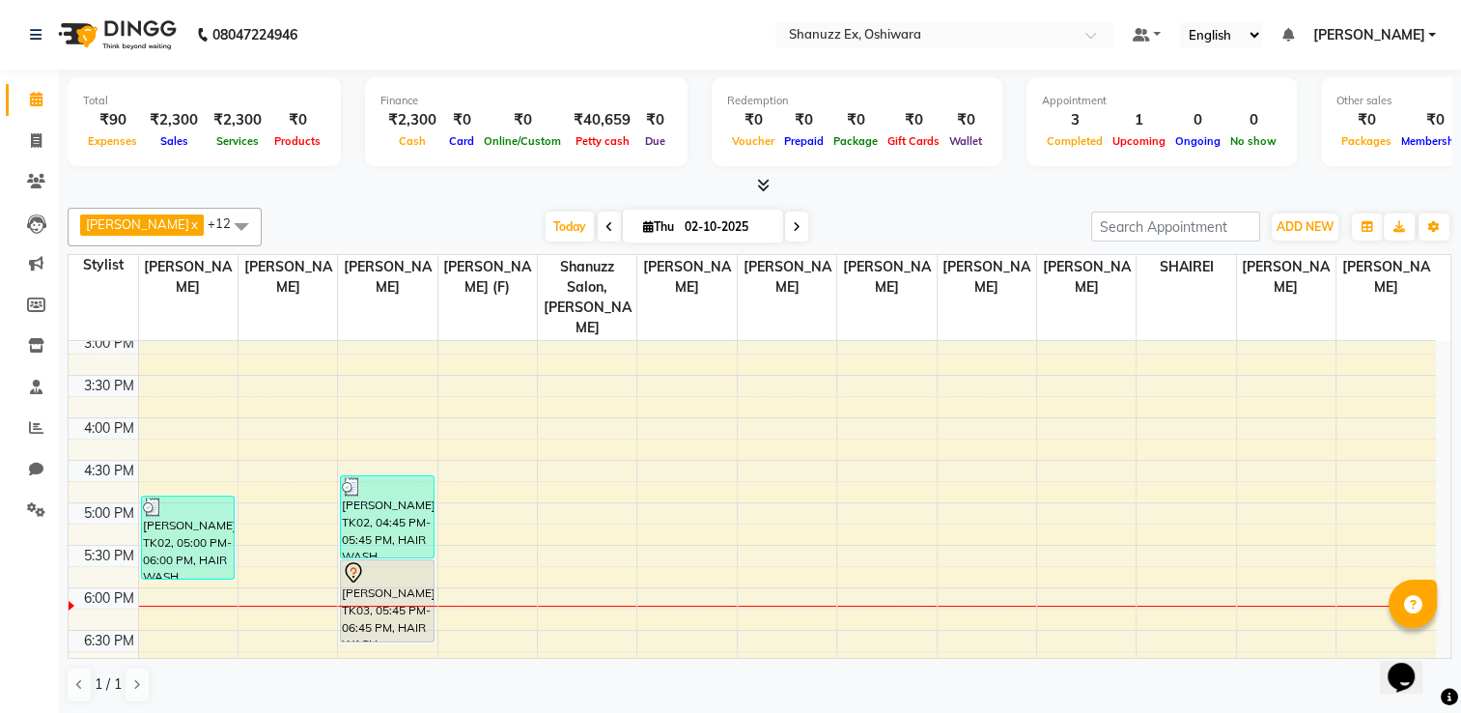
scroll to position [620, 0]
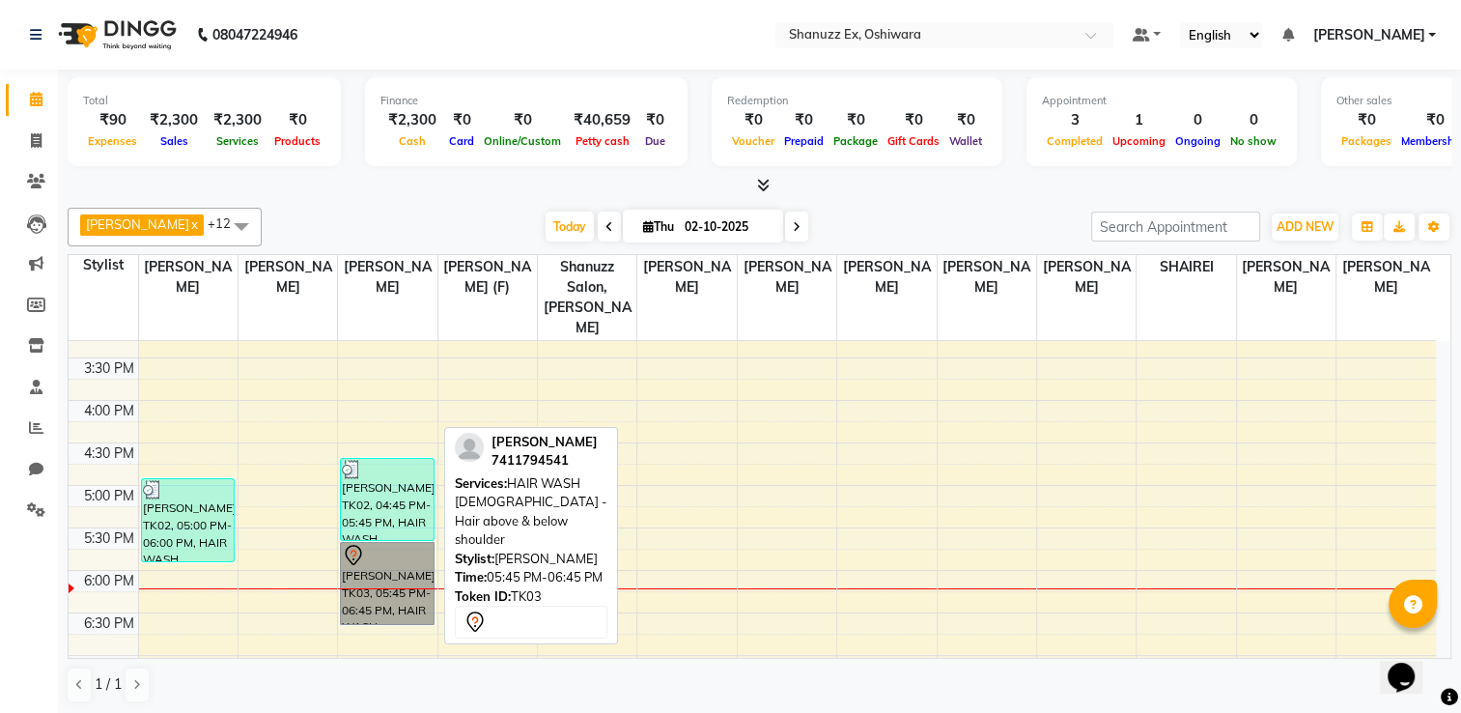
drag, startPoint x: 375, startPoint y: 562, endPoint x: 402, endPoint y: 581, distance: 33.2
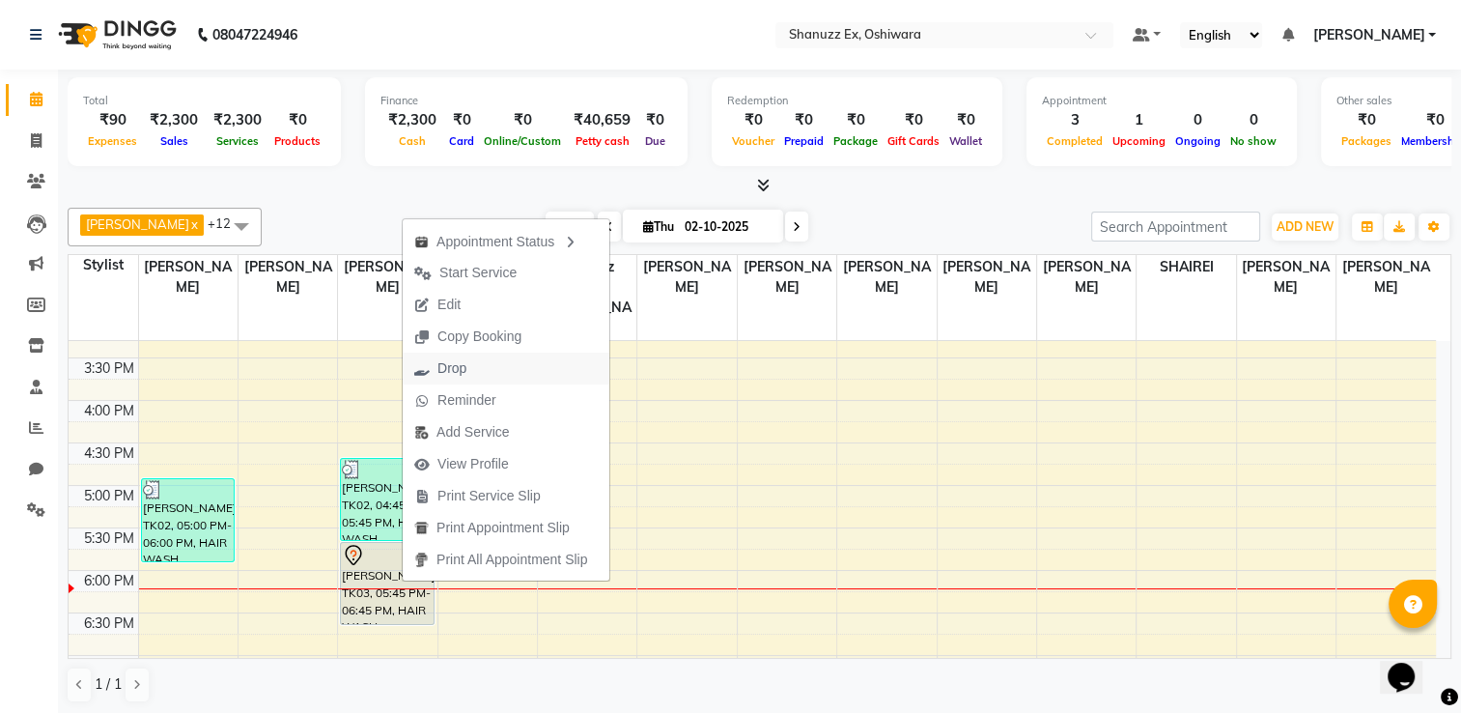
click at [452, 377] on span "Drop" at bounding box center [451, 368] width 29 height 20
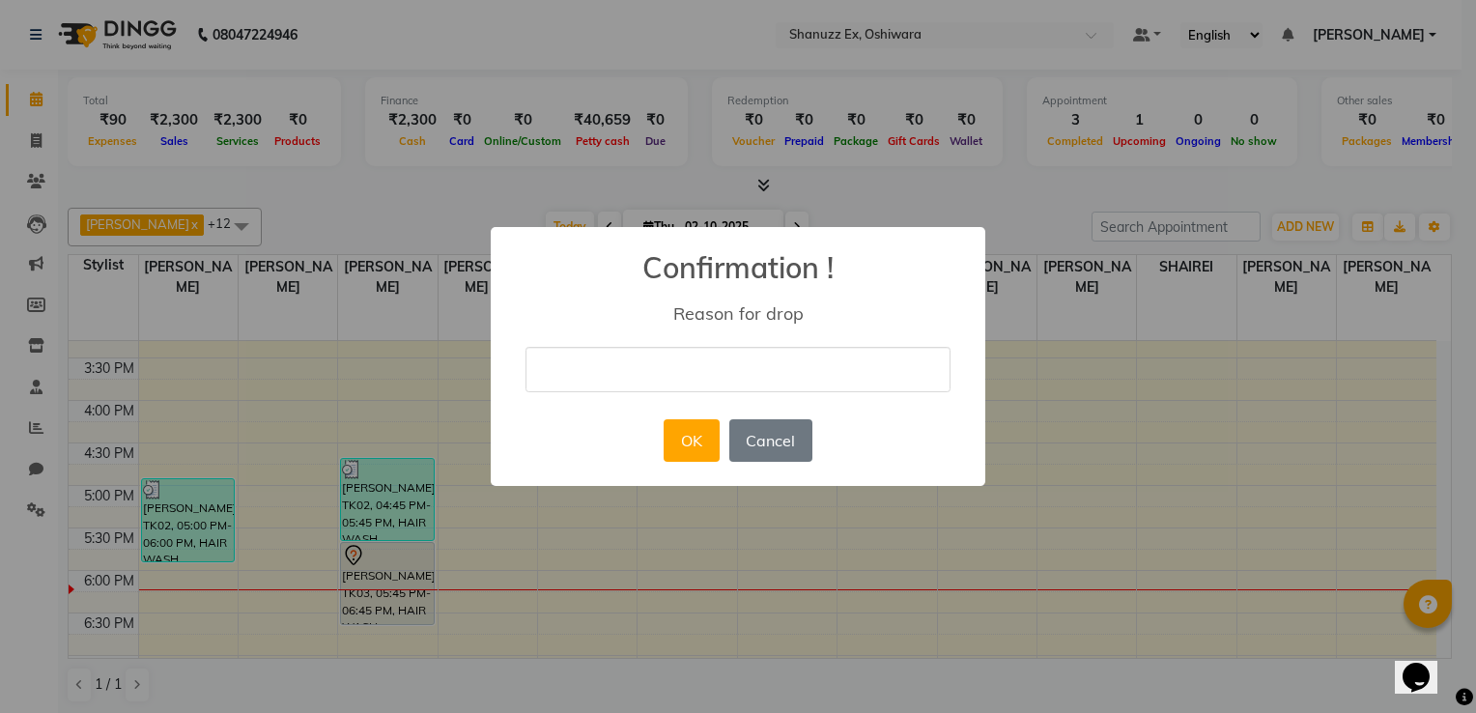
click at [661, 354] on input "text" at bounding box center [737, 369] width 425 height 45
type input "personal reason"
click at [712, 442] on button "OK" at bounding box center [690, 440] width 55 height 42
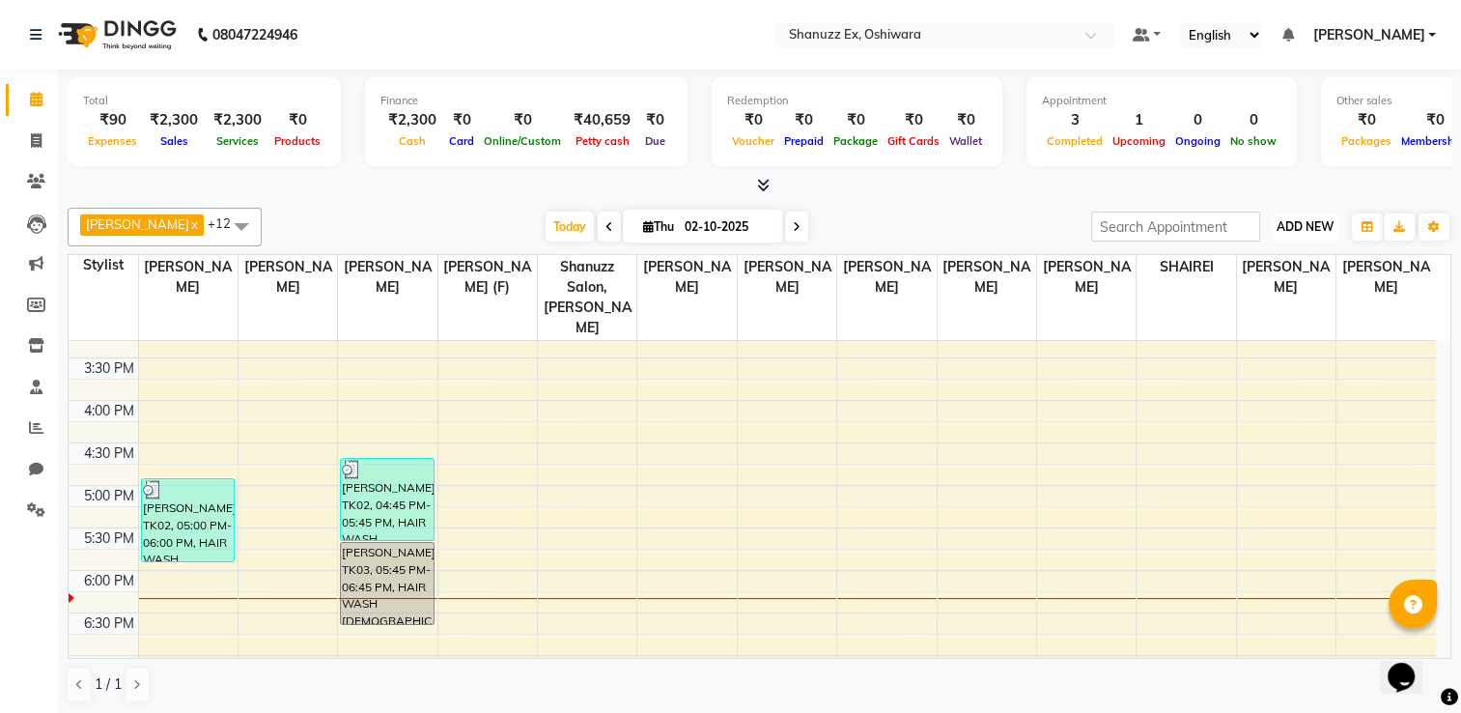
click at [1298, 234] on button "ADD NEW Toggle Dropdown" at bounding box center [1305, 226] width 67 height 27
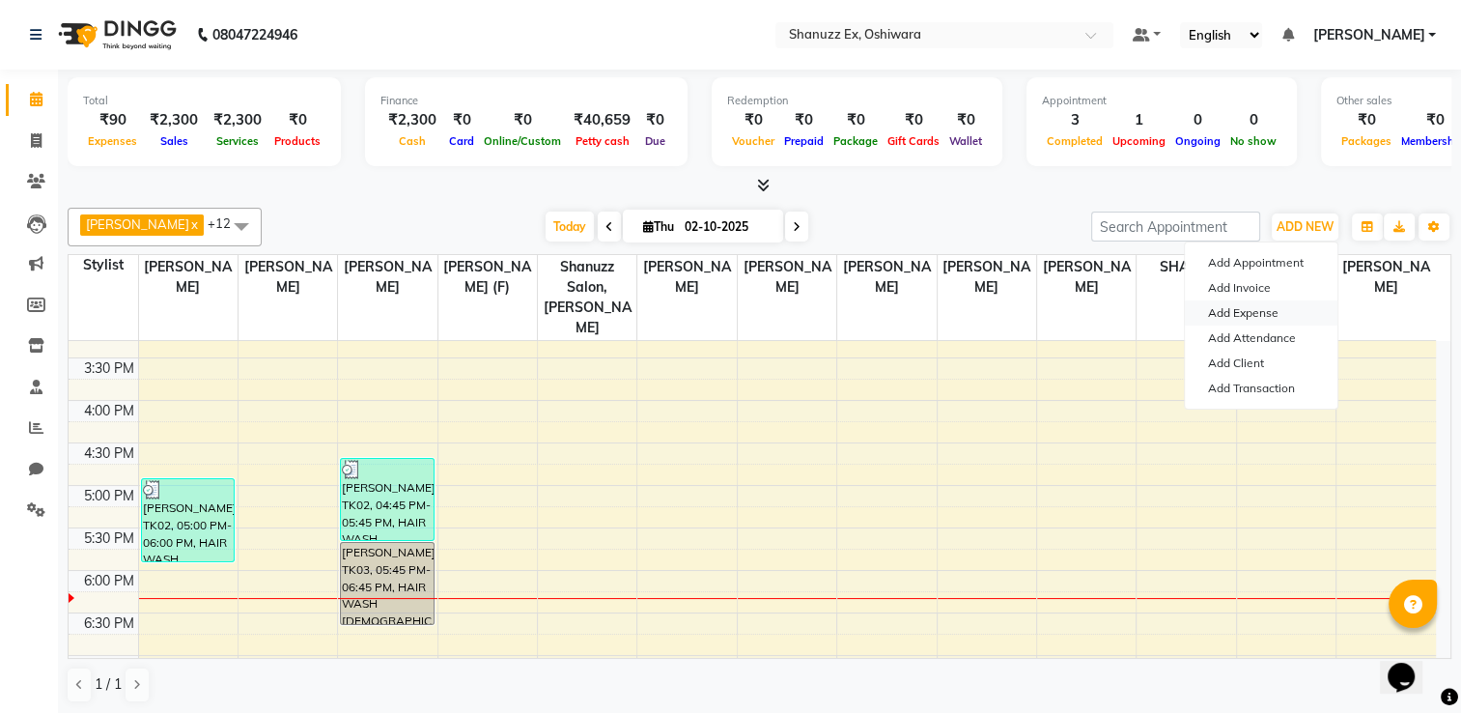
click at [1257, 315] on link "Add Expense" at bounding box center [1261, 312] width 153 height 25
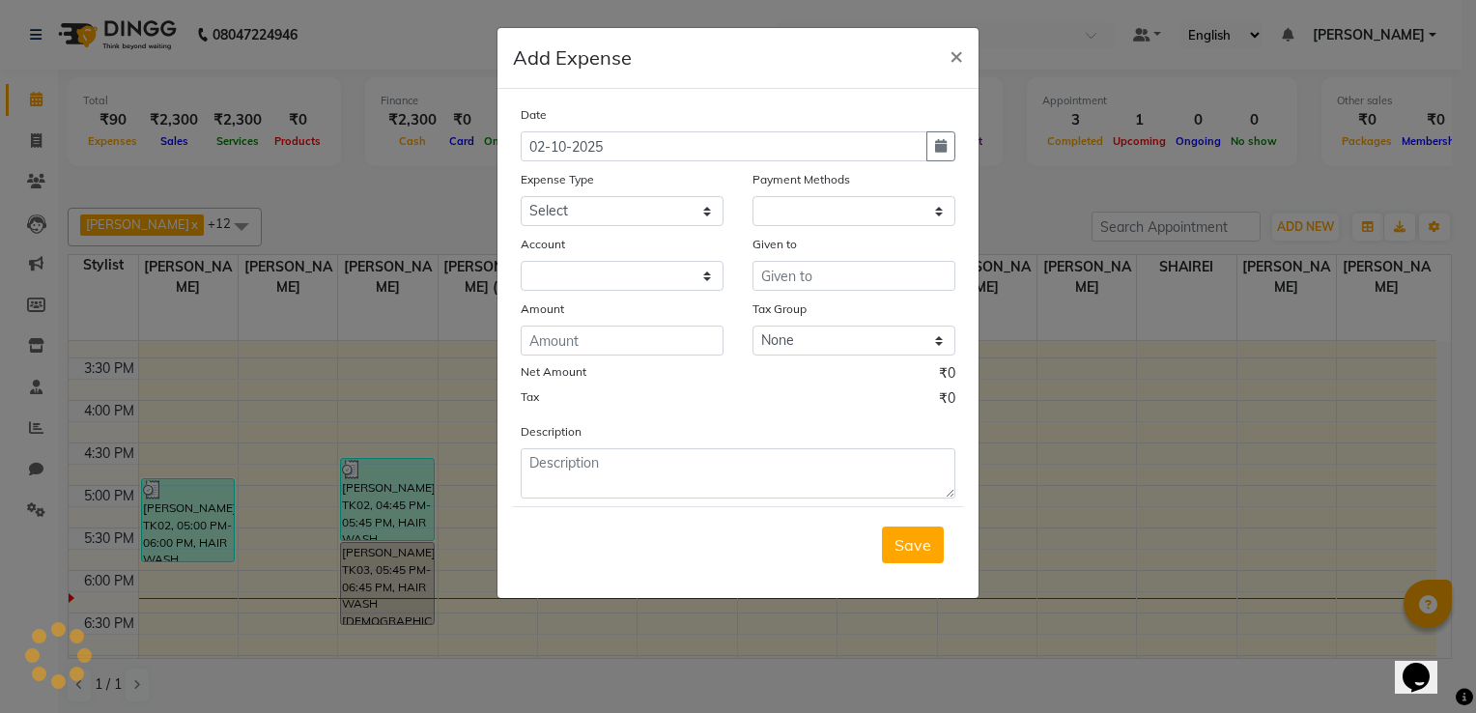
select select "1"
select select "7357"
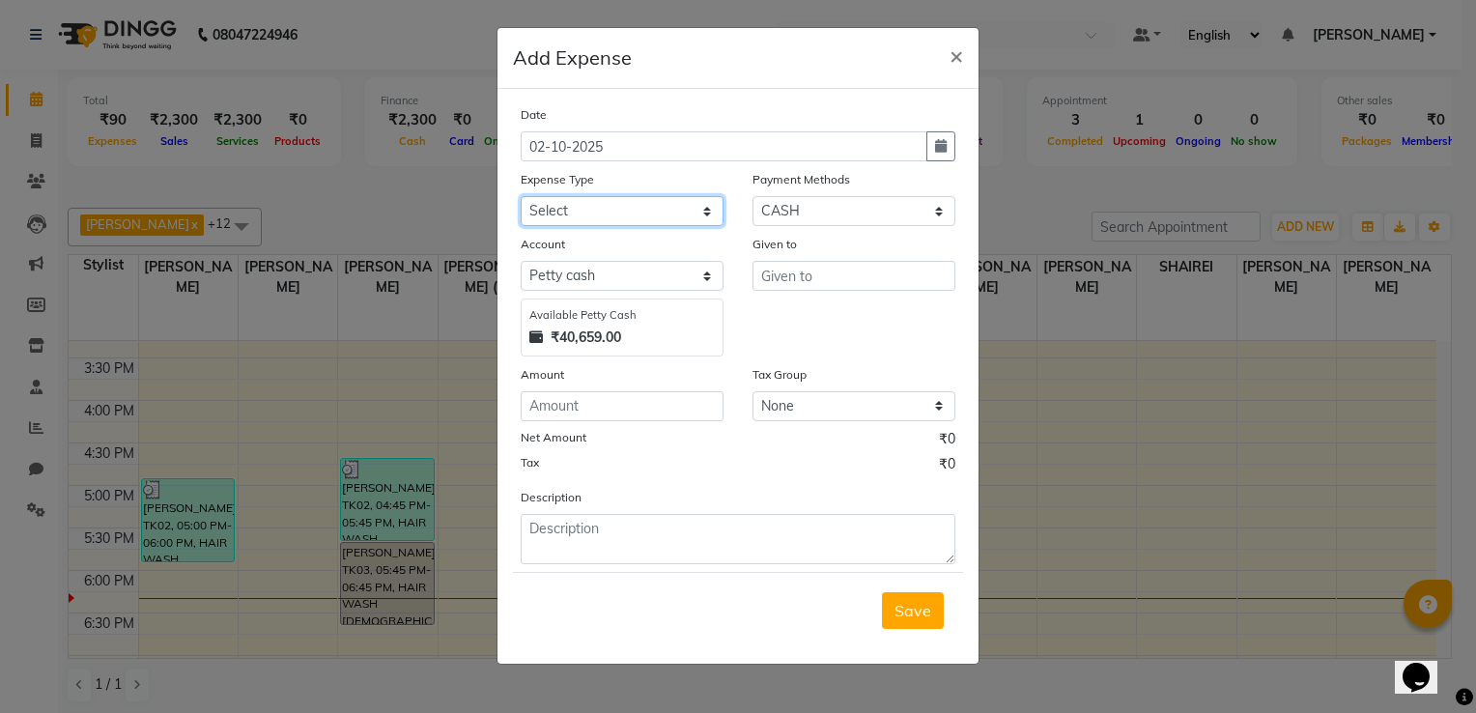
click at [613, 214] on select "Select Advance Salary Client Snacks Electricity Bill Marketing Maintenance Misc…" at bounding box center [622, 211] width 203 height 30
select select "22692"
click at [521, 198] on select "Select Advance Salary Client Snacks Electricity Bill Marketing Maintenance Misc…" at bounding box center [622, 211] width 203 height 30
click at [552, 401] on input "number" at bounding box center [622, 406] width 203 height 30
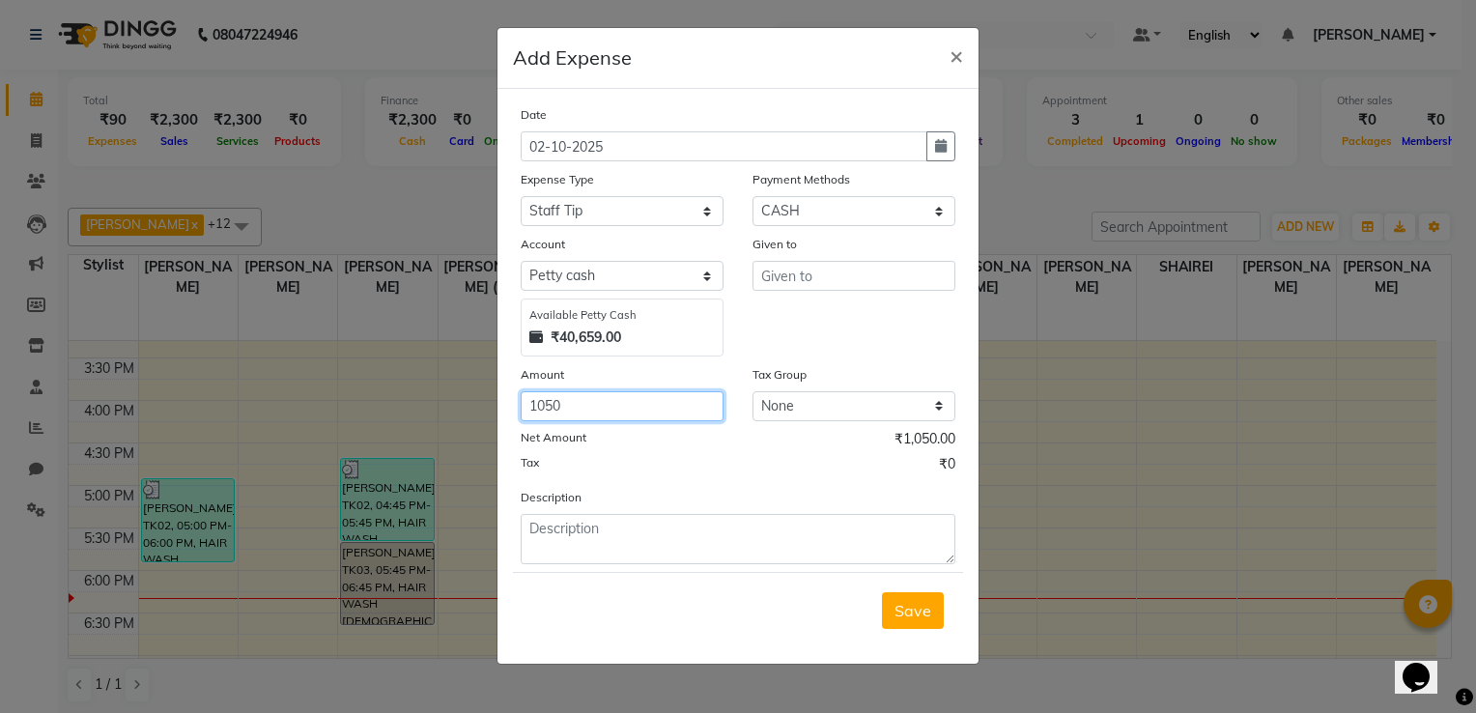
type input "1050"
click at [812, 272] on input "text" at bounding box center [853, 276] width 203 height 30
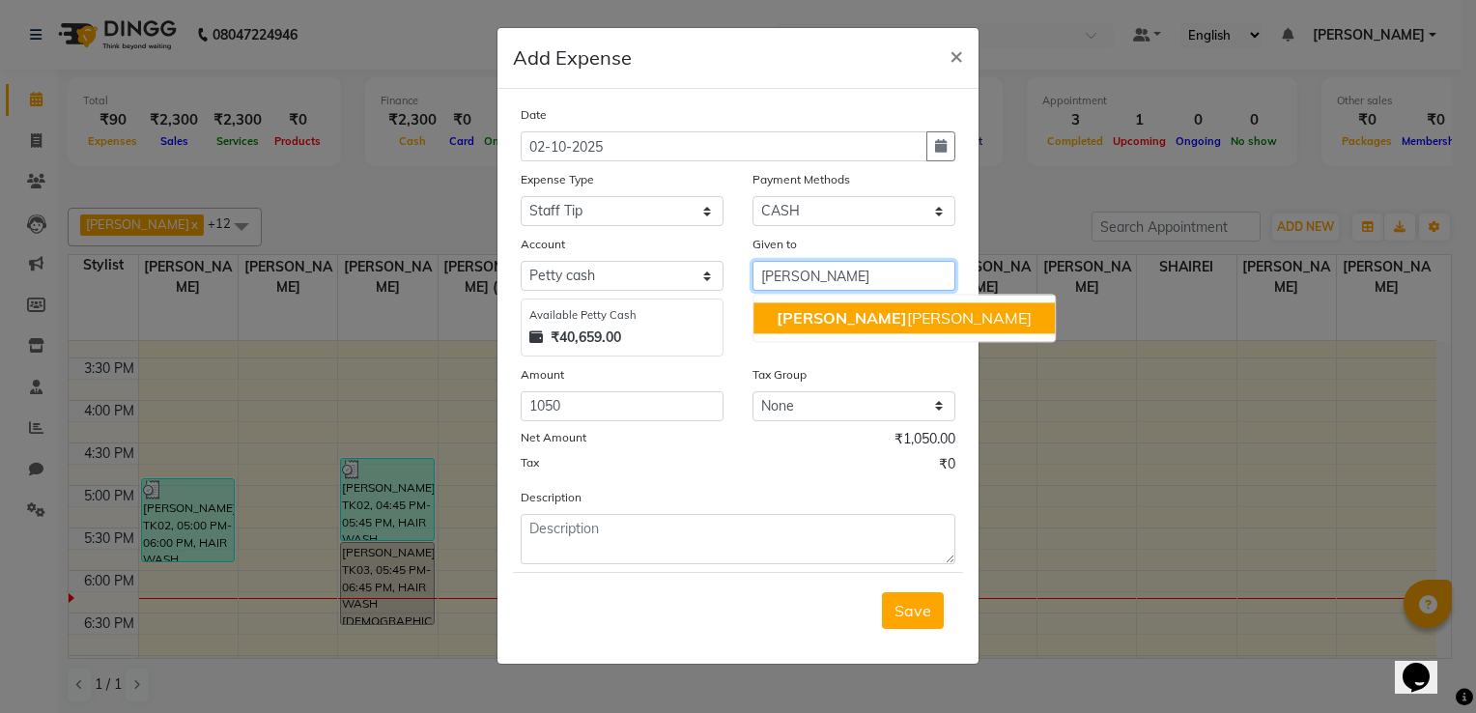
click at [813, 319] on span "Gufran" at bounding box center [841, 317] width 130 height 19
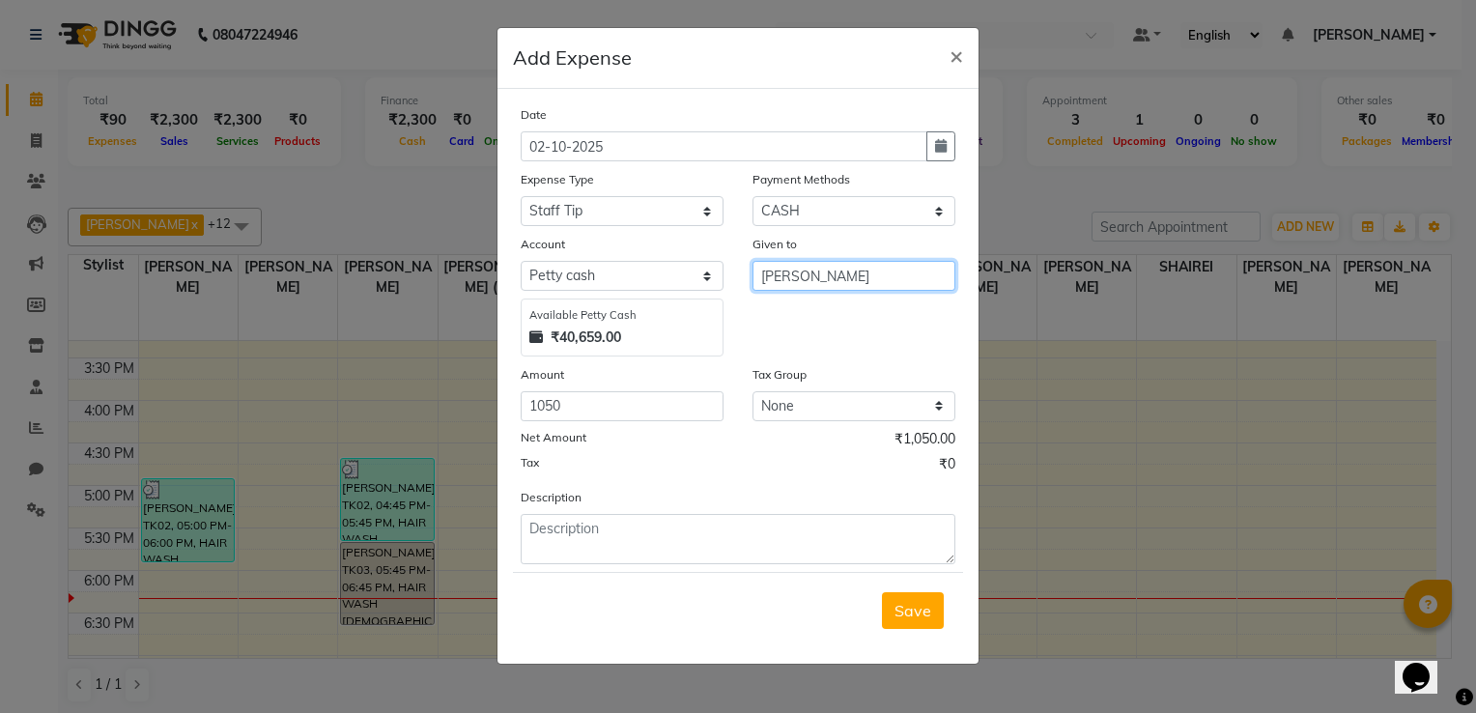
type input "[PERSON_NAME]"
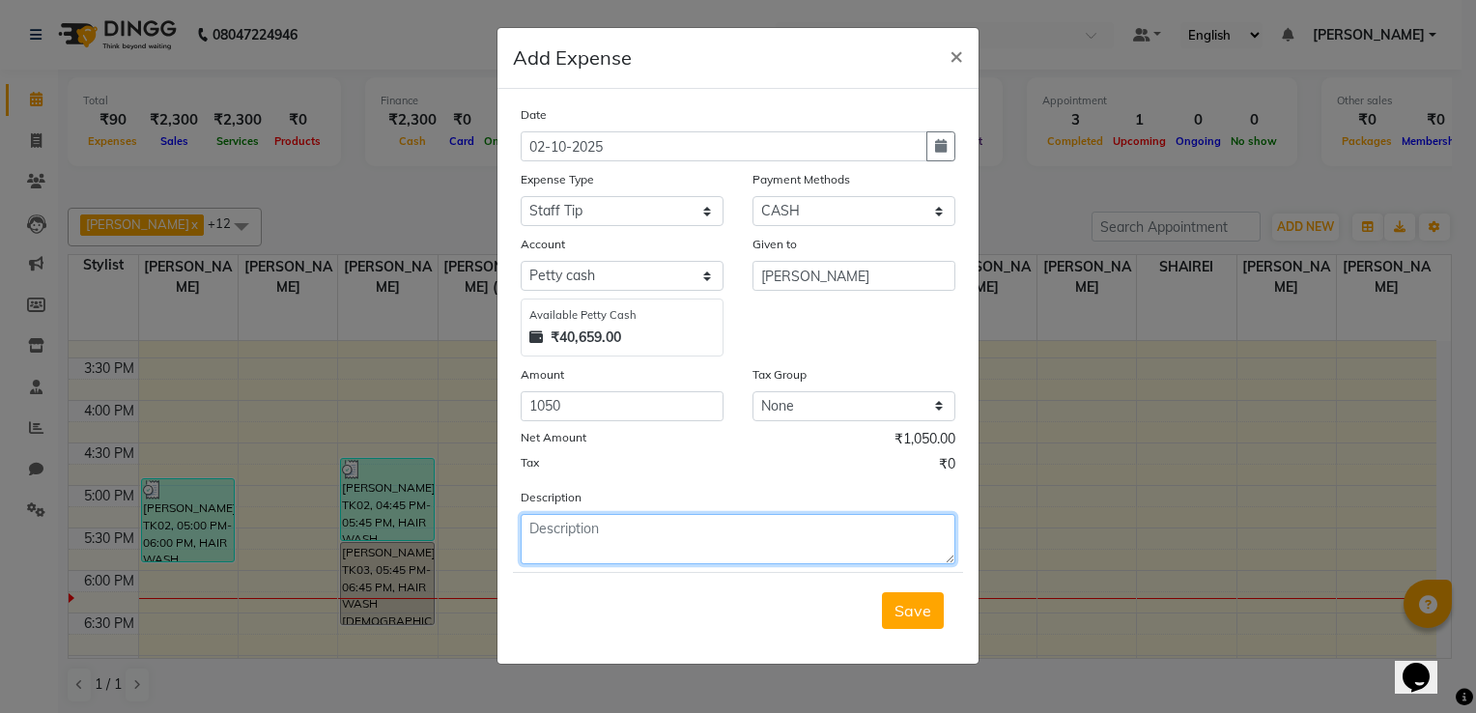
click at [644, 535] on textarea at bounding box center [738, 539] width 435 height 50
type textarea "AUG & SEP TIP CLEARED"
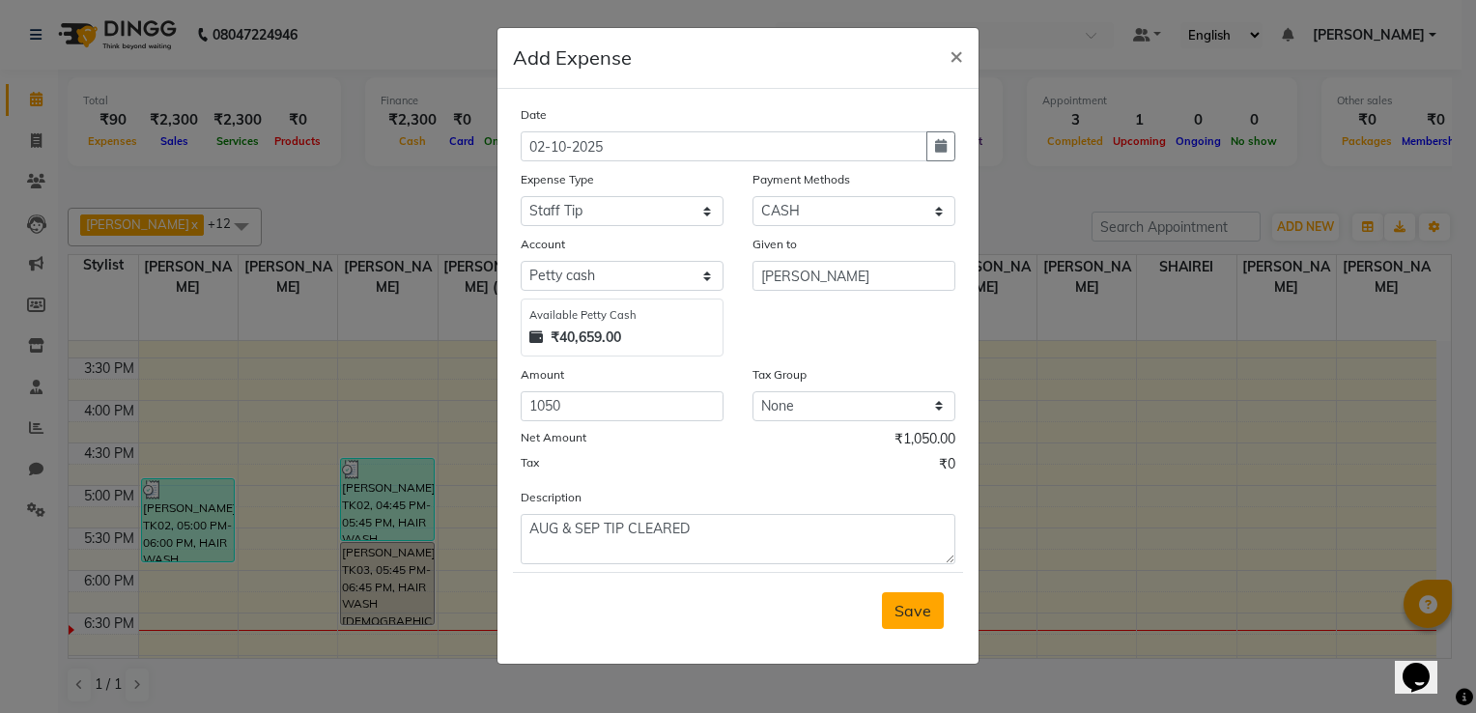
click at [886, 608] on button "Save" at bounding box center [913, 610] width 62 height 37
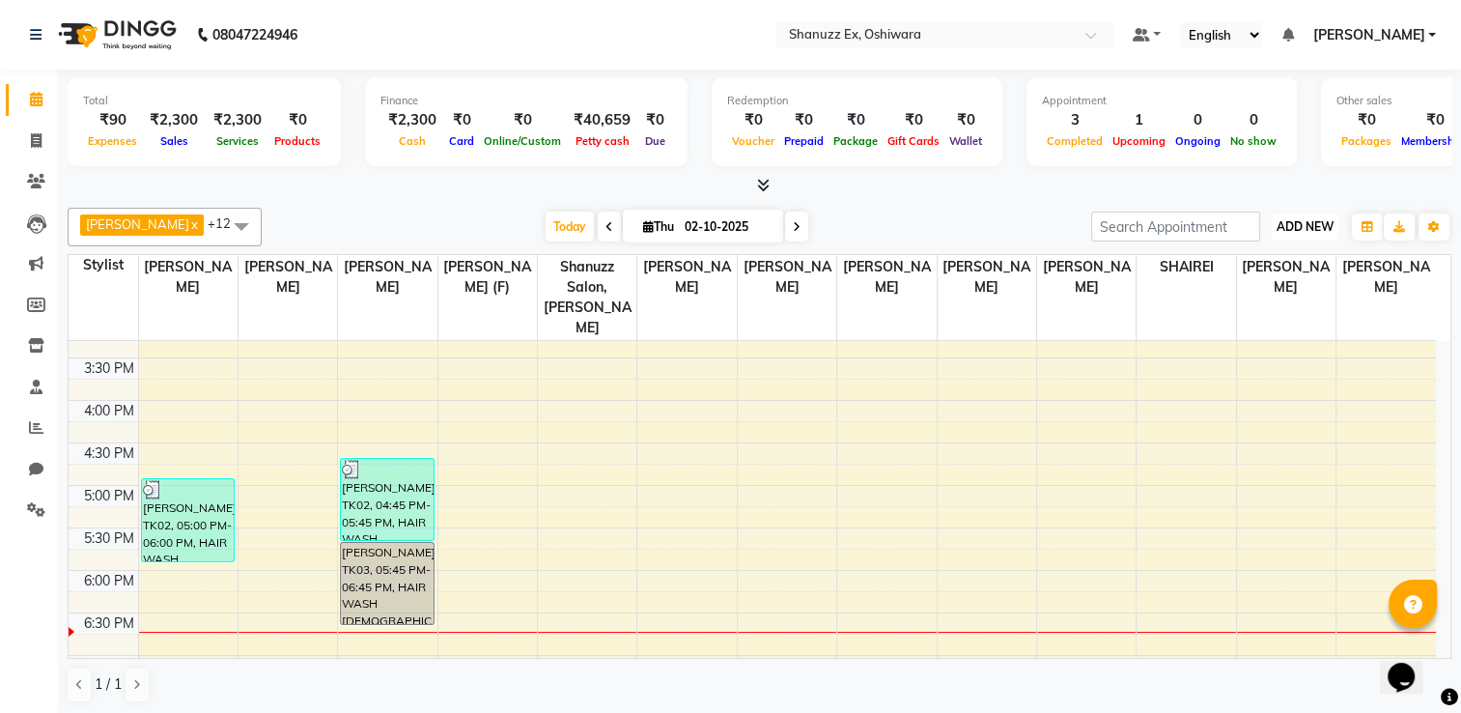
click at [1305, 223] on span "ADD NEW" at bounding box center [1305, 226] width 57 height 14
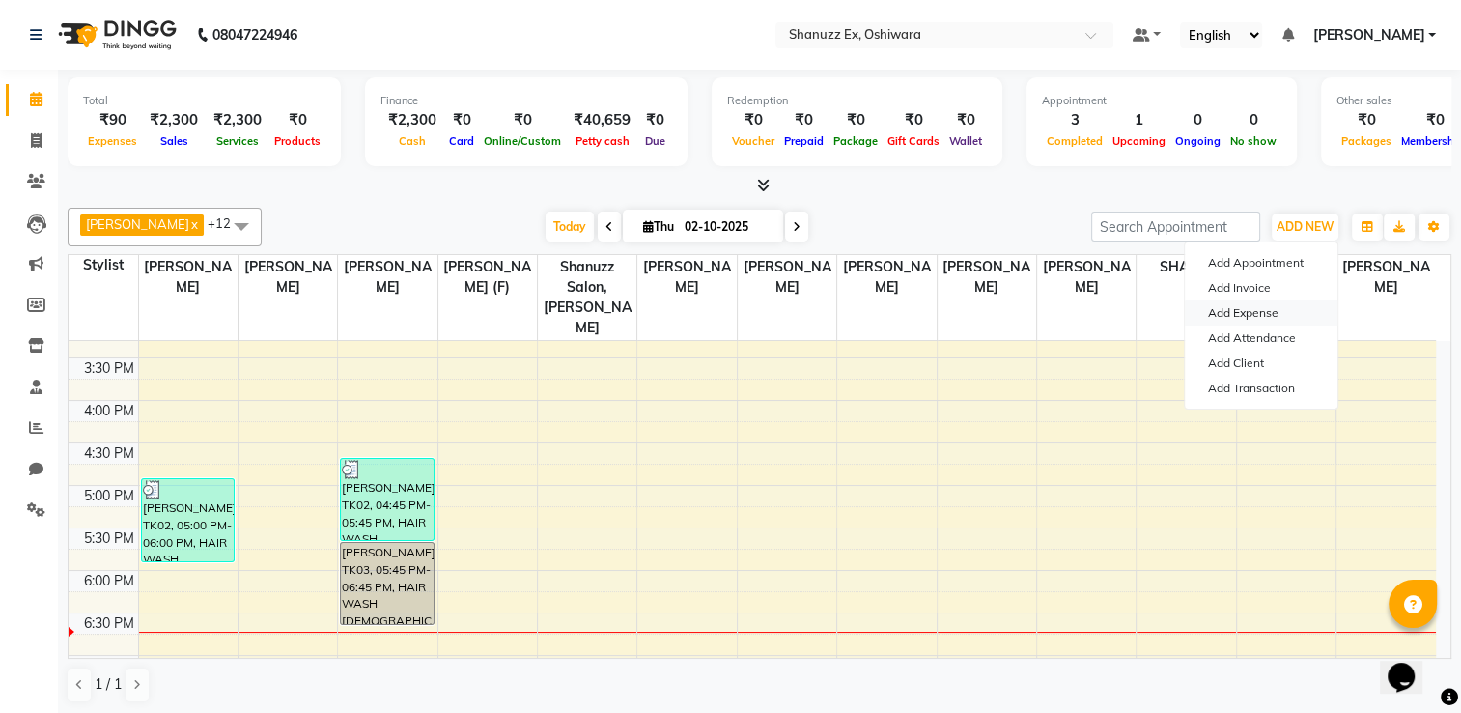
click at [1253, 318] on link "Add Expense" at bounding box center [1261, 312] width 153 height 25
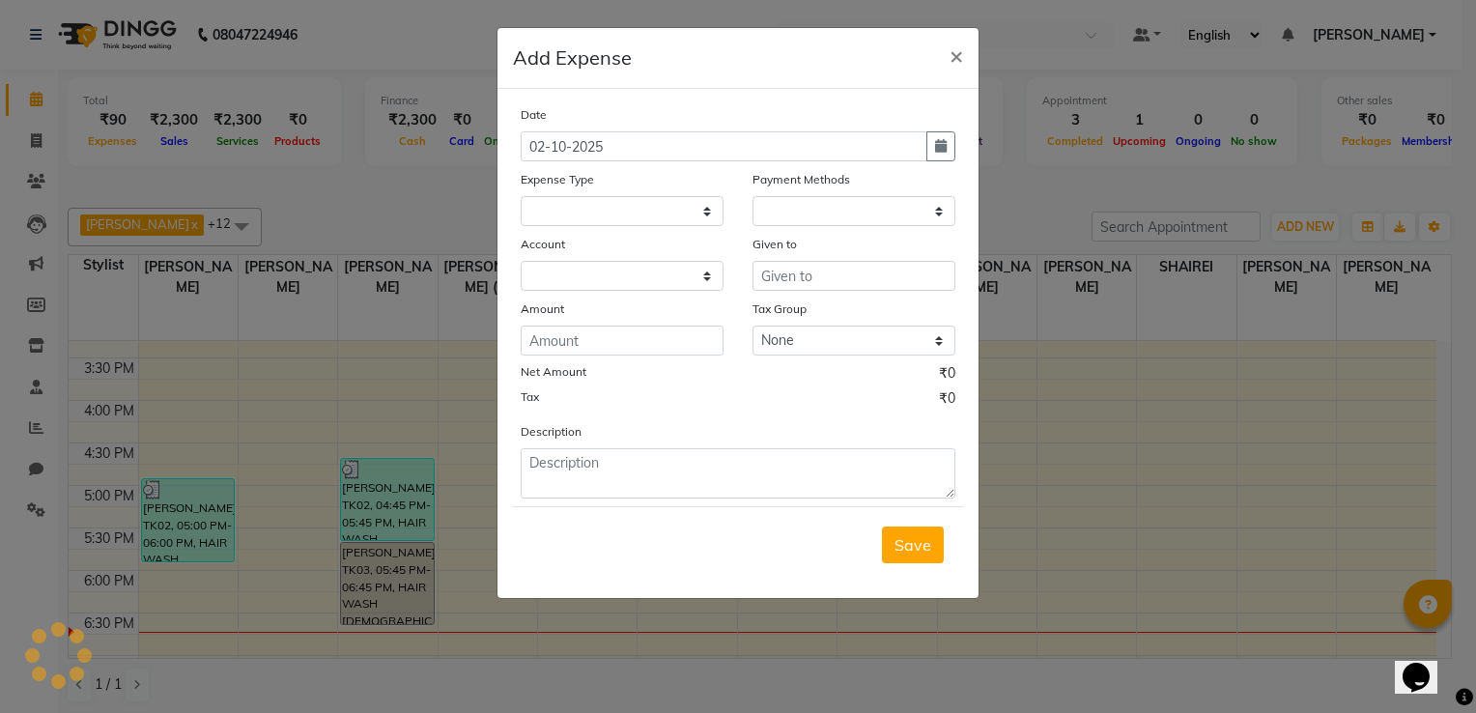
select select
select select "1"
select select "7357"
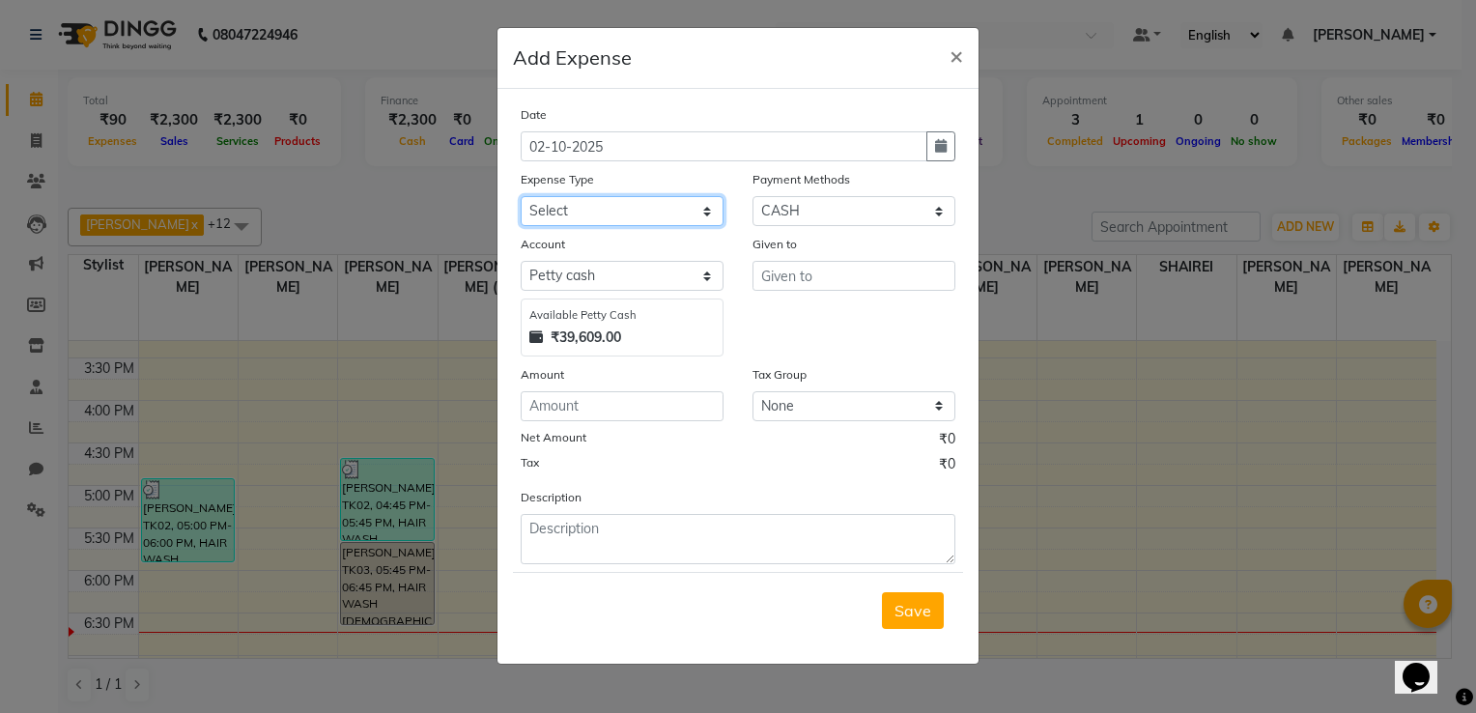
click at [682, 204] on select "Select Advance Salary Client Snacks Electricity Bill Marketing Maintenance Misc…" at bounding box center [622, 211] width 203 height 30
select select "22692"
click at [521, 198] on select "Select Advance Salary Client Snacks Electricity Bill Marketing Maintenance Misc…" at bounding box center [622, 211] width 203 height 30
click at [571, 413] on input "number" at bounding box center [622, 406] width 203 height 30
click at [541, 403] on input "number" at bounding box center [622, 406] width 203 height 30
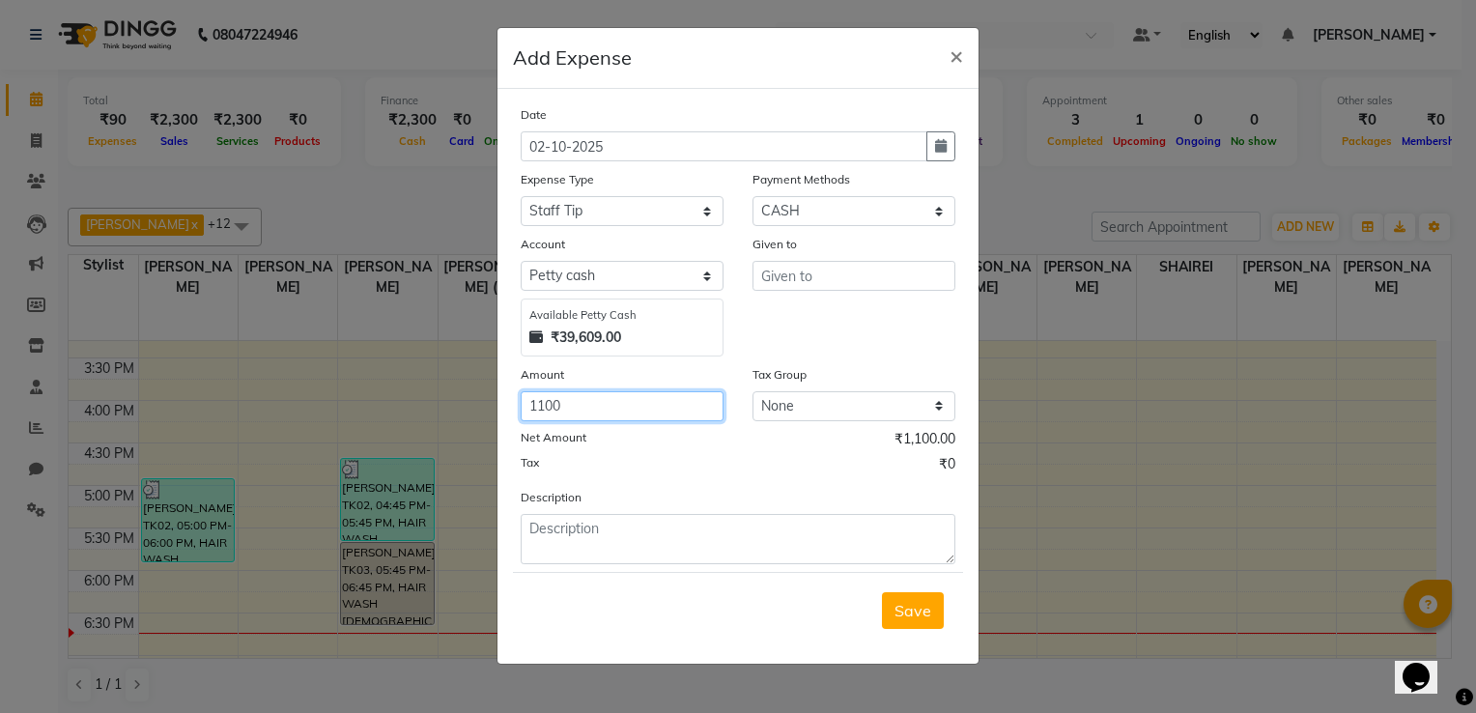
type input "1100"
click at [850, 286] on input "text" at bounding box center [853, 276] width 203 height 30
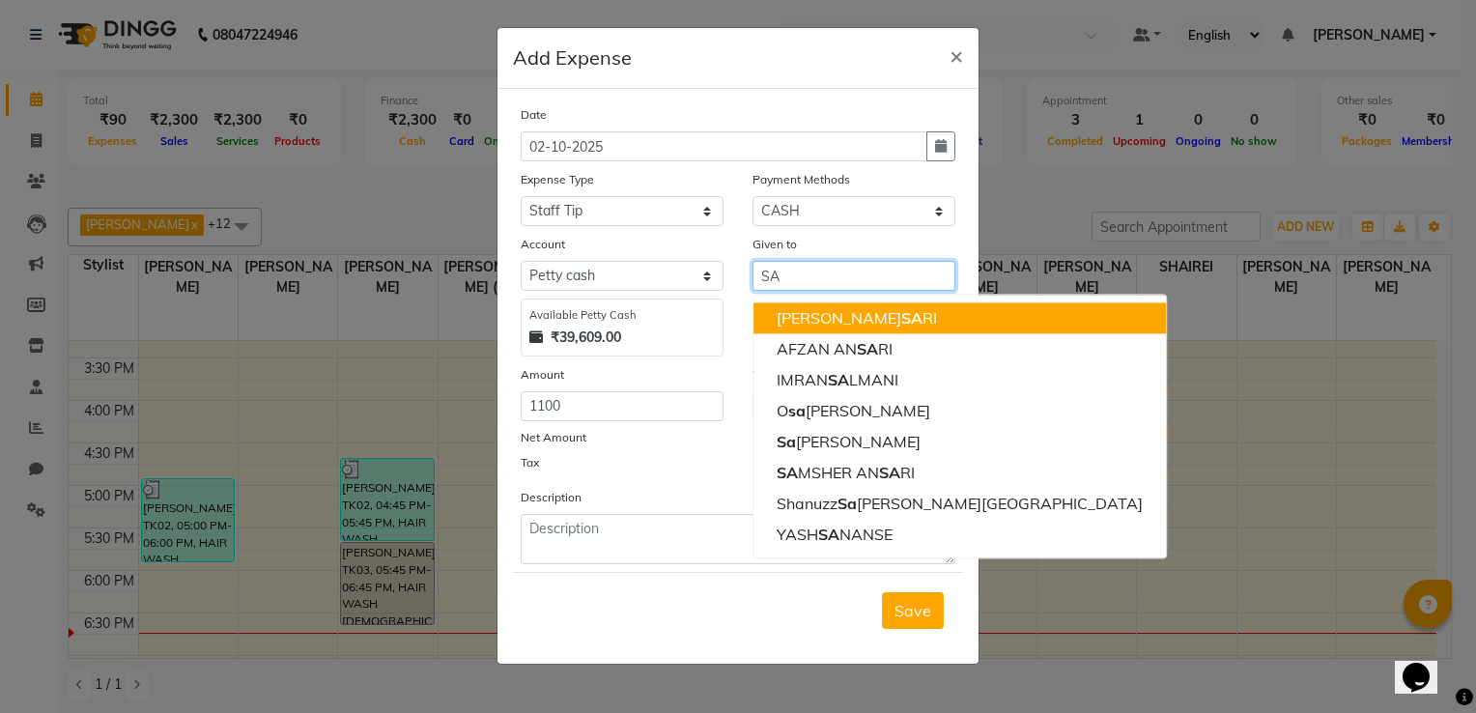
type input "S"
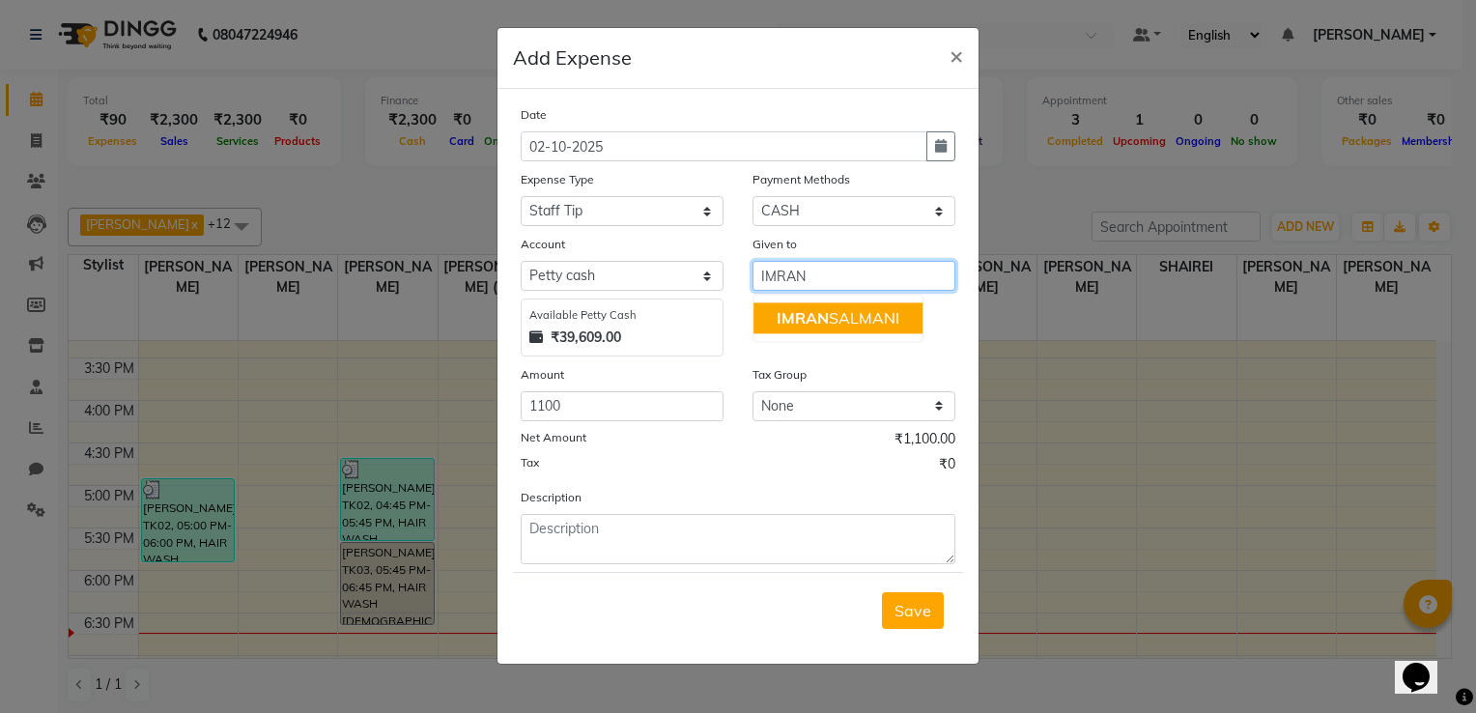
click at [827, 322] on span "IMRAN" at bounding box center [802, 317] width 52 height 19
type input "[PERSON_NAME]"
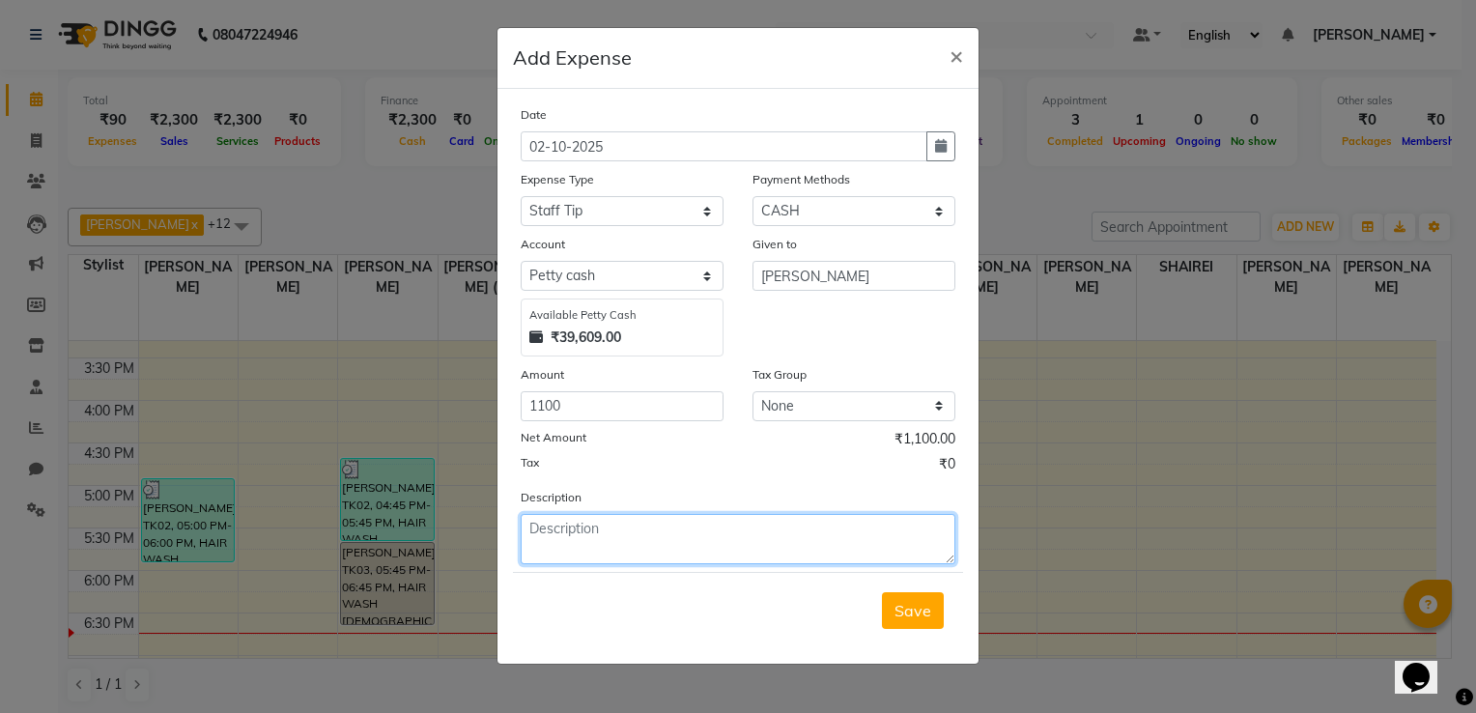
click at [648, 551] on textarea at bounding box center [738, 539] width 435 height 50
type textarea "AUG&SEP TIP"
click at [899, 616] on span "Save" at bounding box center [912, 610] width 37 height 19
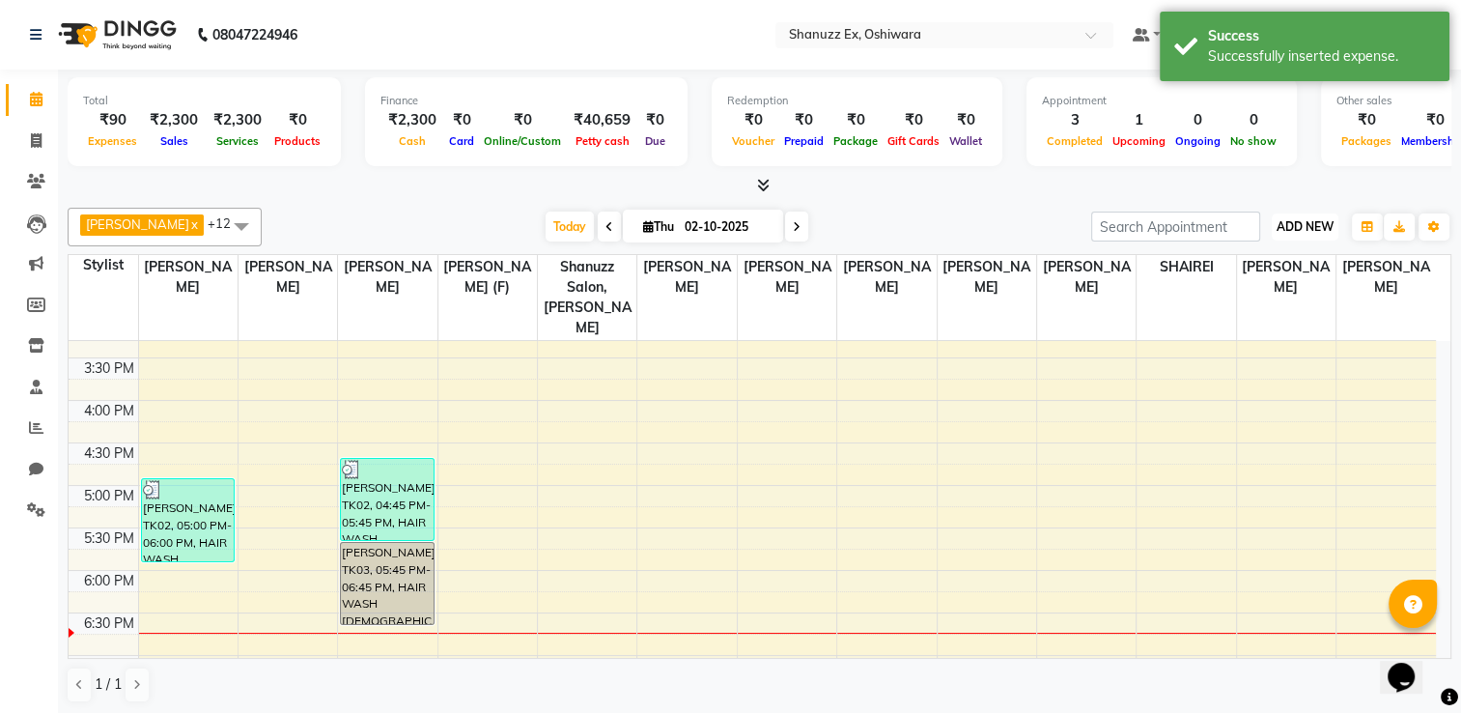
click at [1306, 214] on button "ADD NEW Toggle Dropdown" at bounding box center [1305, 226] width 67 height 27
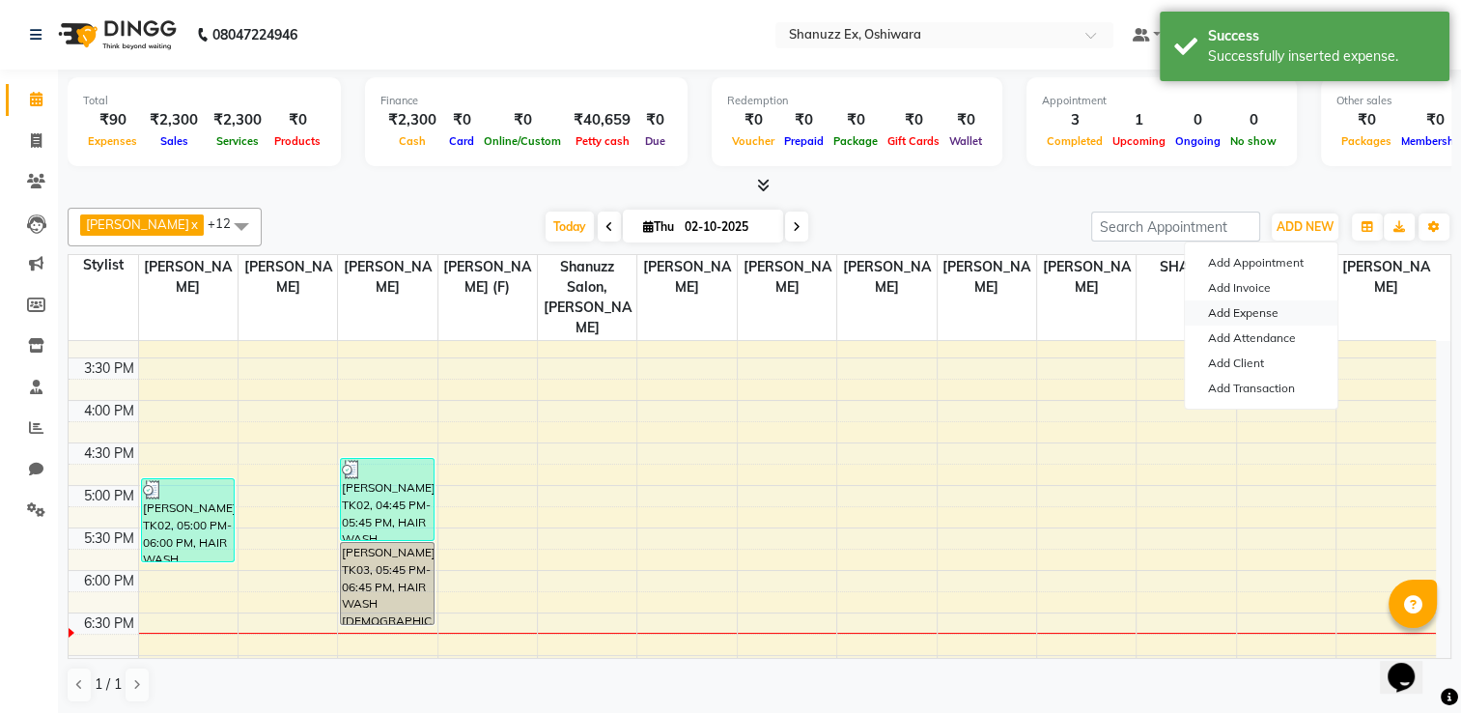
click at [1210, 307] on link "Add Expense" at bounding box center [1261, 312] width 153 height 25
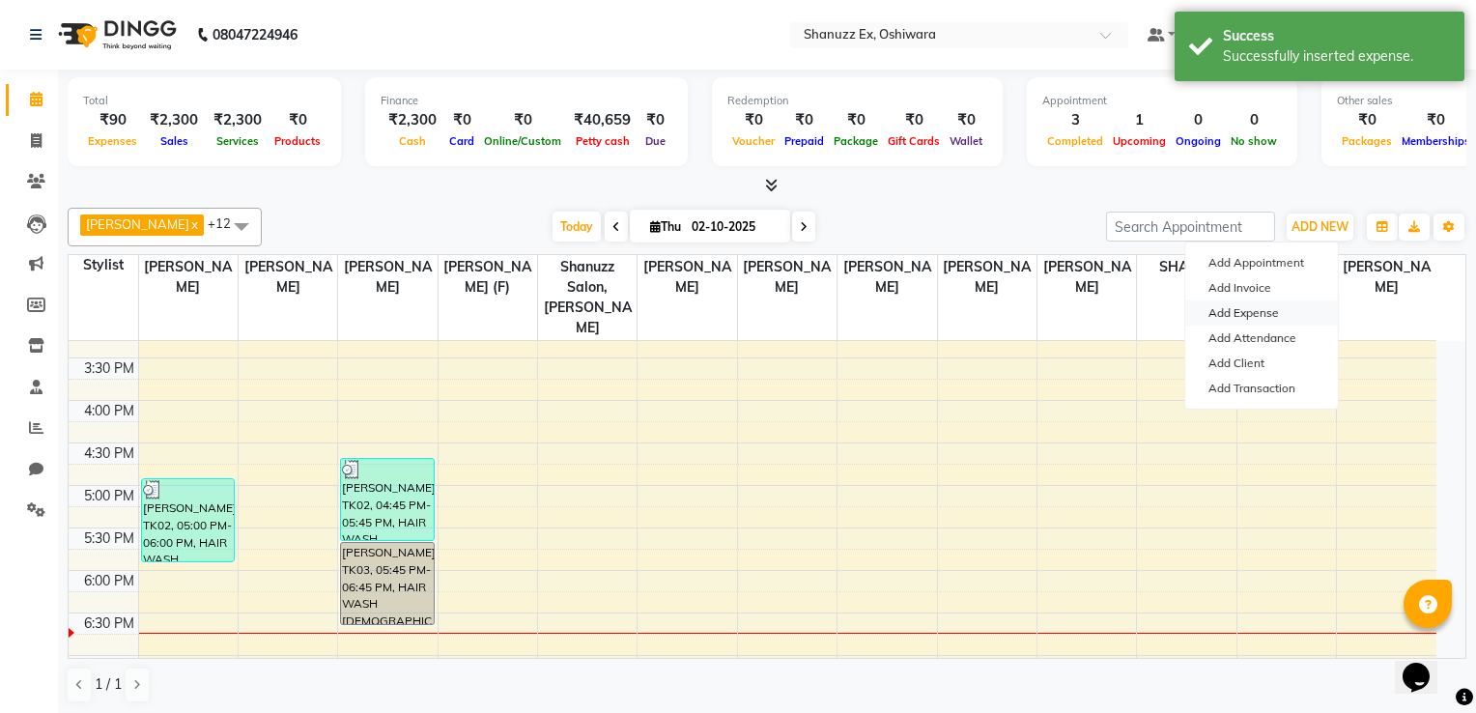
select select "7358"
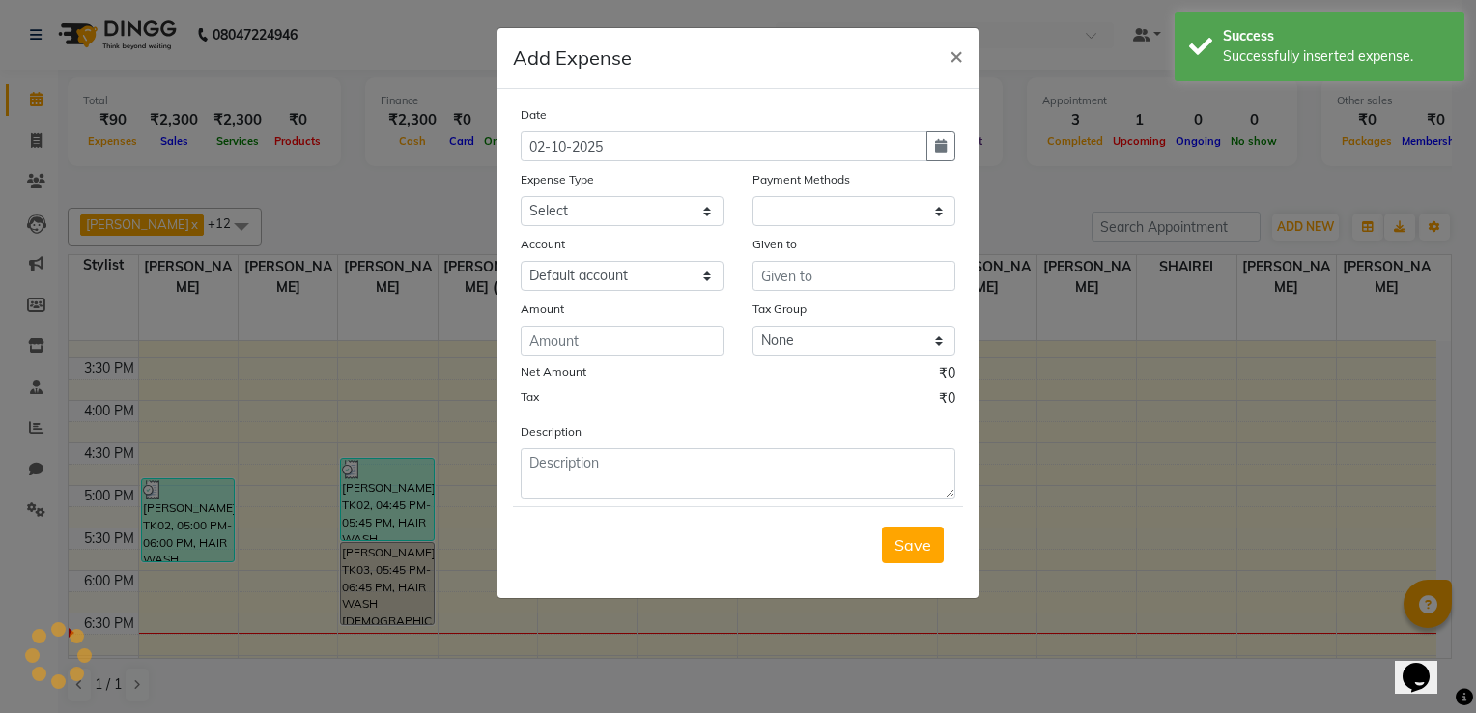
select select "1"
select select "7357"
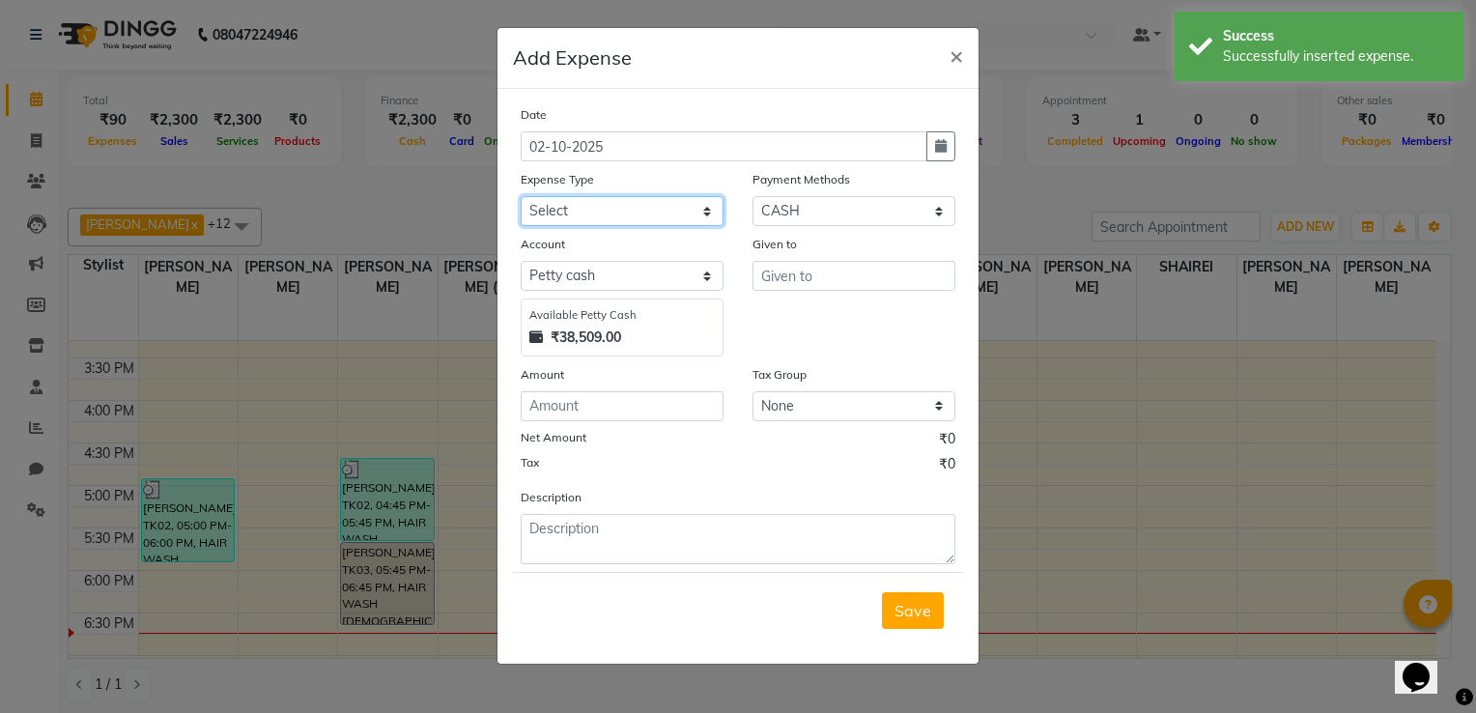
click at [610, 206] on select "Select Advance Salary Client Snacks Electricity Bill Marketing Maintenance Misc…" at bounding box center [622, 211] width 203 height 30
select select "22692"
click at [521, 198] on select "Select Advance Salary Client Snacks Electricity Bill Marketing Maintenance Misc…" at bounding box center [622, 211] width 203 height 30
click at [587, 421] on input "number" at bounding box center [622, 406] width 203 height 30
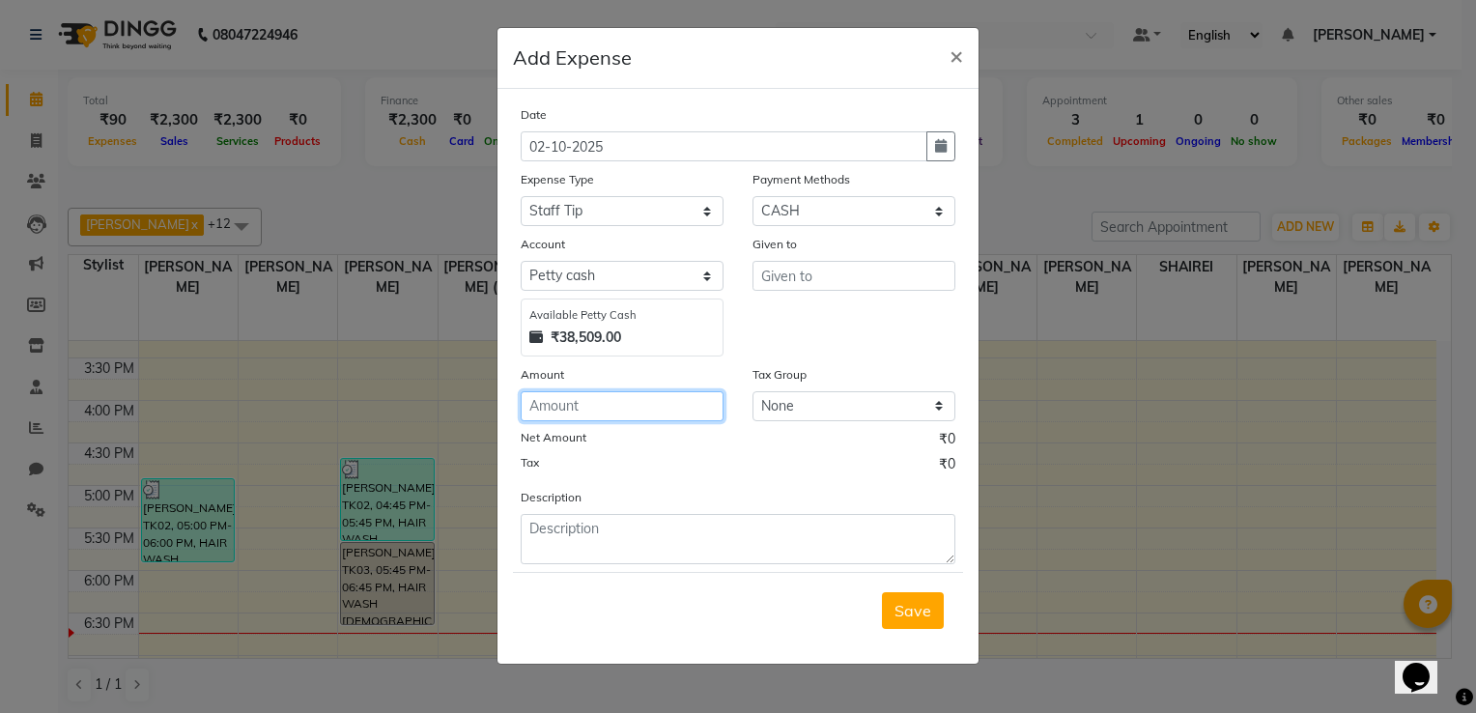
click at [577, 415] on input "number" at bounding box center [622, 406] width 203 height 30
type input "100"
click at [774, 283] on input "text" at bounding box center [853, 276] width 203 height 30
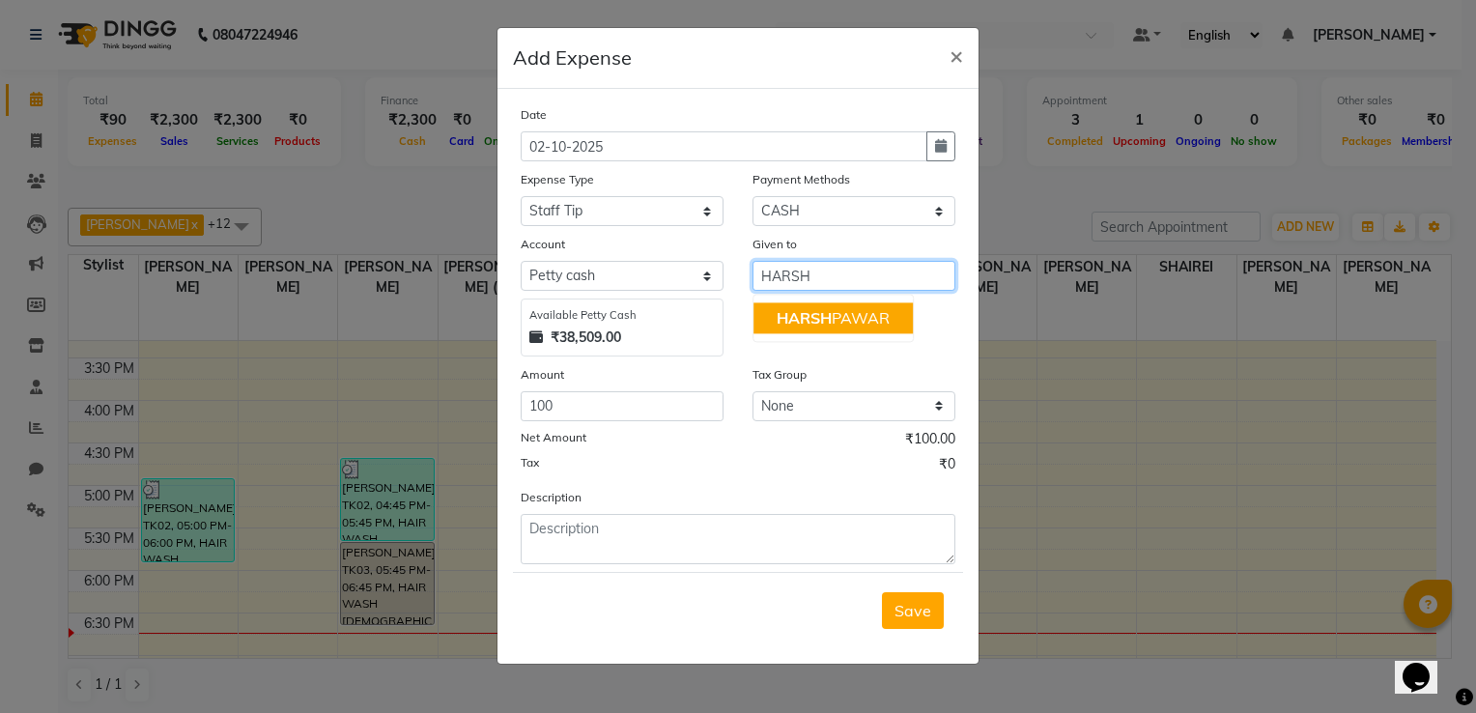
click at [788, 325] on span "HARSH" at bounding box center [803, 317] width 55 height 19
type input "[PERSON_NAME]"
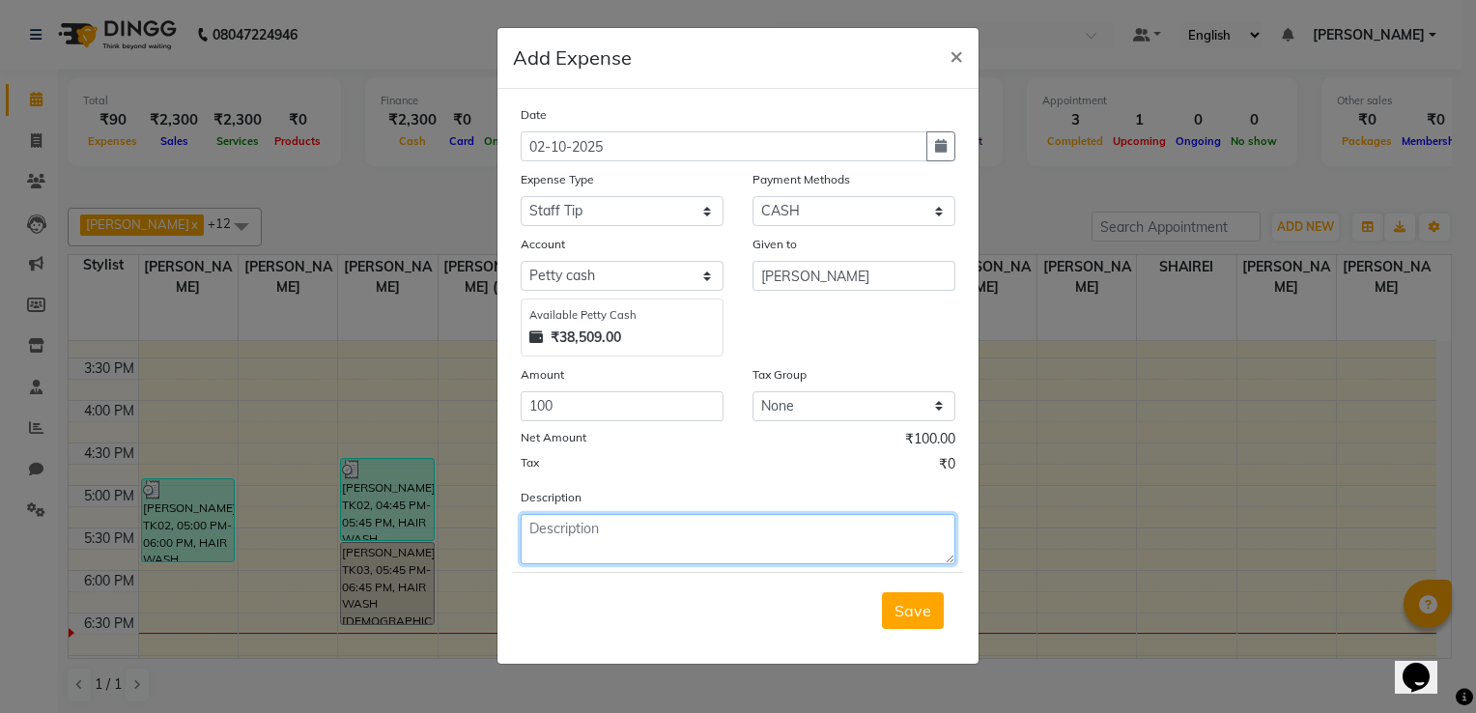
click at [594, 553] on textarea at bounding box center [738, 539] width 435 height 50
type textarea "AUG TIP"
click at [913, 617] on span "Save" at bounding box center [912, 610] width 37 height 19
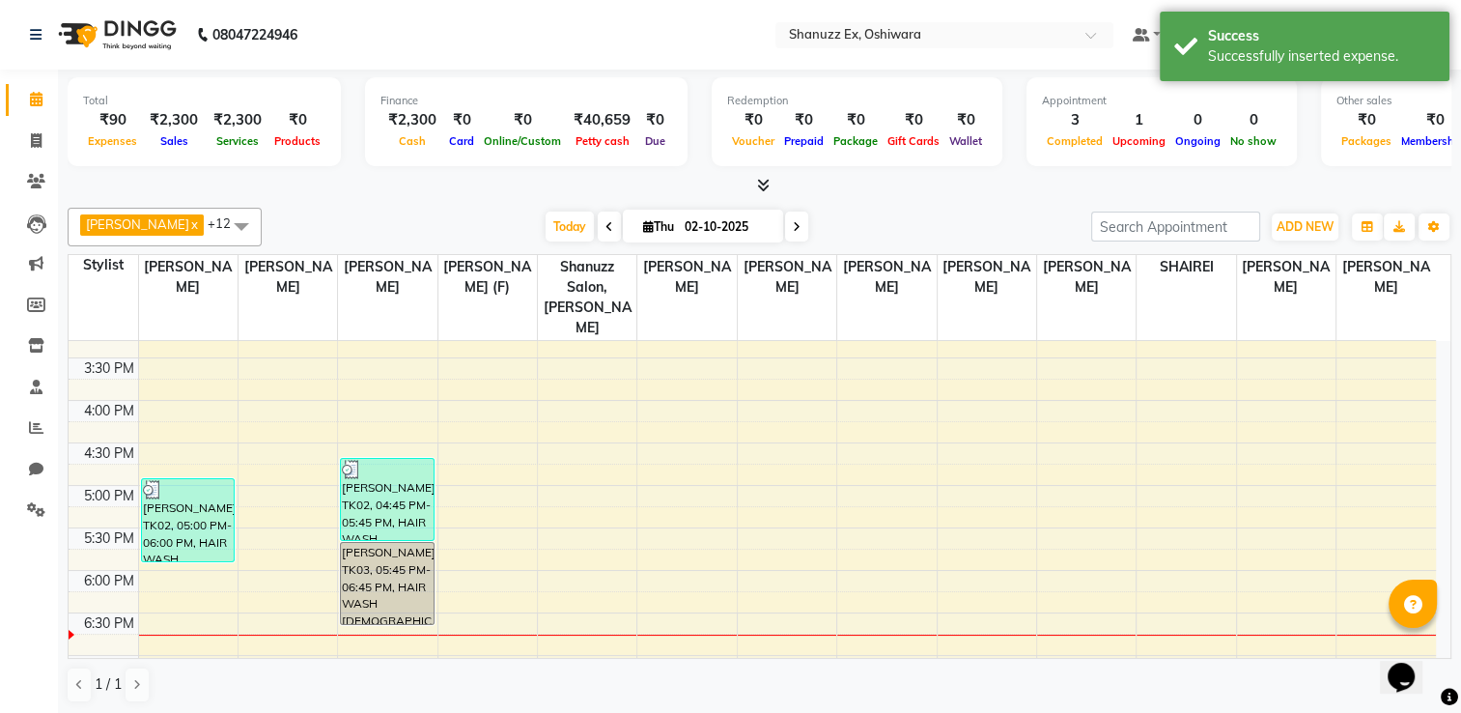
click at [1312, 212] on div "ADD NEW Toggle Dropdown Add Appointment Add Invoice Add Expense Add Attendance …" at bounding box center [1305, 227] width 71 height 31
click at [1294, 223] on span "ADD NEW" at bounding box center [1305, 226] width 57 height 14
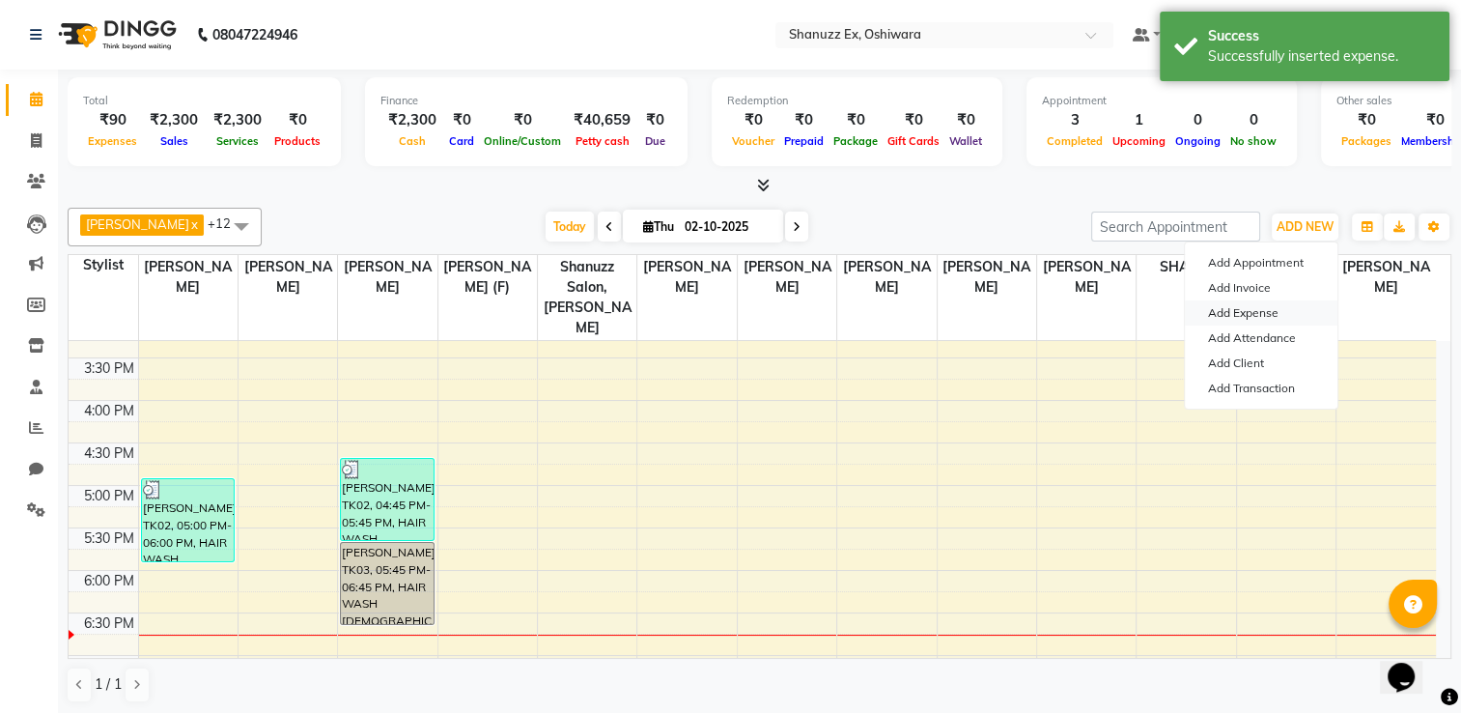
click at [1236, 310] on link "Add Expense" at bounding box center [1261, 312] width 153 height 25
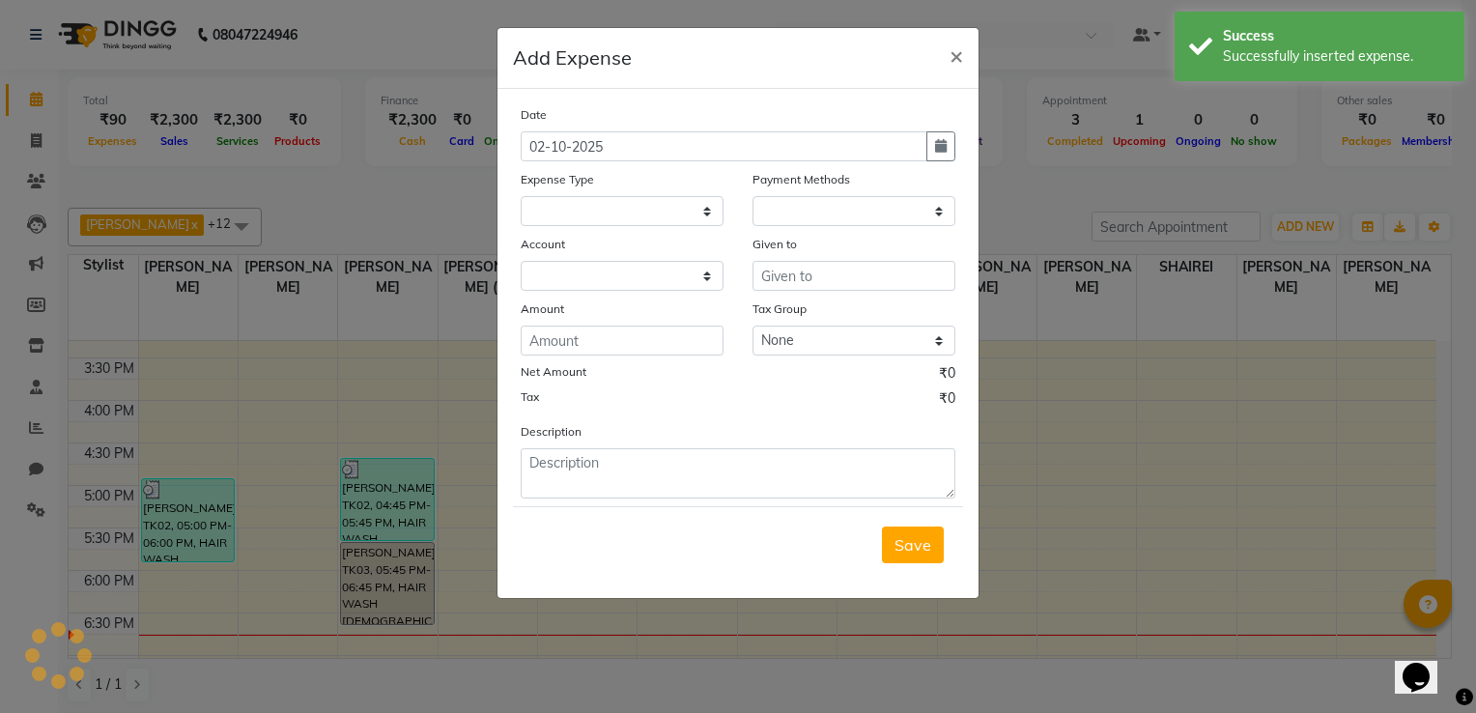
select select
select select "1"
select select "7357"
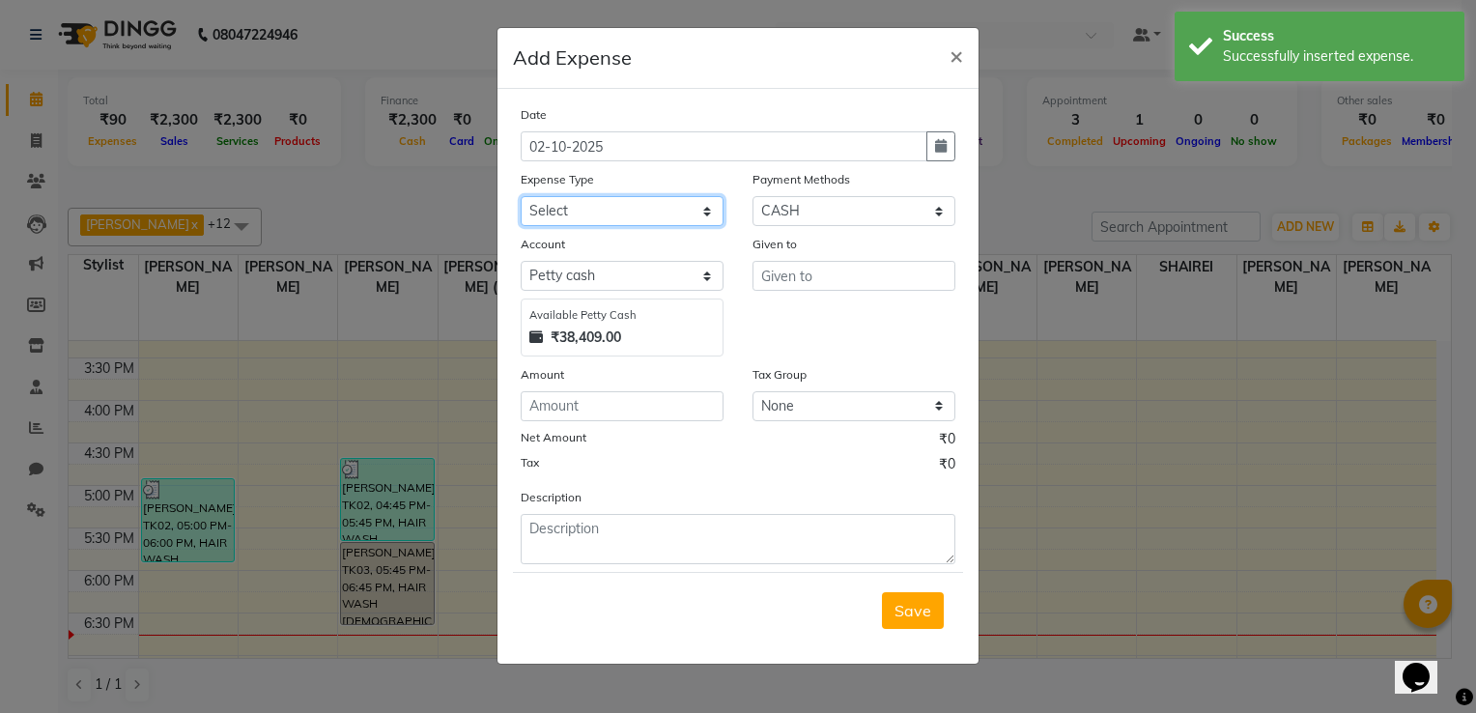
click at [551, 208] on select "Select Advance Salary Client Snacks Electricity Bill Marketing Maintenance Misc…" at bounding box center [622, 211] width 203 height 30
select select "22692"
click at [521, 198] on select "Select Advance Salary Client Snacks Electricity Bill Marketing Maintenance Misc…" at bounding box center [622, 211] width 203 height 30
click at [591, 411] on input "number" at bounding box center [622, 406] width 203 height 30
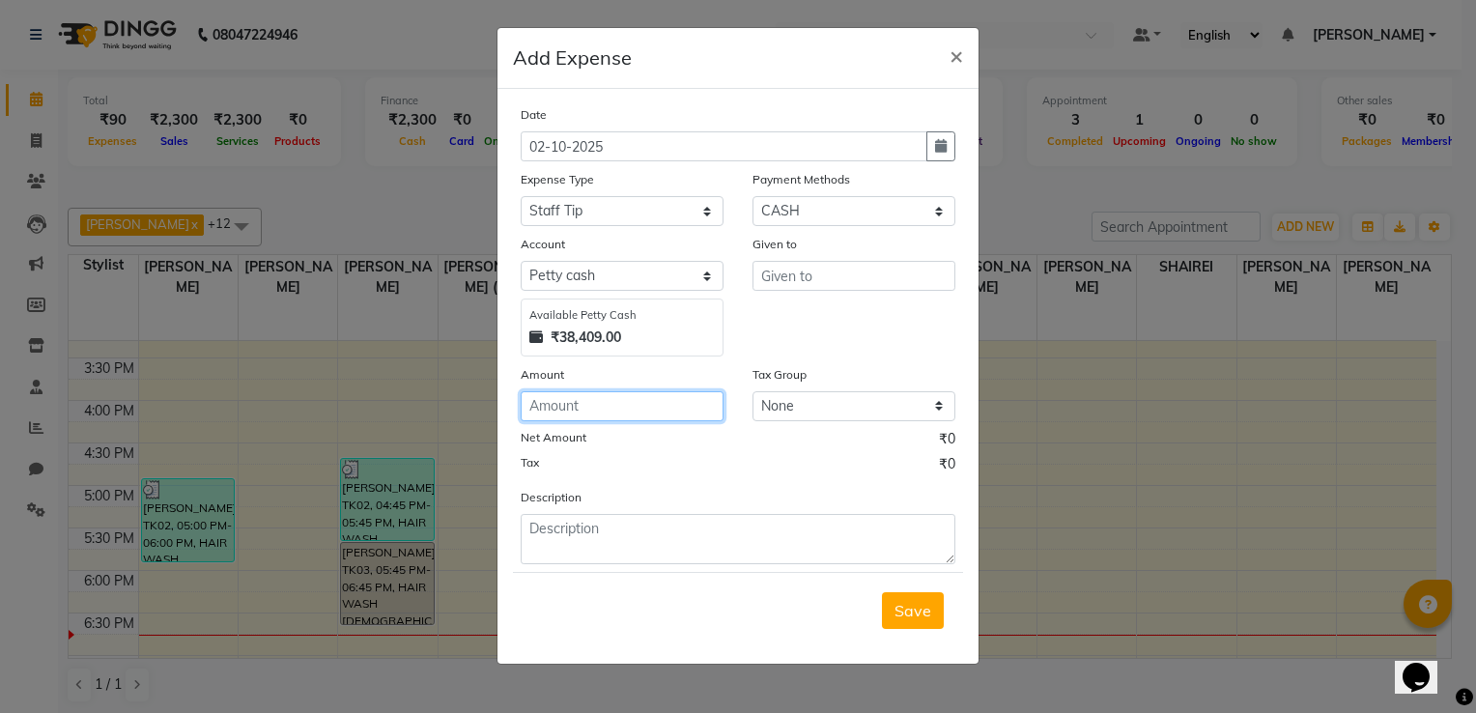
click at [591, 411] on input "number" at bounding box center [622, 406] width 203 height 30
type input "750"
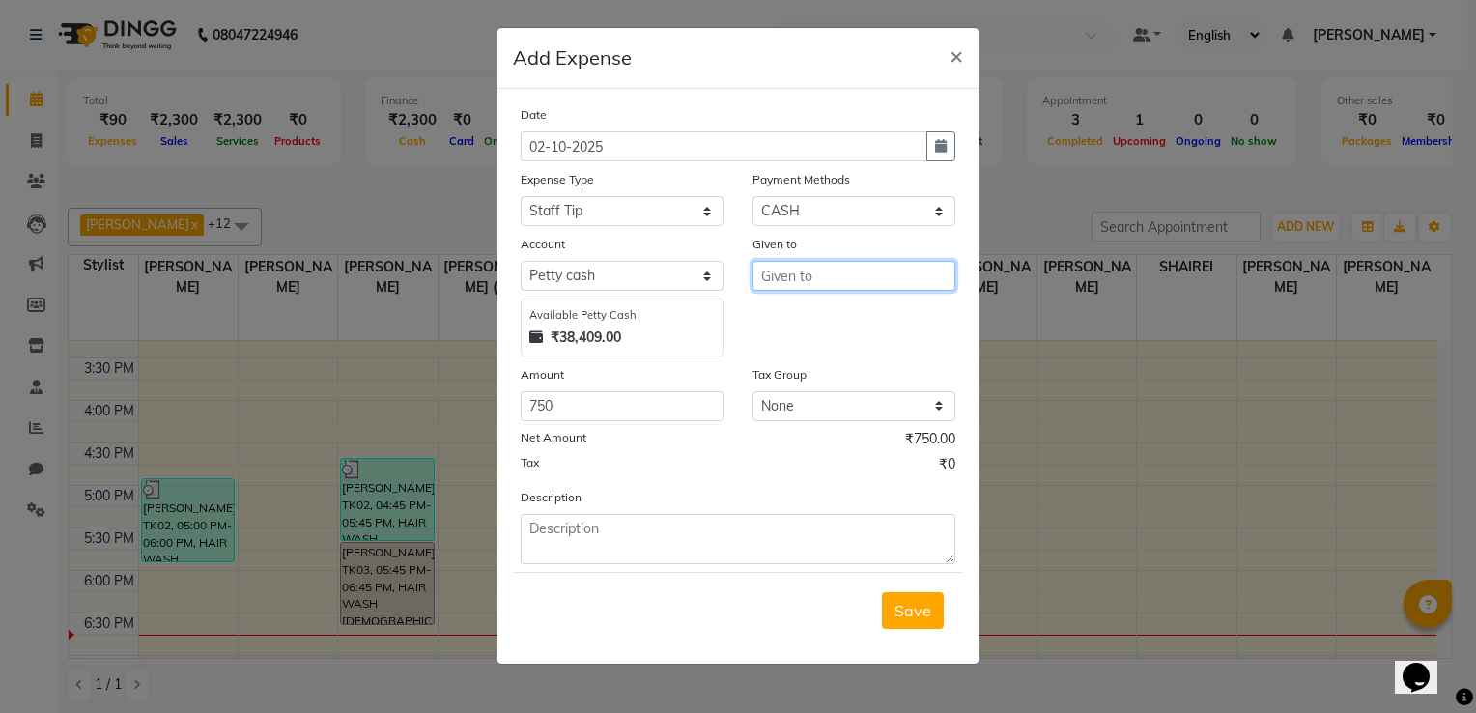
click at [799, 272] on input "text" at bounding box center [853, 276] width 203 height 30
click at [802, 311] on ngb-highlight "AF ZAN ANSARI" at bounding box center [848, 317] width 145 height 19
type input "[PERSON_NAME]"
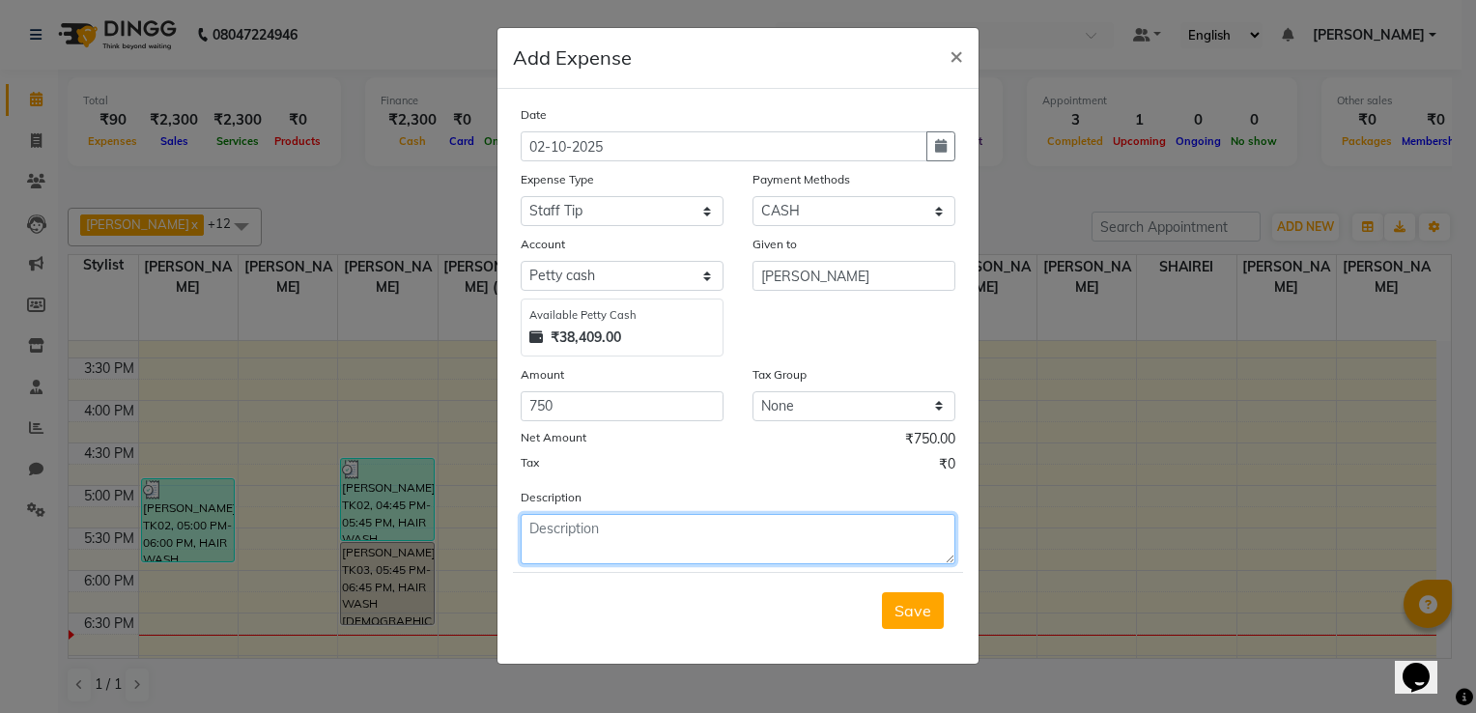
click at [564, 532] on textarea at bounding box center [738, 539] width 435 height 50
type textarea "AUG&SEP TIP"
click at [892, 624] on button "Save" at bounding box center [913, 610] width 62 height 37
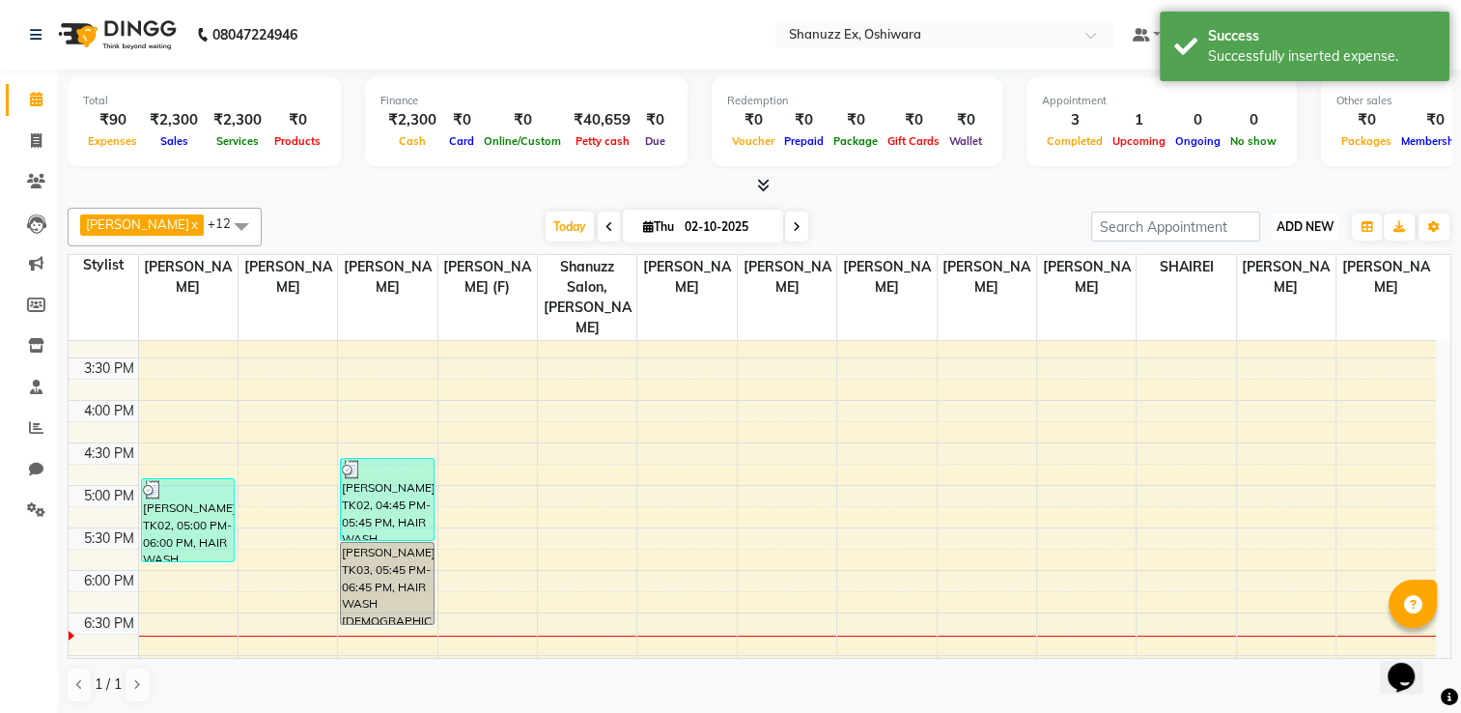
click at [1278, 214] on button "ADD NEW Toggle Dropdown" at bounding box center [1305, 226] width 67 height 27
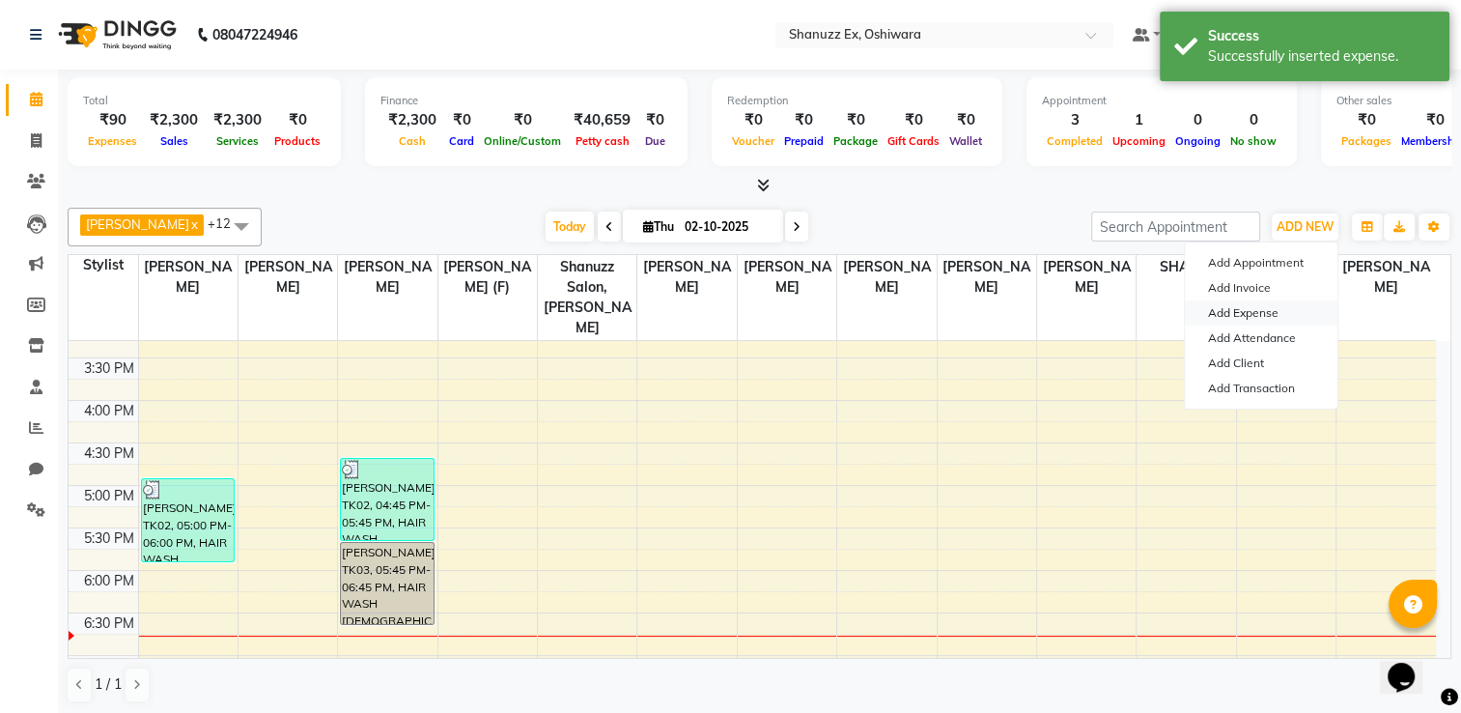
click at [1232, 314] on link "Add Expense" at bounding box center [1261, 312] width 153 height 25
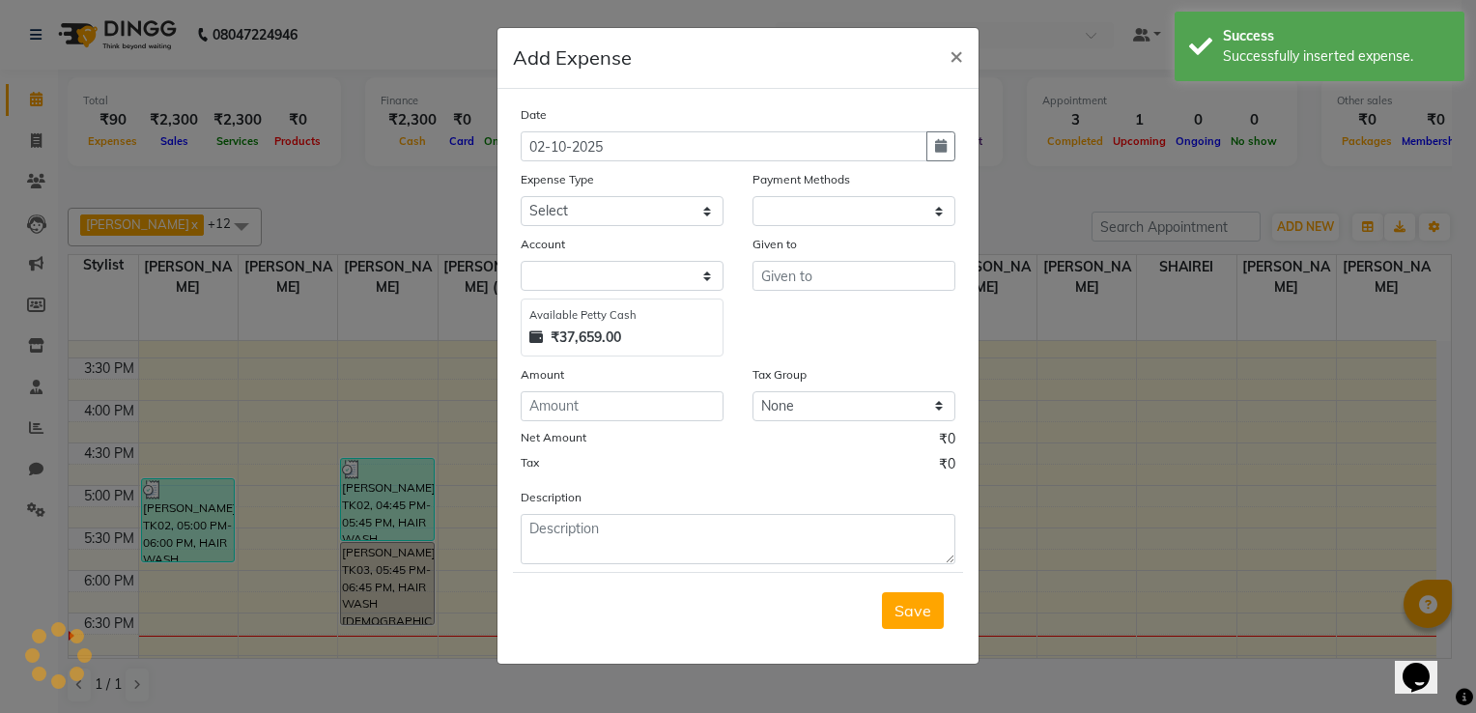
select select "1"
select select "7357"
click at [680, 216] on select "Select Advance Salary Client Snacks Electricity Bill Marketing Maintenance Misc…" at bounding box center [622, 211] width 203 height 30
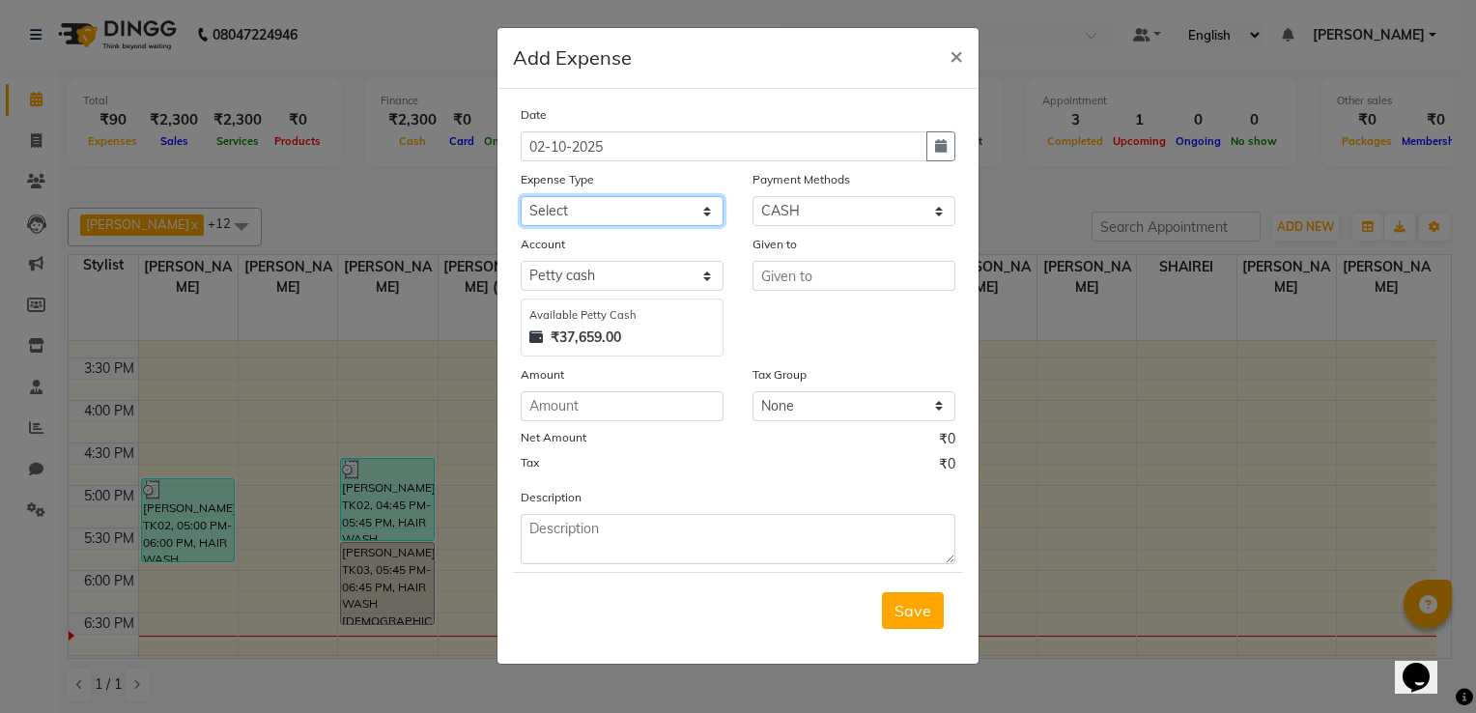
select select "22692"
click at [521, 198] on select "Select Advance Salary Client Snacks Electricity Bill Marketing Maintenance Misc…" at bounding box center [622, 211] width 203 height 30
click at [544, 403] on input "number" at bounding box center [622, 406] width 203 height 30
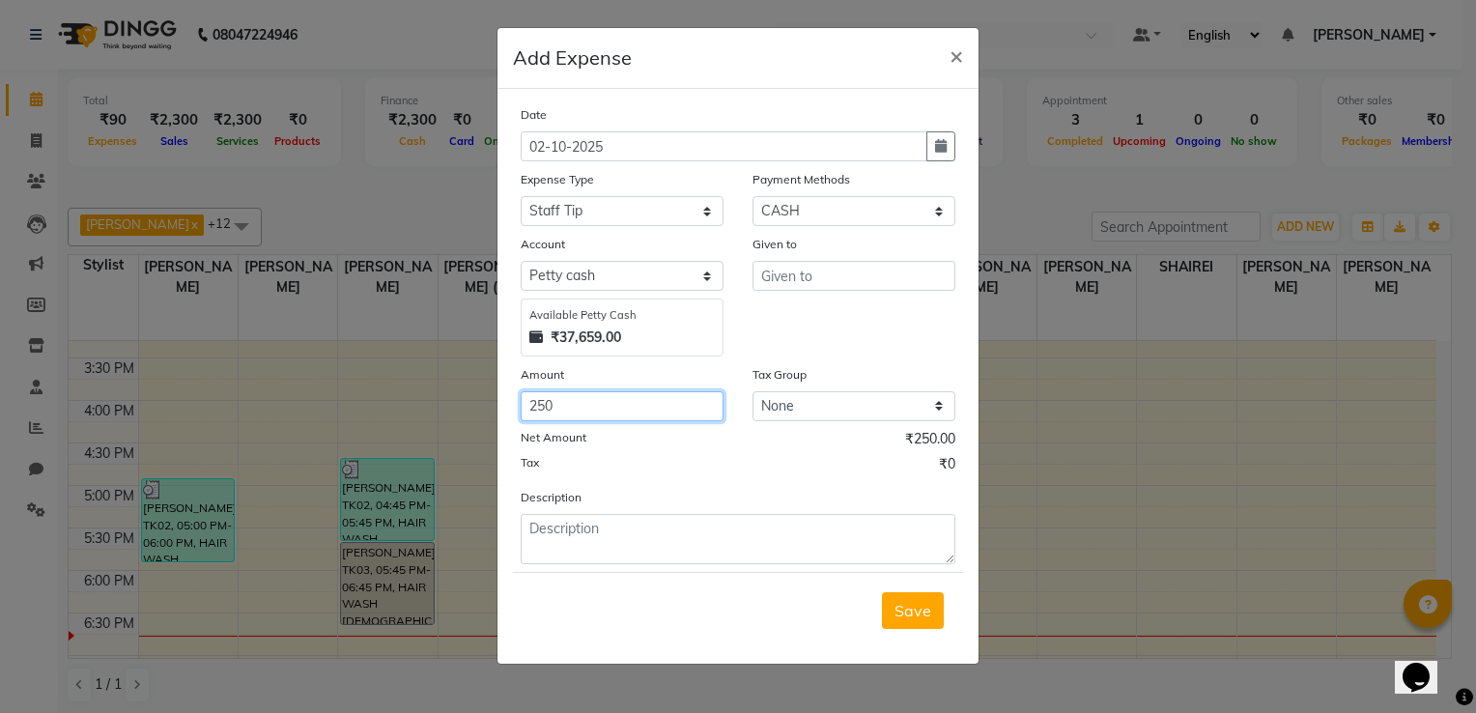
type input "250"
click at [793, 275] on input "text" at bounding box center [853, 276] width 203 height 30
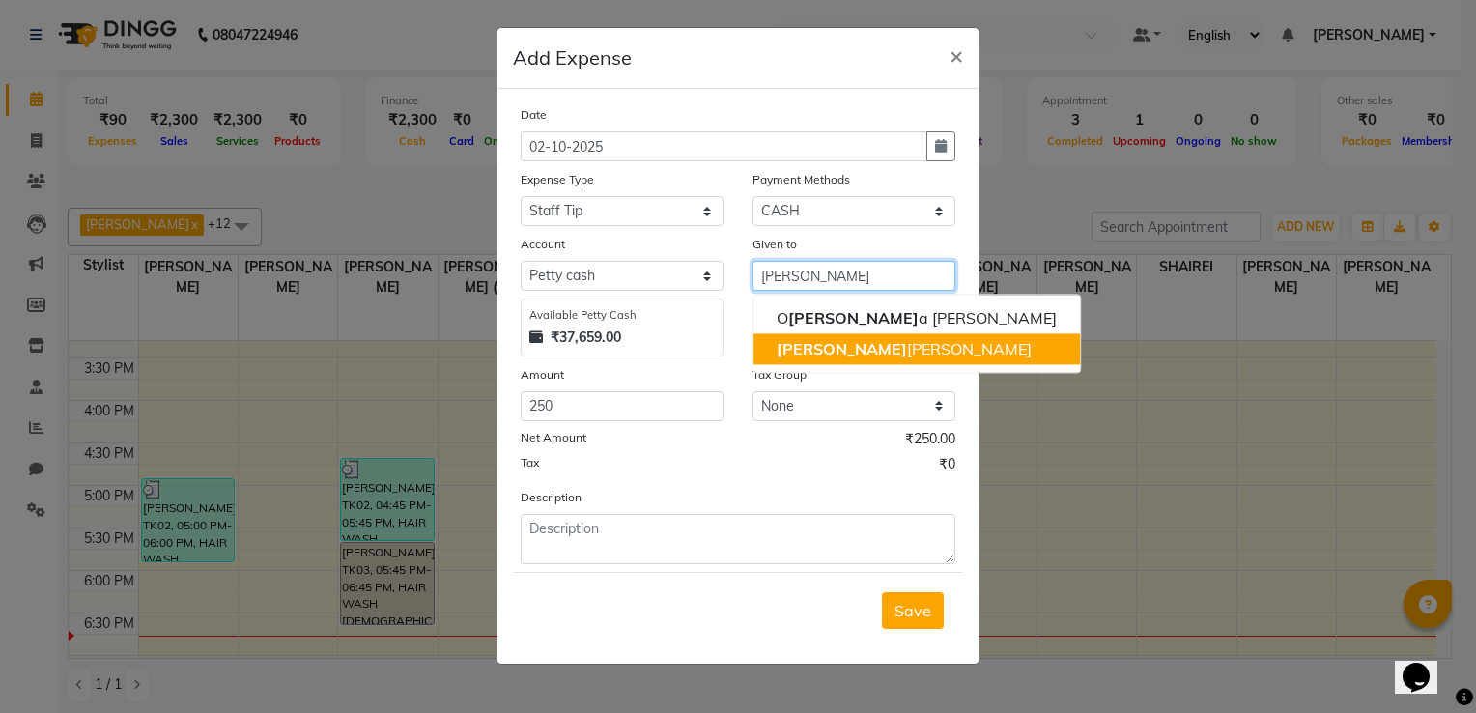
click at [792, 353] on span "[PERSON_NAME]" at bounding box center [841, 348] width 130 height 19
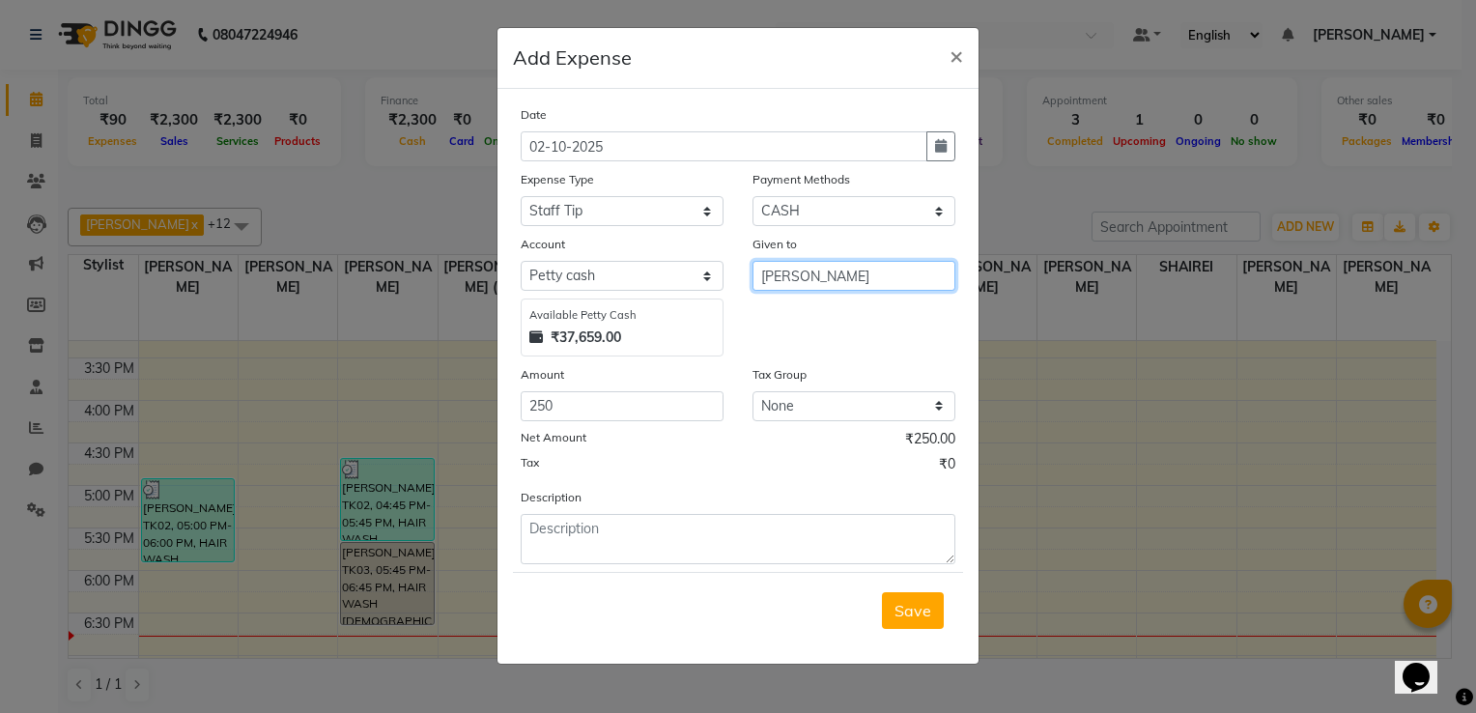
type input "[PERSON_NAME]"
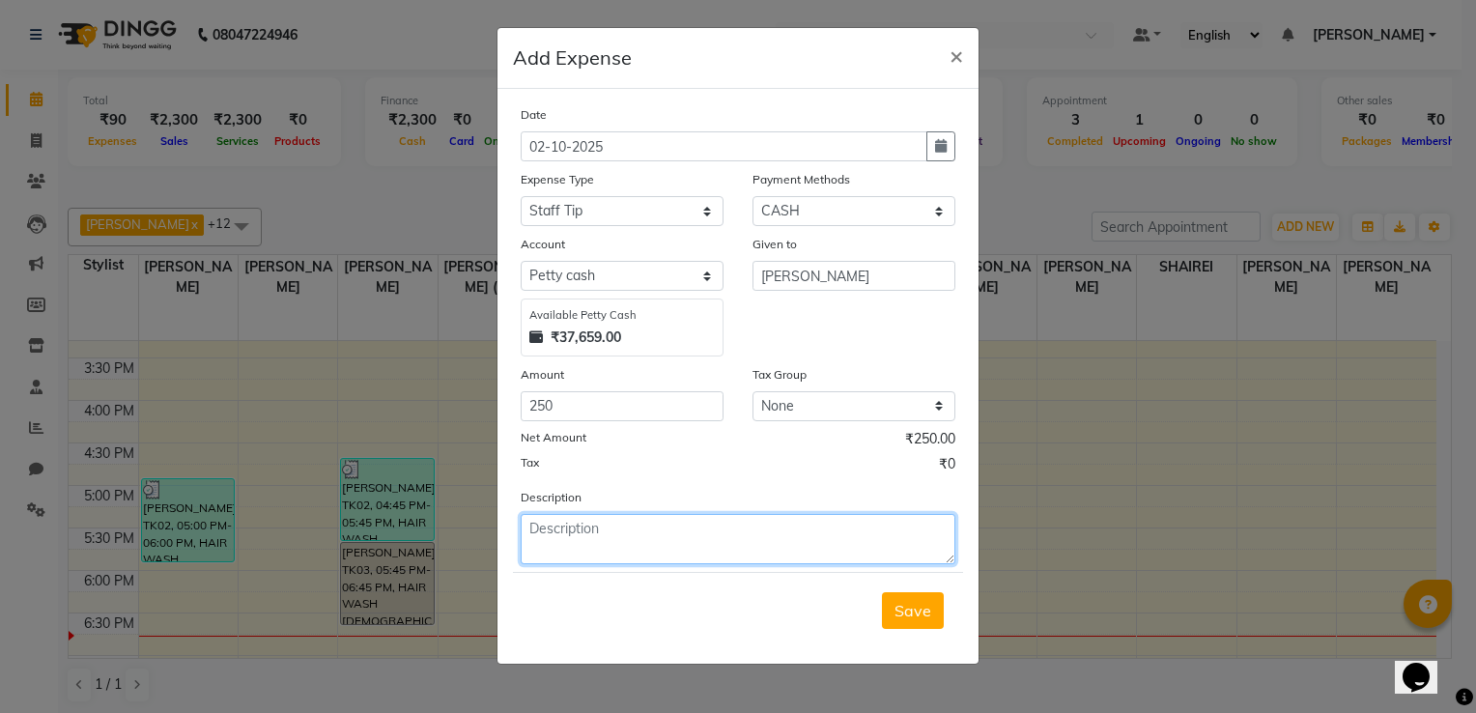
click at [605, 542] on textarea at bounding box center [738, 539] width 435 height 50
type textarea "AUG TIP"
click at [920, 605] on span "Save" at bounding box center [912, 610] width 37 height 19
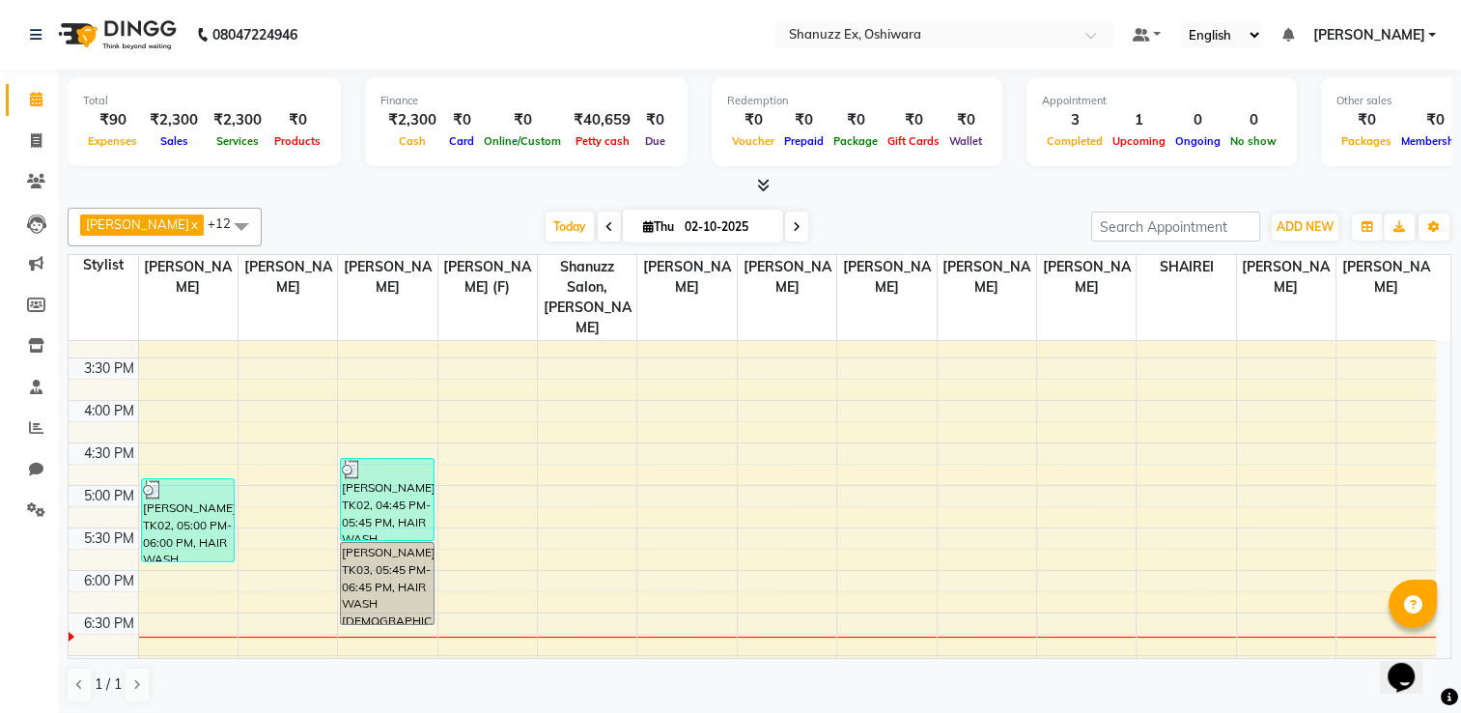
scroll to position [756, 0]
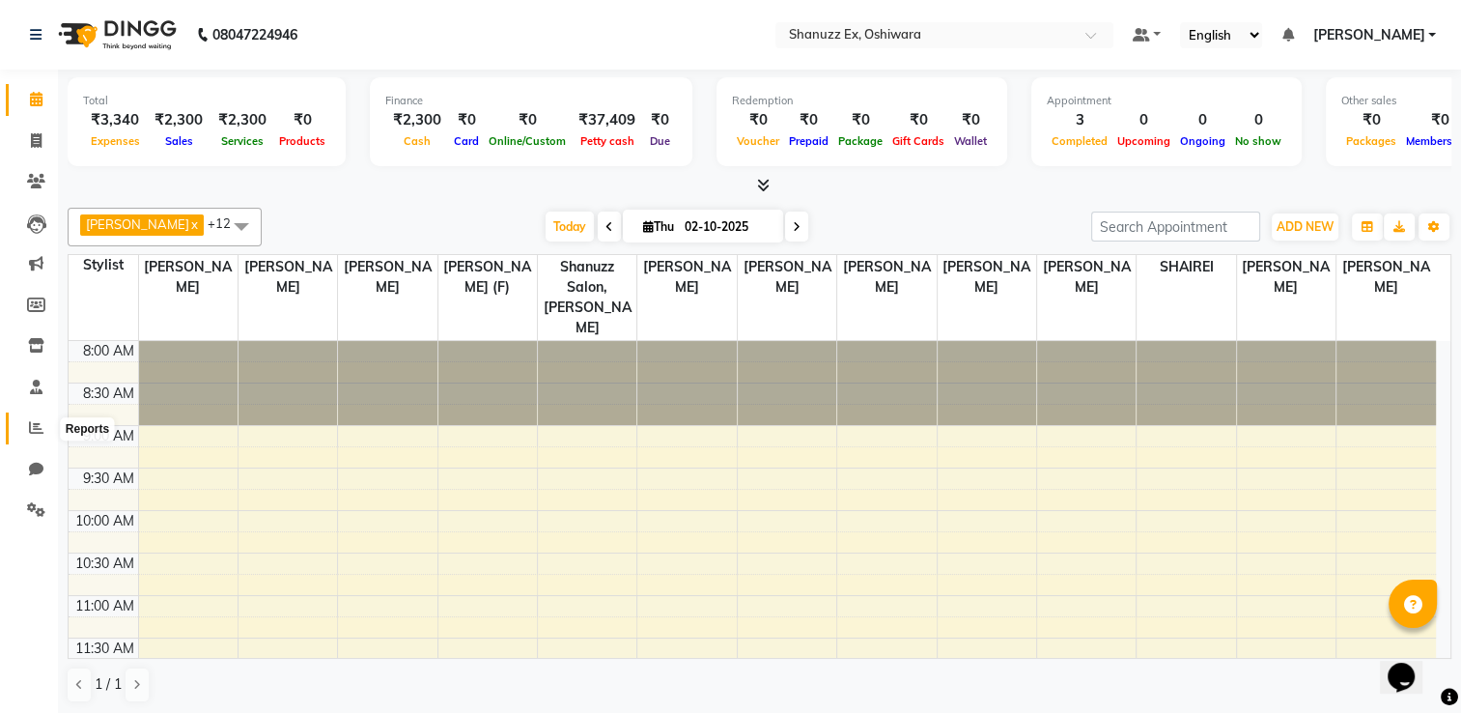
click at [31, 421] on icon at bounding box center [36, 427] width 14 height 14
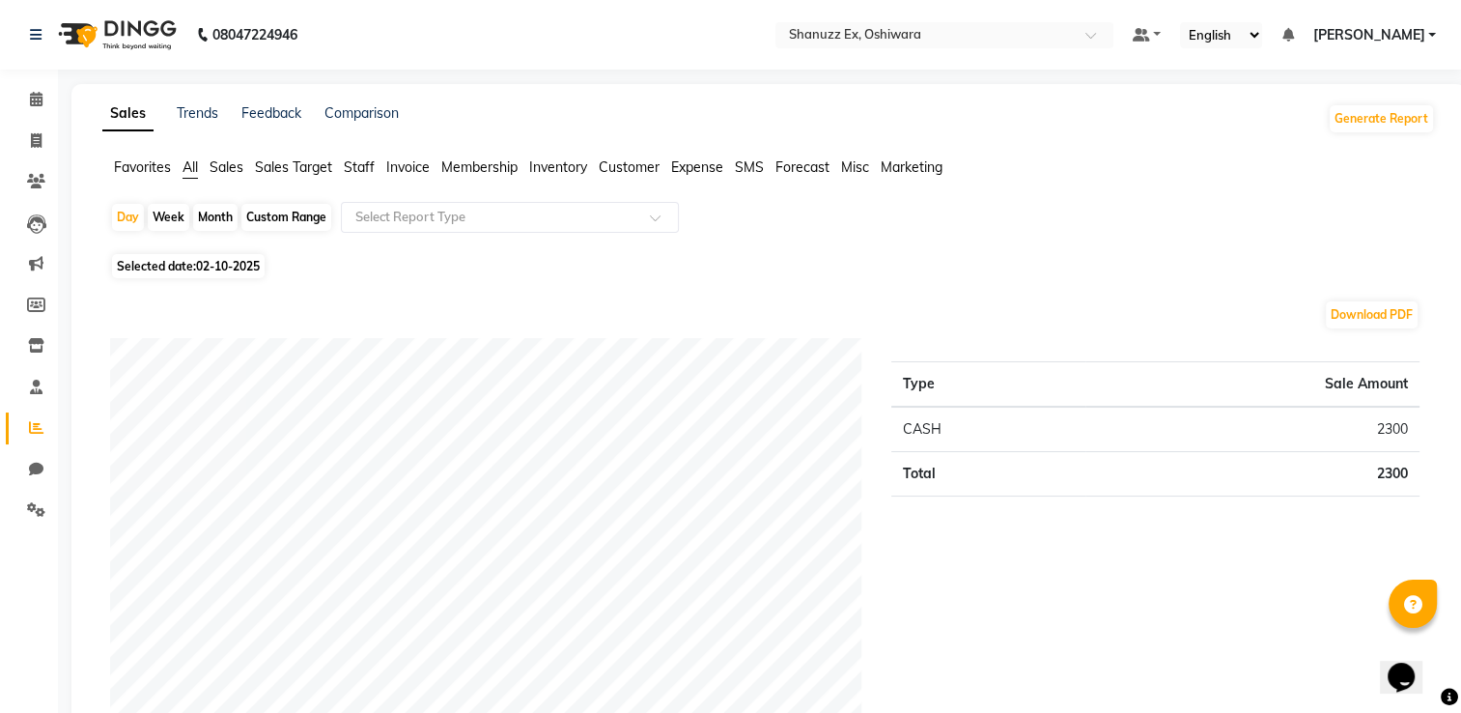
click at [212, 268] on span "02-10-2025" at bounding box center [228, 266] width 64 height 14
select select "10"
select select "2025"
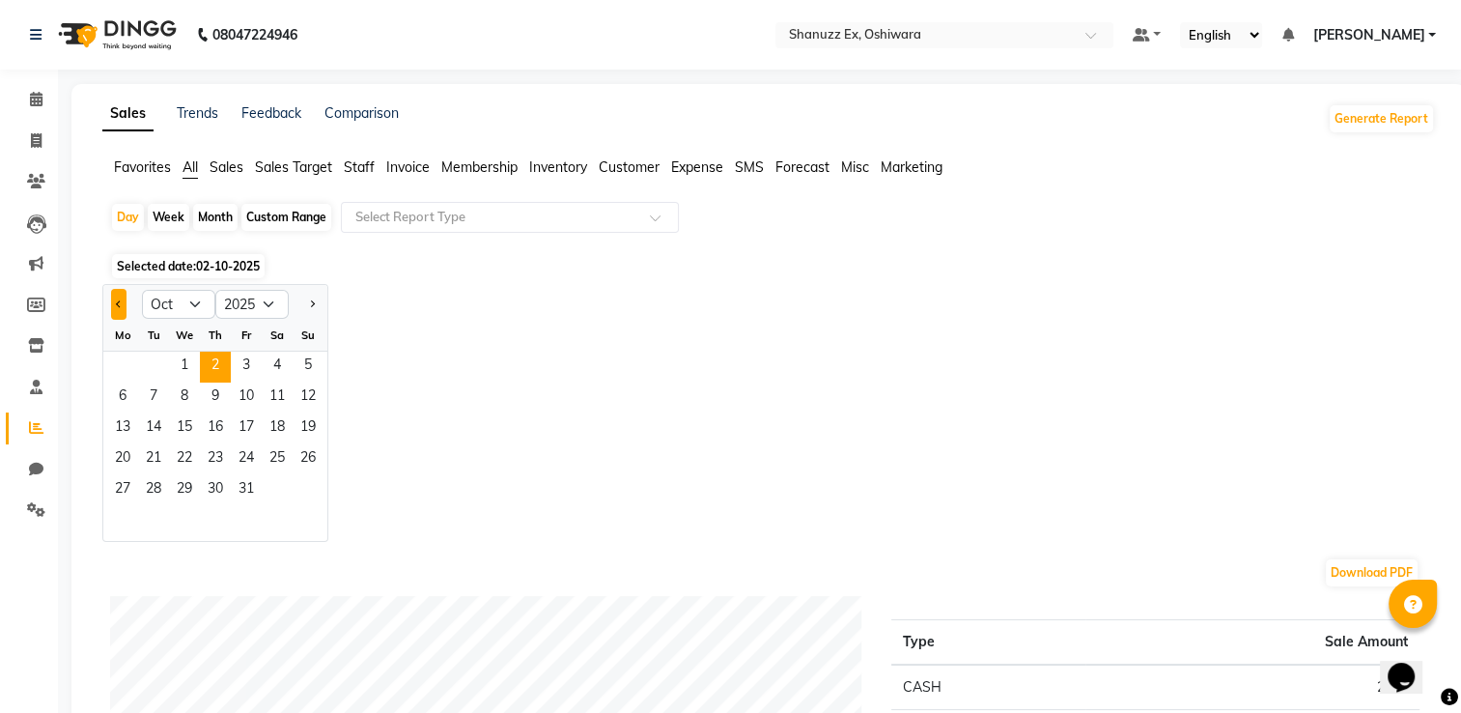
click at [115, 301] on button "Previous month" at bounding box center [118, 304] width 15 height 31
select select "9"
click at [154, 487] on span "30" at bounding box center [153, 490] width 31 height 31
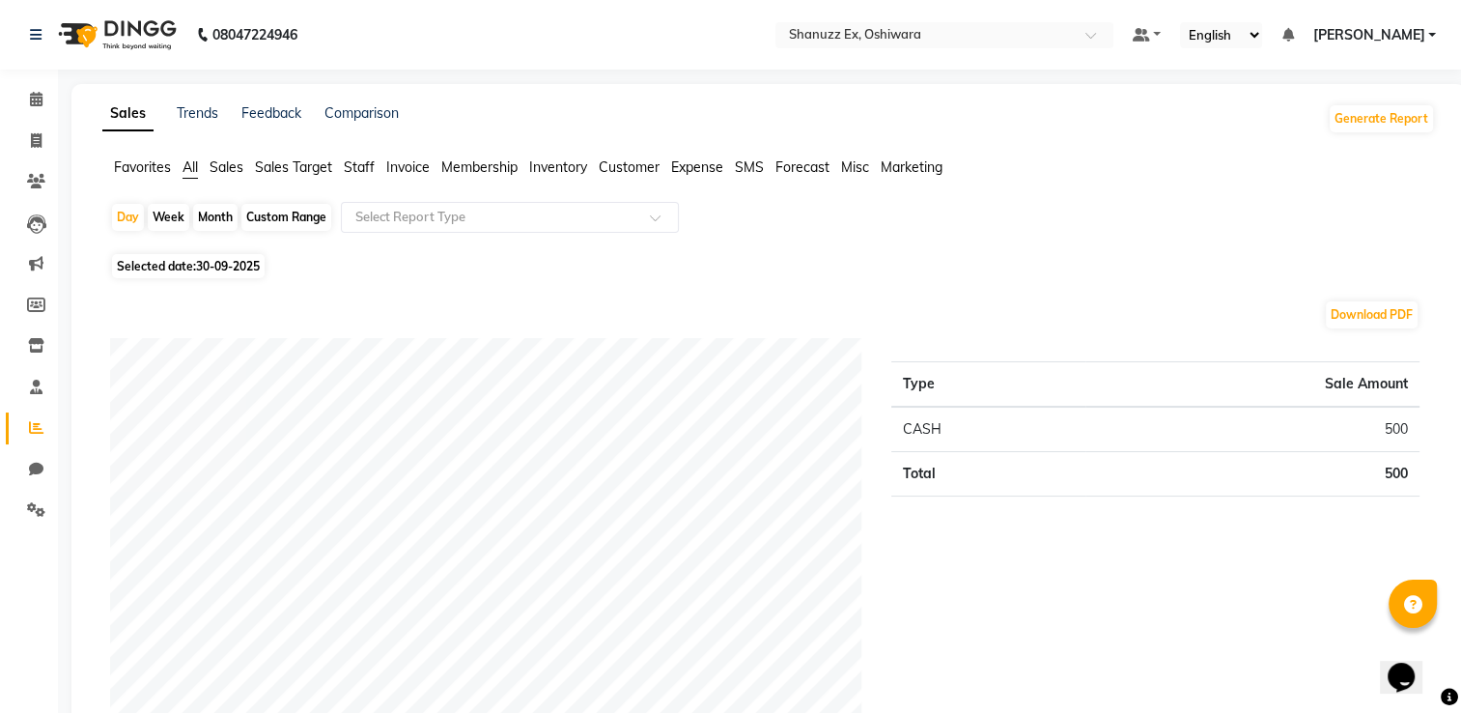
click at [685, 166] on span "Expense" at bounding box center [697, 166] width 52 height 17
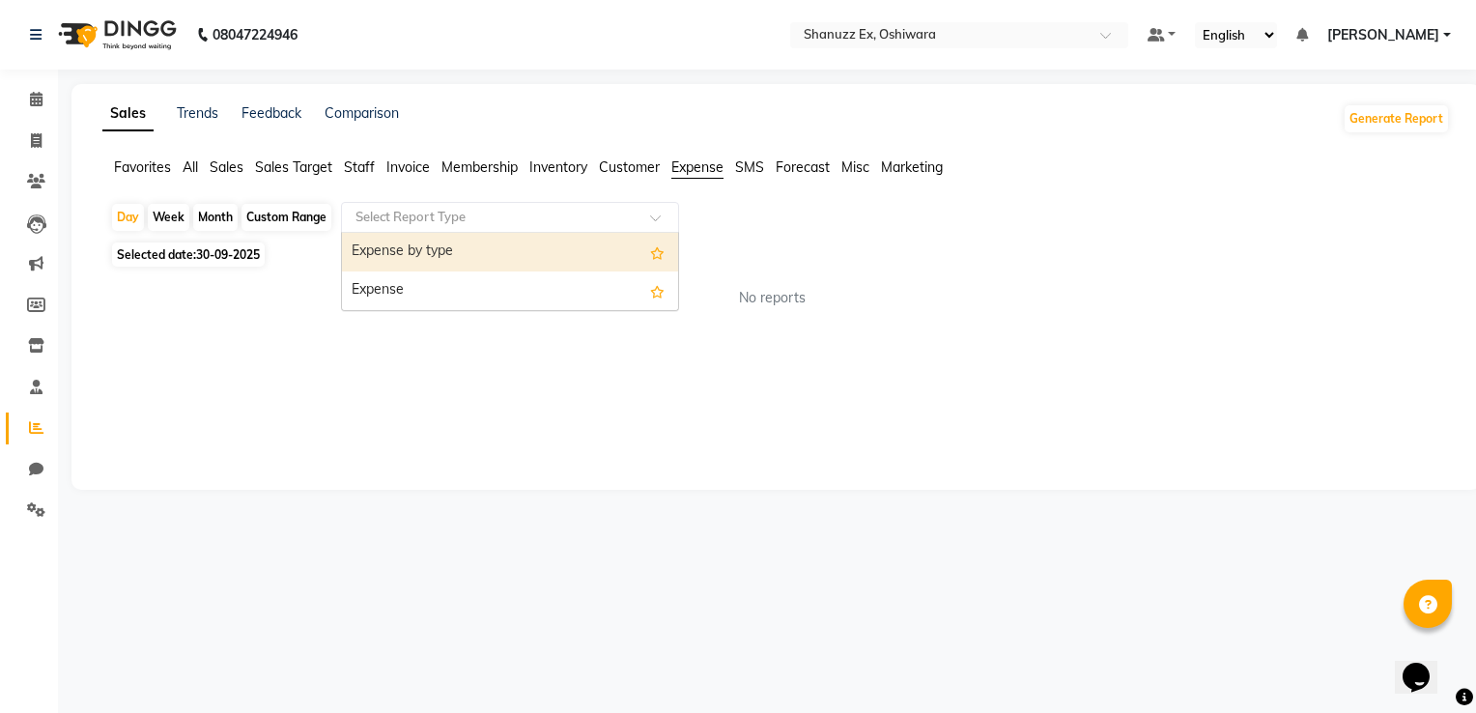
click at [604, 208] on input "text" at bounding box center [491, 217] width 278 height 19
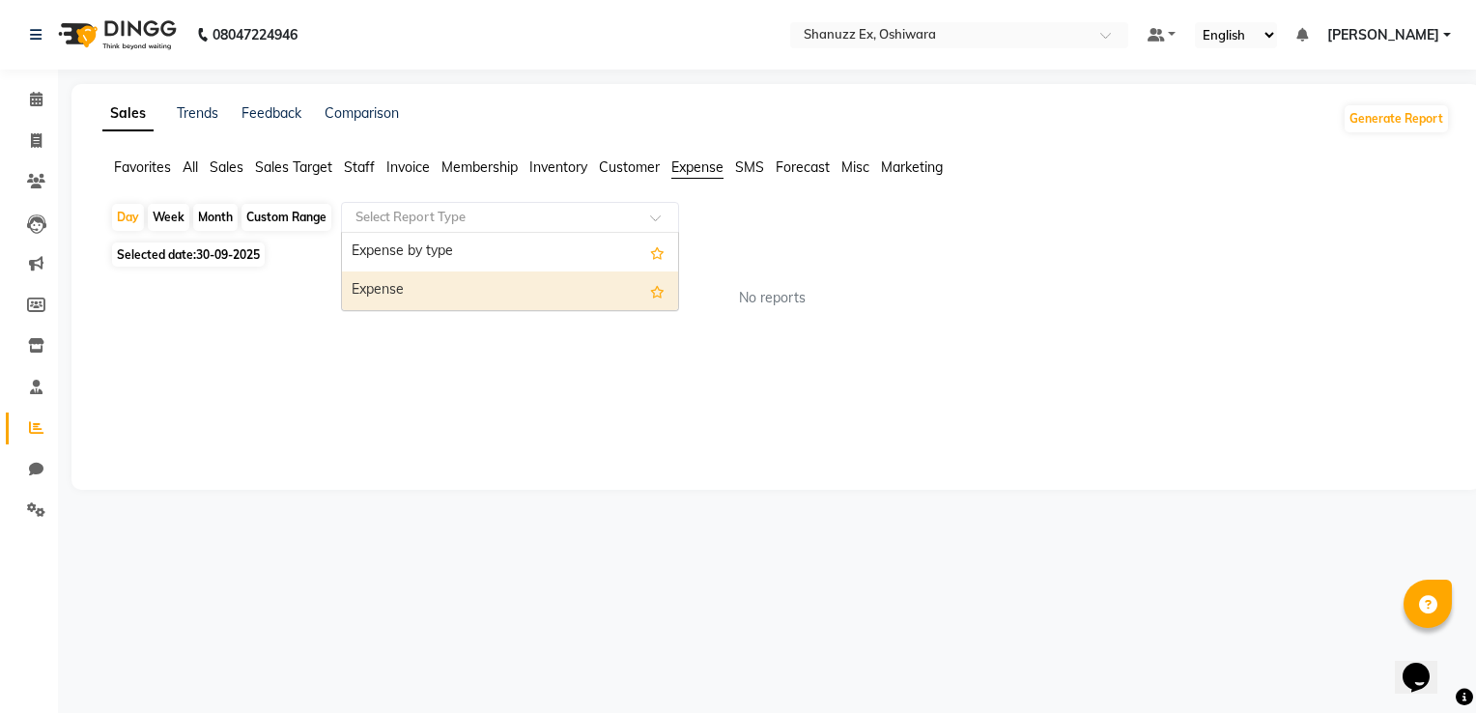
click at [468, 284] on div "Expense" at bounding box center [510, 290] width 336 height 39
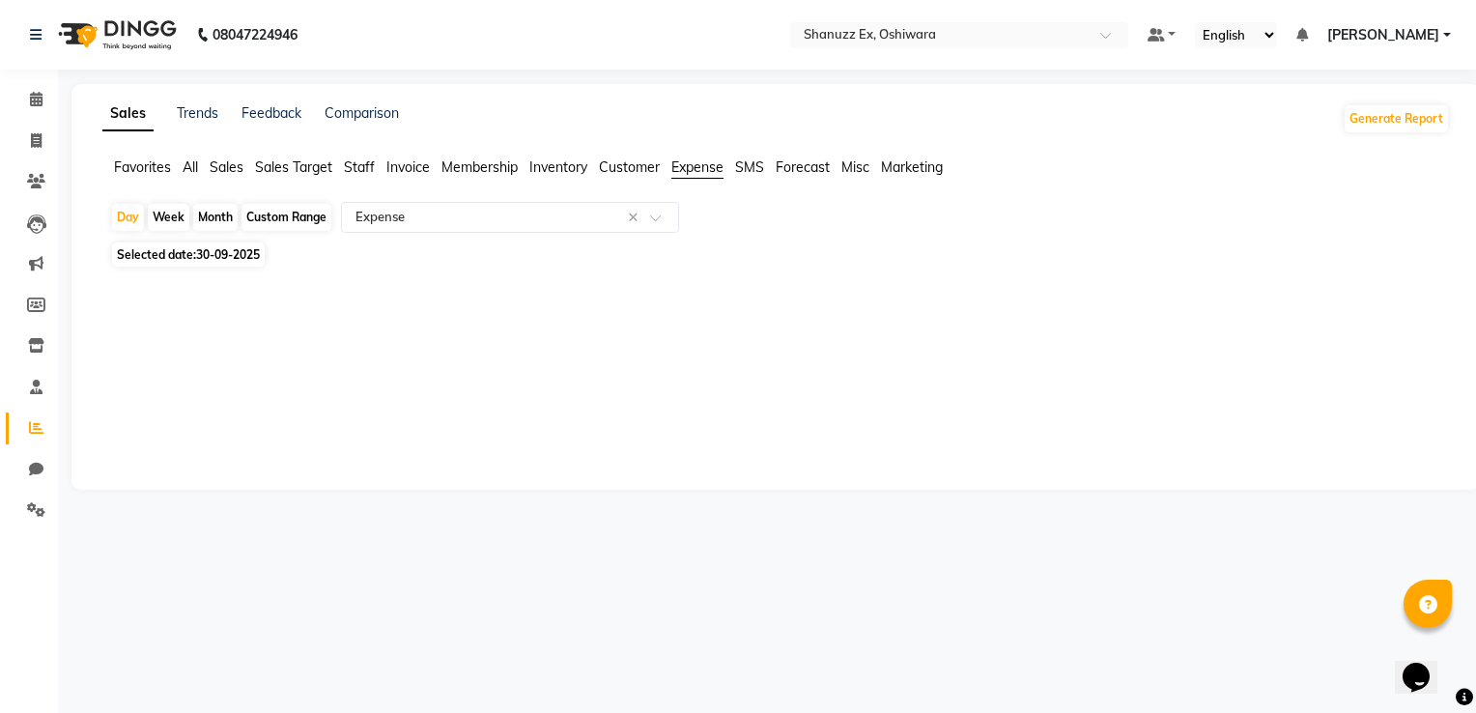
click at [169, 258] on span "Selected date: 30-09-2025" at bounding box center [188, 254] width 153 height 24
select select "9"
select select "2025"
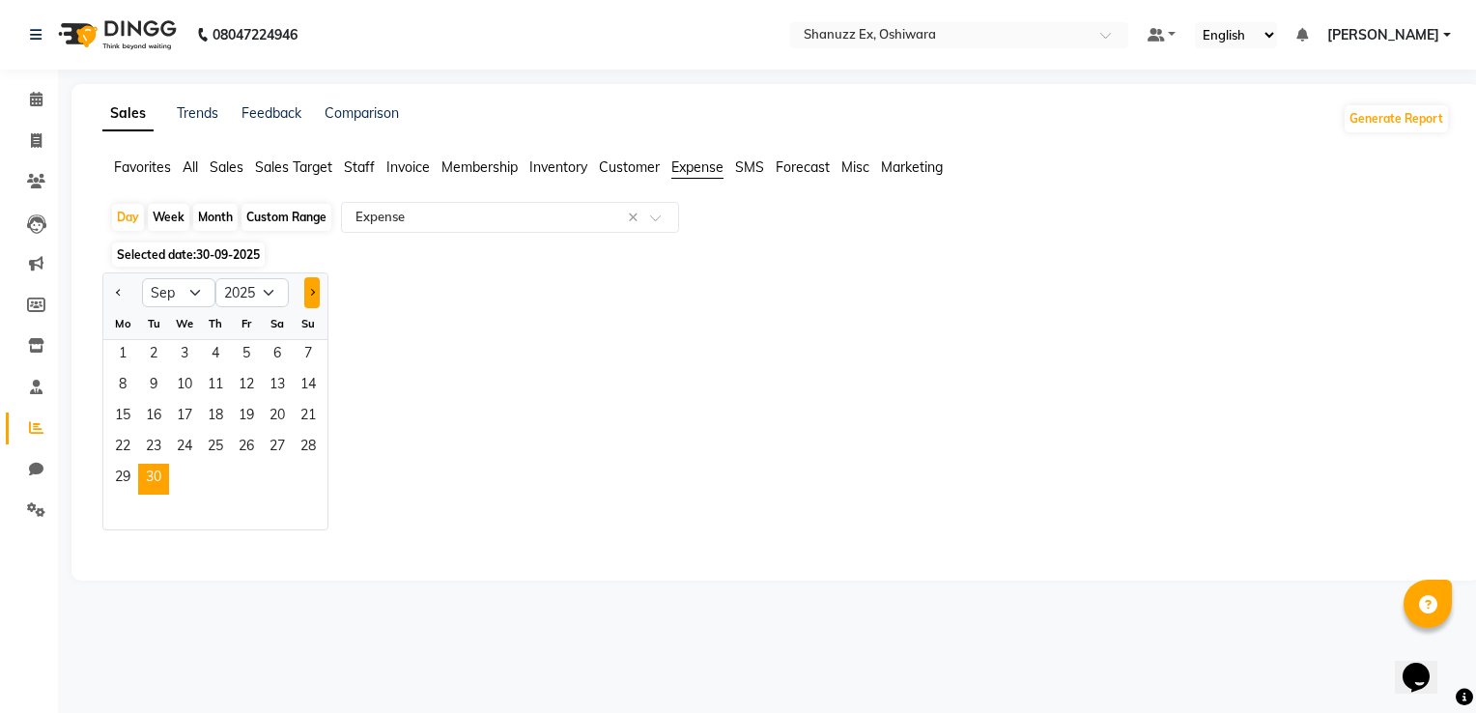
click at [305, 297] on button "Next month" at bounding box center [311, 292] width 15 height 31
select select "10"
click at [178, 356] on span "1" at bounding box center [184, 355] width 31 height 31
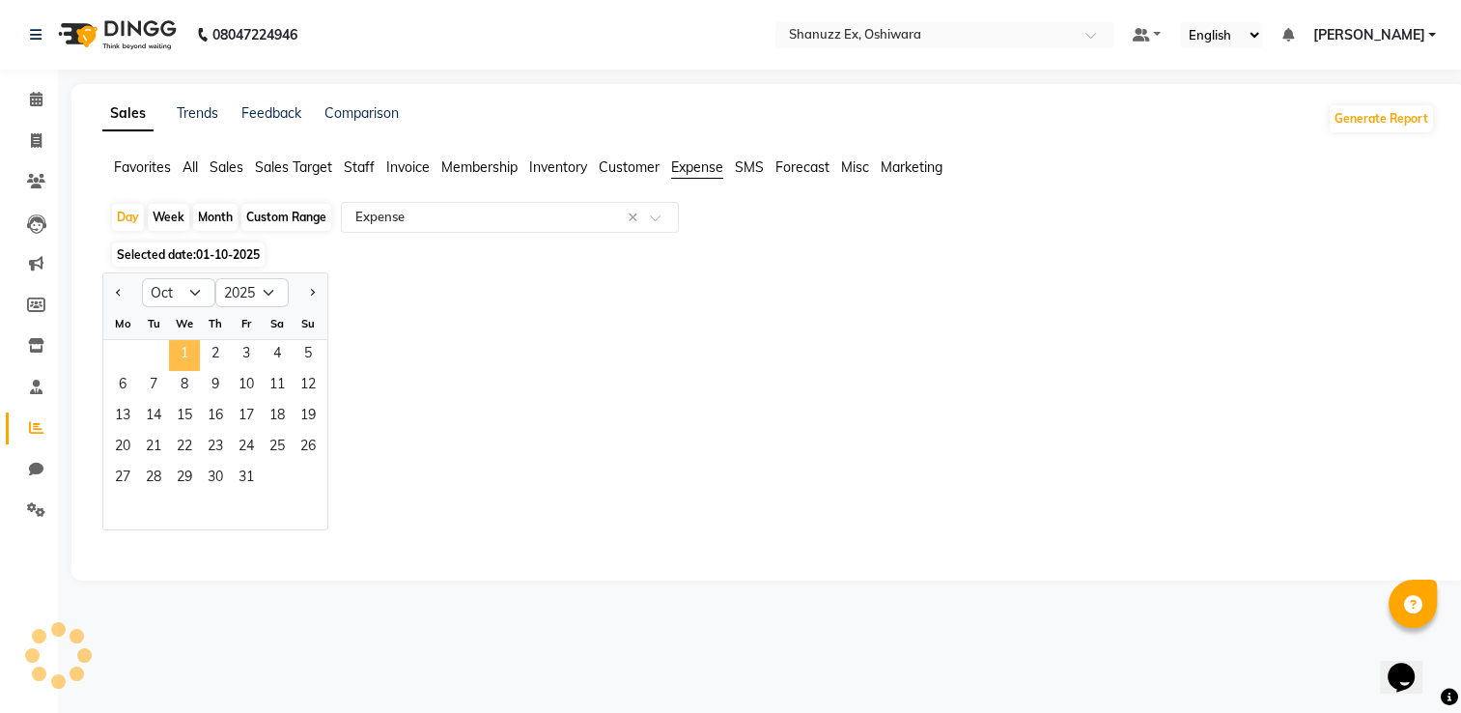
select select "full_report"
select select "csv"
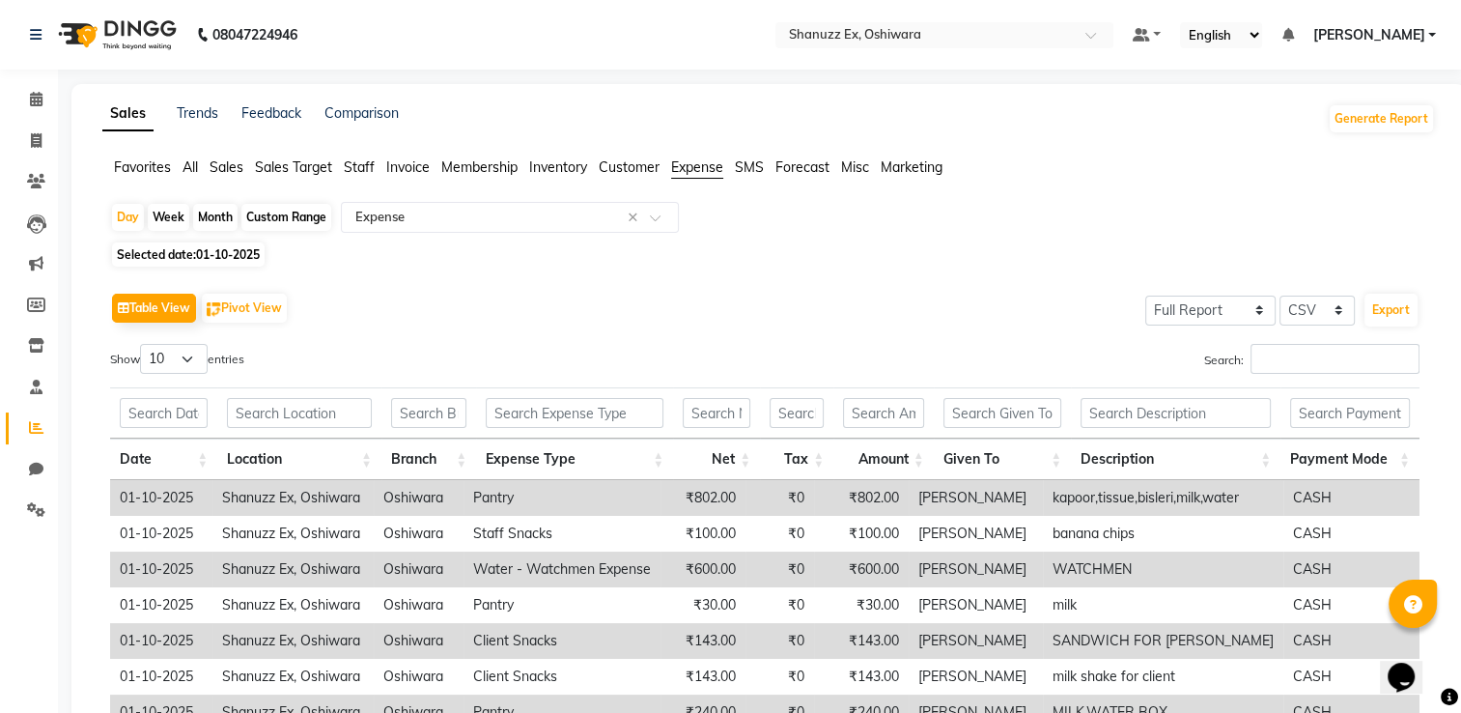
click at [187, 173] on span "All" at bounding box center [190, 166] width 15 height 17
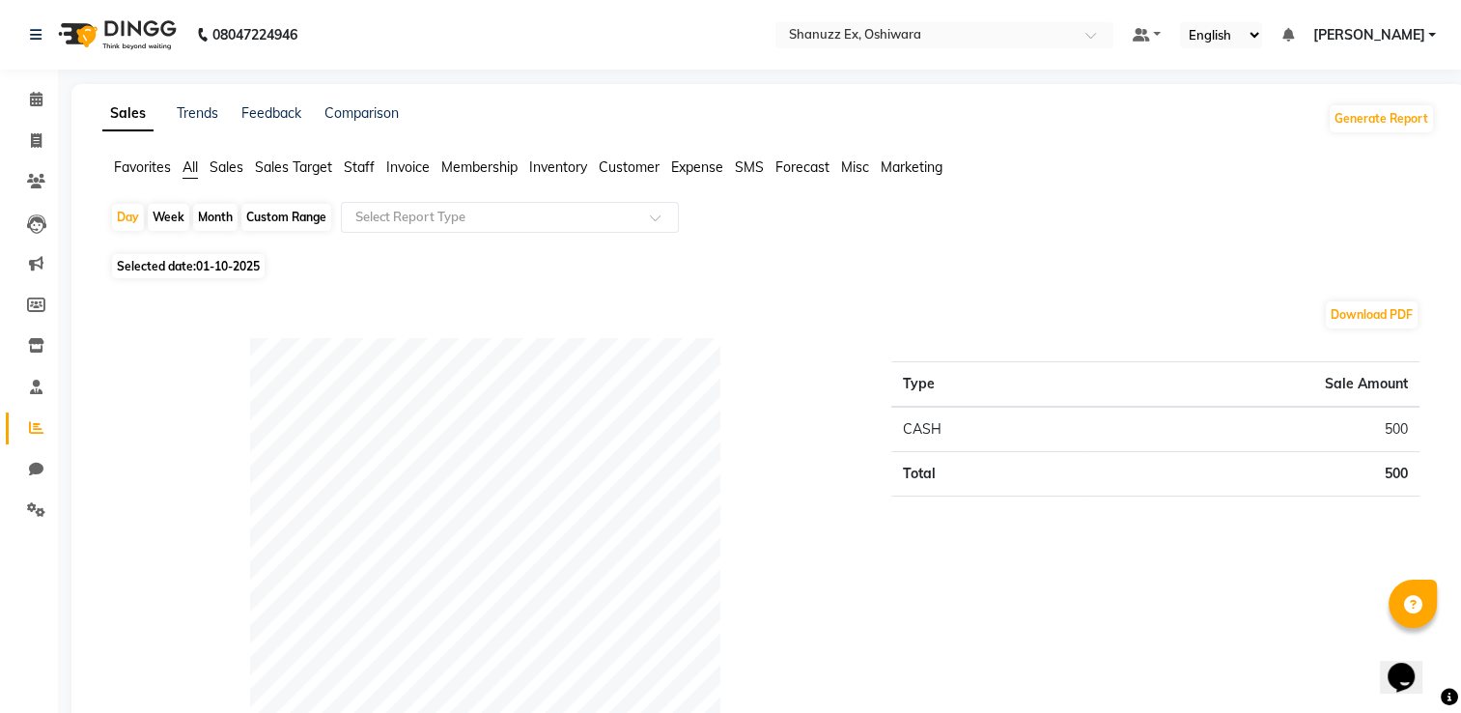
click at [220, 262] on span "01-10-2025" at bounding box center [228, 266] width 64 height 14
select select "10"
select select "2025"
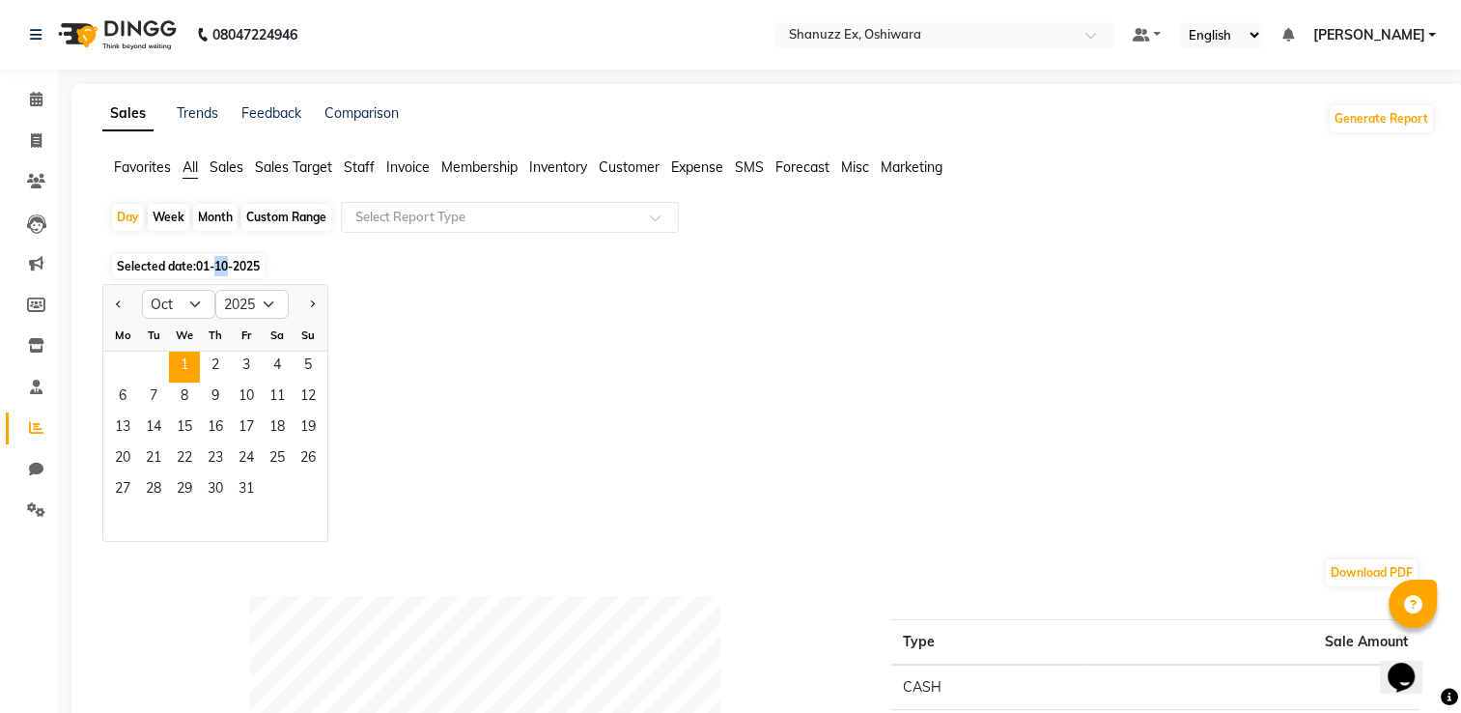
click at [220, 262] on span "01-10-2025" at bounding box center [228, 266] width 64 height 14
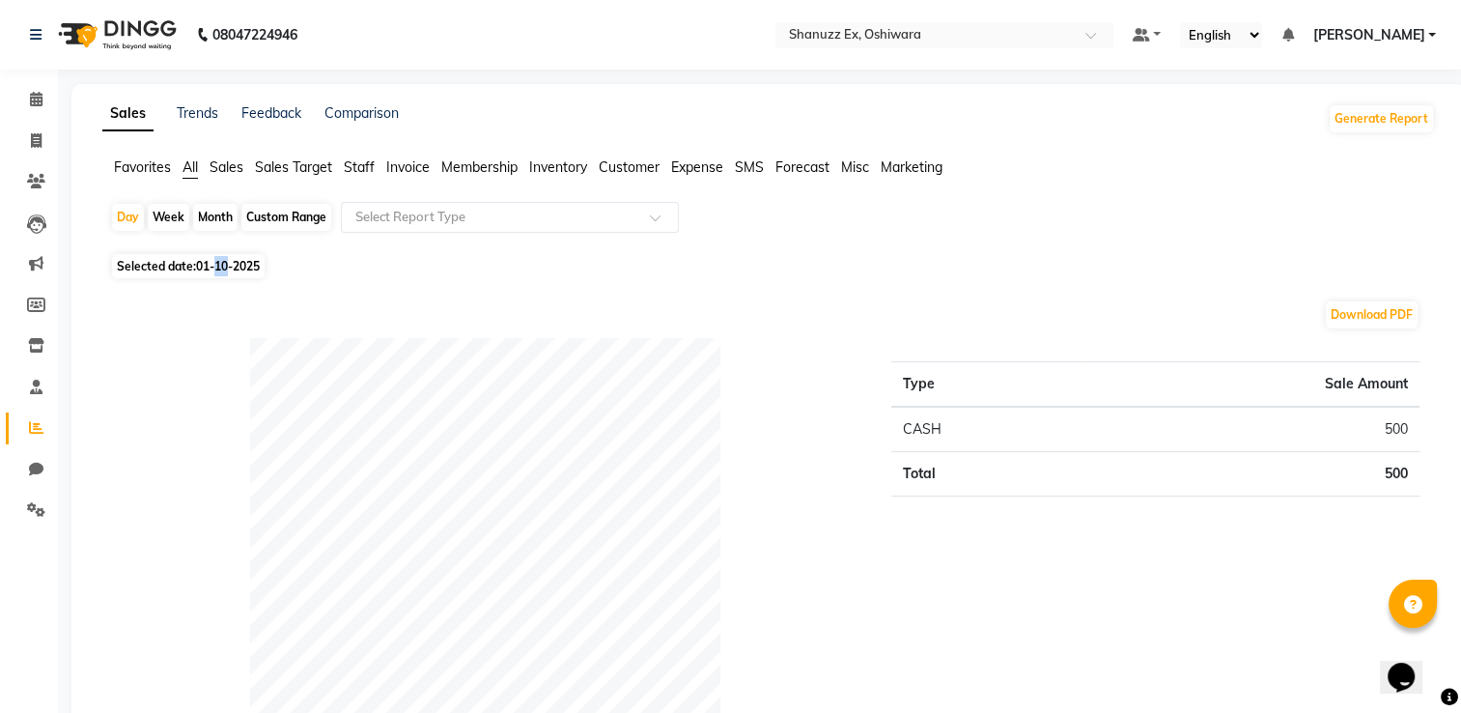
click at [220, 262] on span "01-10-2025" at bounding box center [228, 266] width 64 height 14
select select "10"
select select "2025"
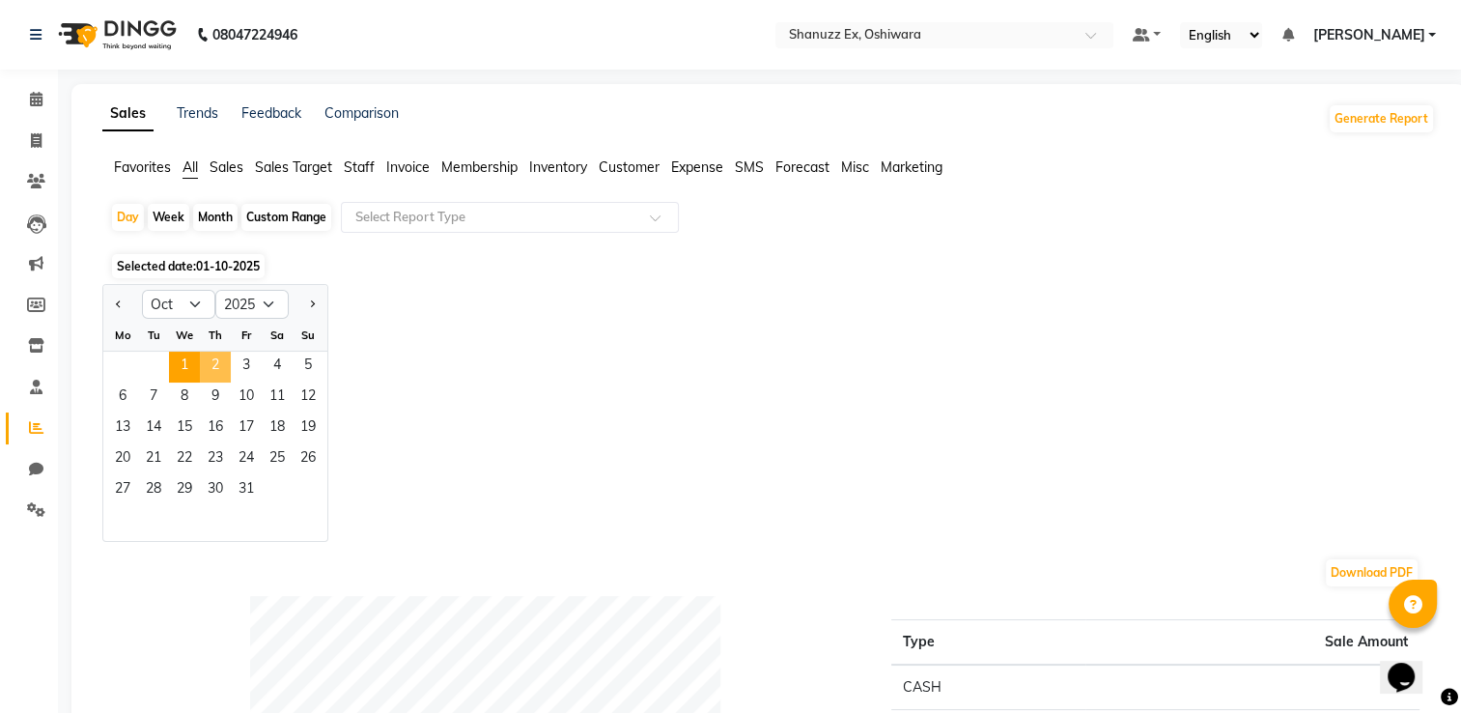
click at [212, 367] on span "2" at bounding box center [215, 367] width 31 height 31
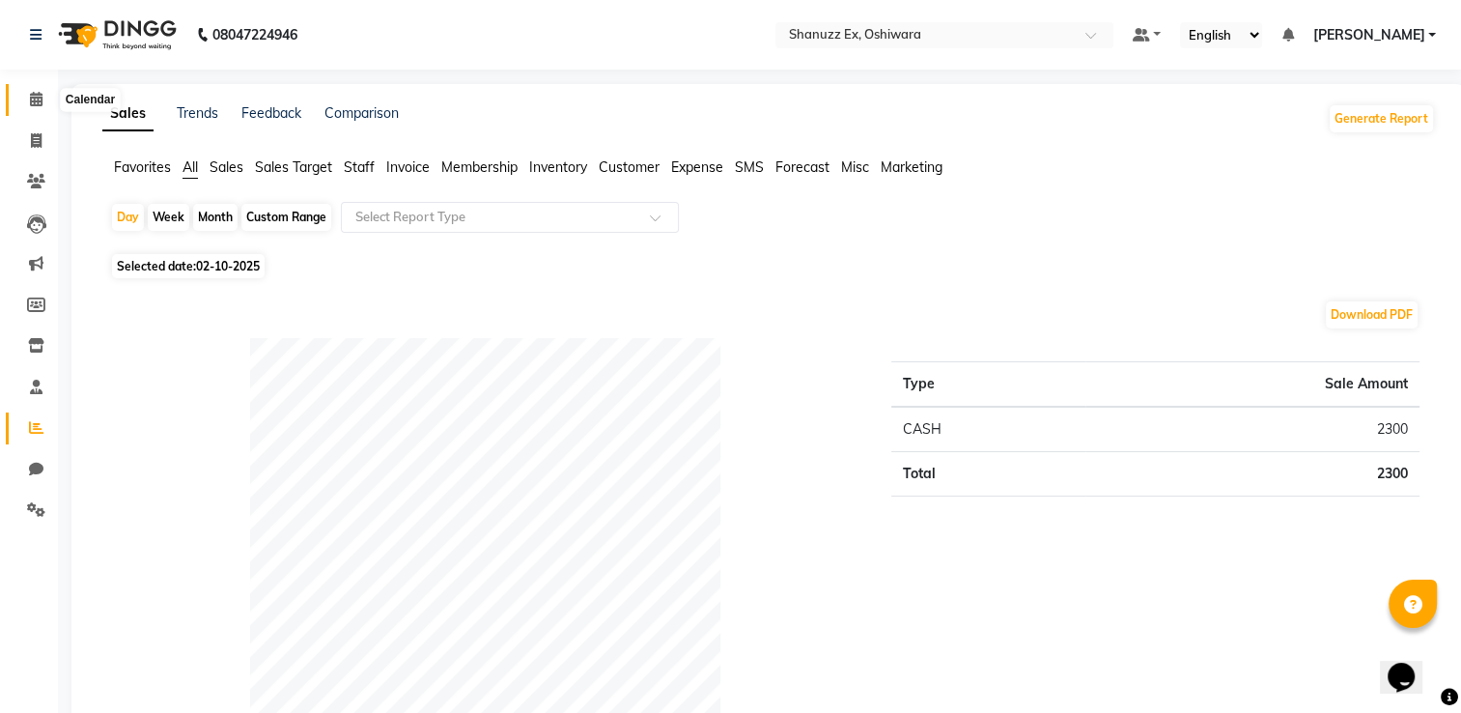
click at [37, 99] on icon at bounding box center [36, 99] width 13 height 14
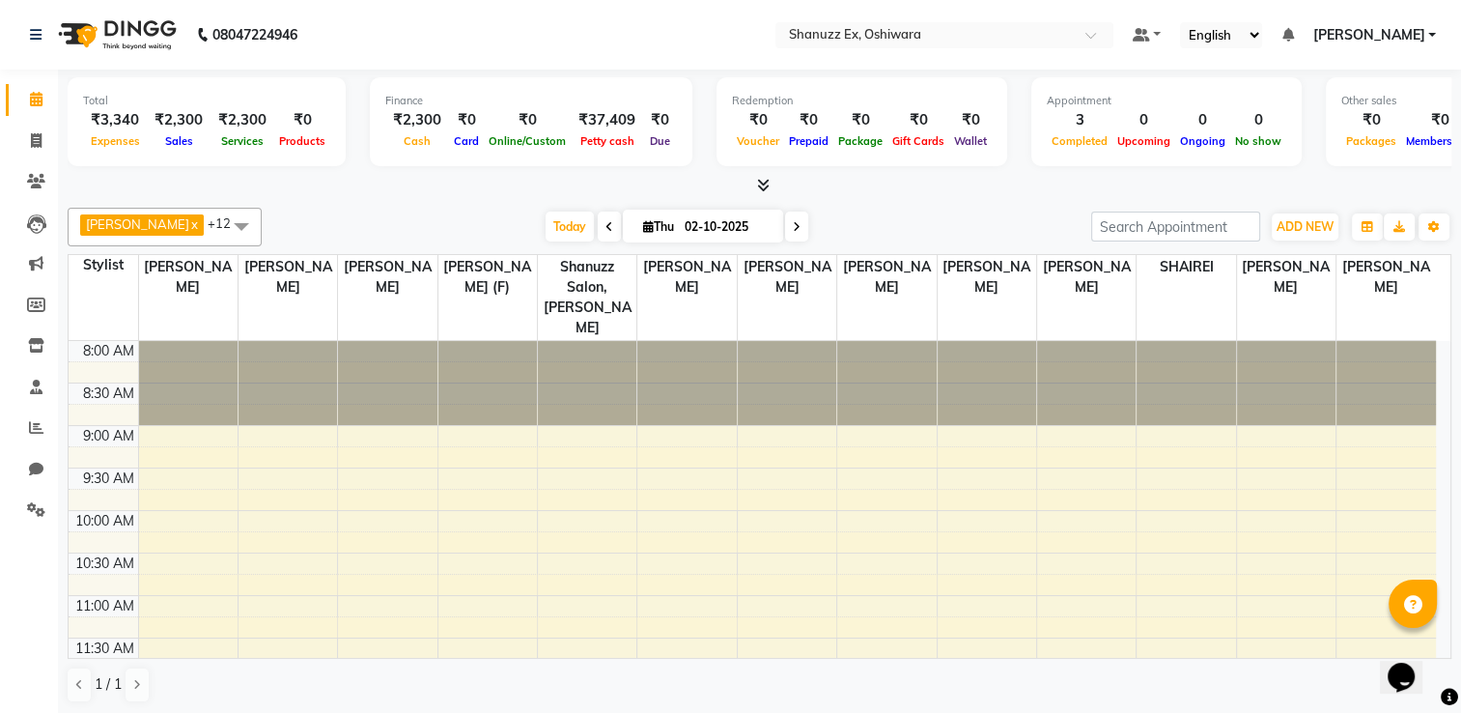
click at [639, 227] on span "Thu" at bounding box center [658, 226] width 41 height 14
select select "10"
select select "2025"
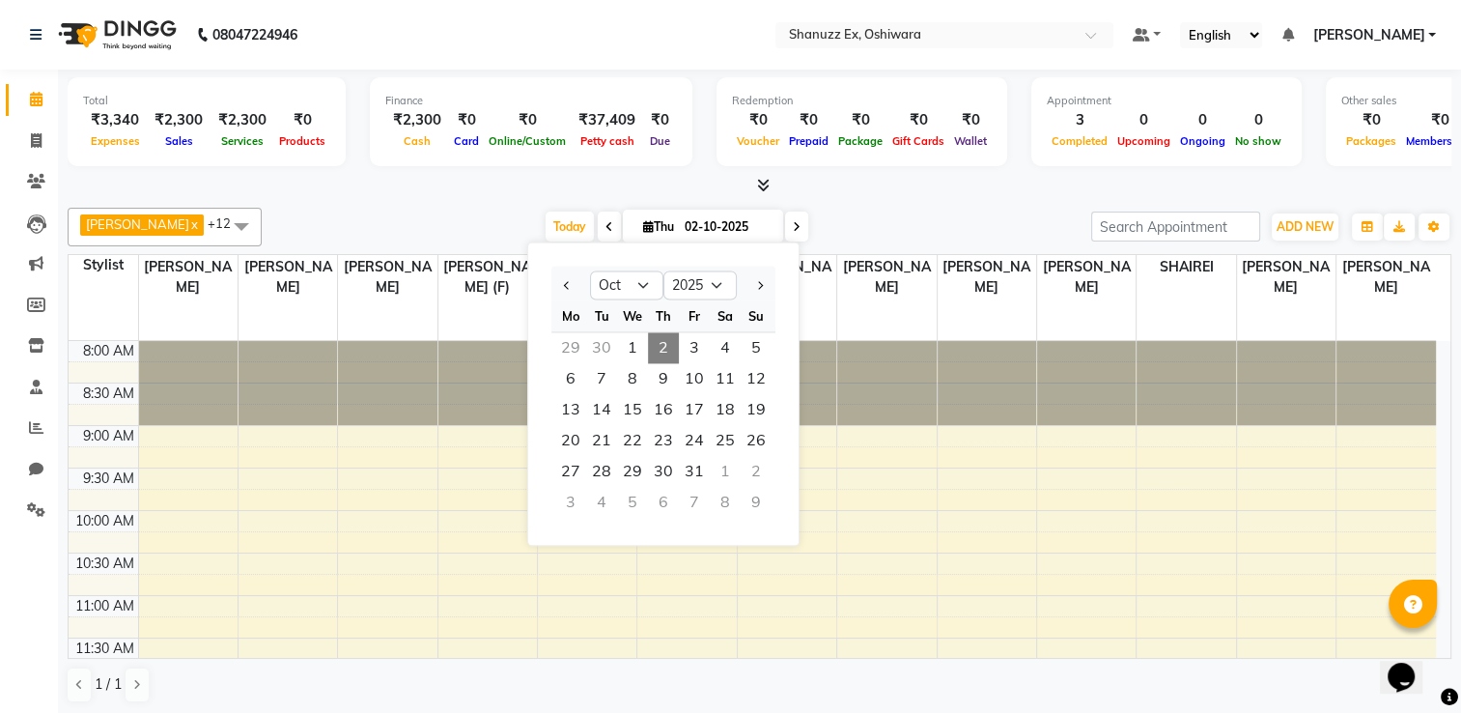
click at [679, 233] on input "02-10-2025" at bounding box center [727, 226] width 97 height 29
